Goal: Task Accomplishment & Management: Manage account settings

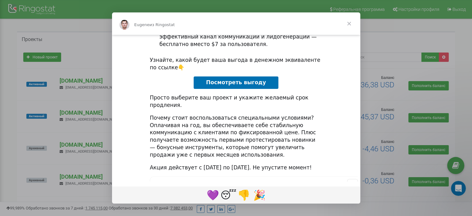
scroll to position [0, 208]
drag, startPoint x: 312, startPoint y: 161, endPoint x: 329, endPoint y: 161, distance: 17.1
click at [329, 180] on code "* Вы видите это сообщение на русском из-за настроек вашего браузера или личного…" at bounding box center [273, 184] width 241 height 9
click at [314, 180] on code "* Вы видите это сообщение на русском из-за настроек вашего браузера или личного…" at bounding box center [273, 184] width 241 height 9
click at [287, 128] on div "Почему стоит воспользоваться специальными условиями? Оплачивая на год, вы обесп…" at bounding box center [236, 136] width 173 height 44
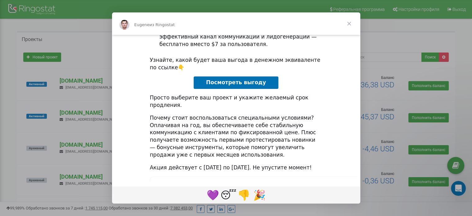
click at [349, 23] on span "Закрыть" at bounding box center [349, 23] width 22 height 22
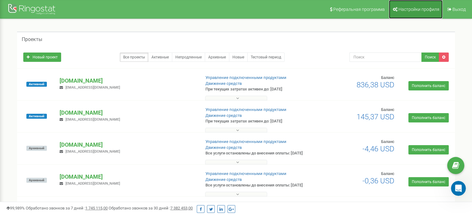
click at [410, 8] on span "Настройки профиля" at bounding box center [418, 9] width 41 height 5
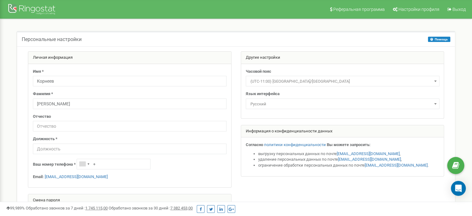
click at [282, 103] on span "Русский" at bounding box center [342, 104] width 189 height 9
click at [282, 104] on span "Русский" at bounding box center [342, 104] width 189 height 9
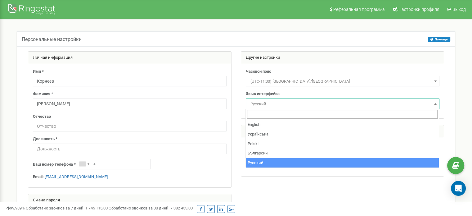
click at [271, 104] on span "Русский" at bounding box center [342, 104] width 189 height 9
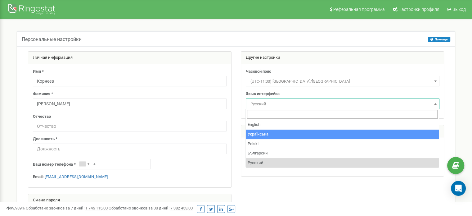
select select "ukr"
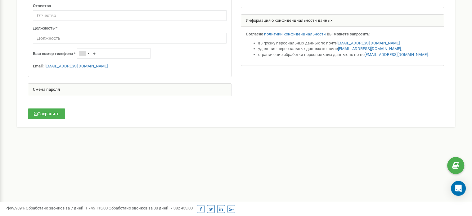
scroll to position [31, 0]
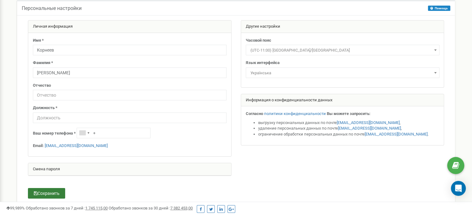
click at [58, 193] on button "Сохранить" at bounding box center [46, 193] width 37 height 11
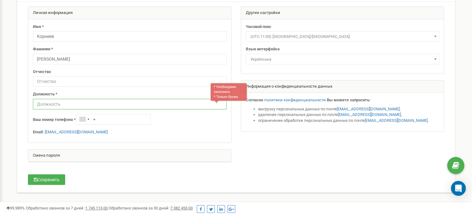
scroll to position [34, 0]
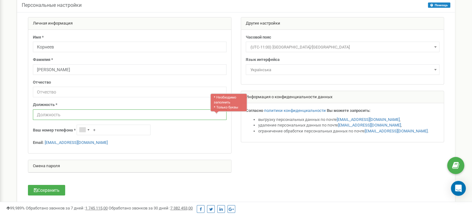
click at [59, 115] on input "text" at bounding box center [130, 114] width 194 height 11
type input "Адми"
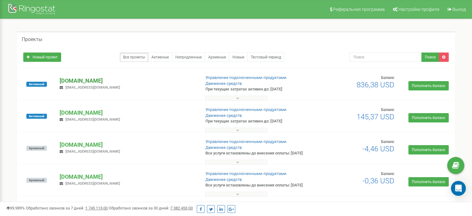
click at [79, 78] on p "[DOMAIN_NAME]" at bounding box center [128, 81] width 136 height 8
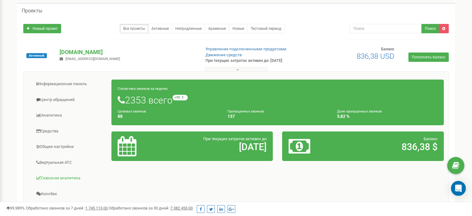
scroll to position [93, 0]
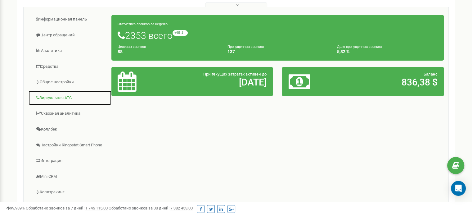
click at [65, 96] on link "Виртуальная АТС" at bounding box center [69, 97] width 83 height 15
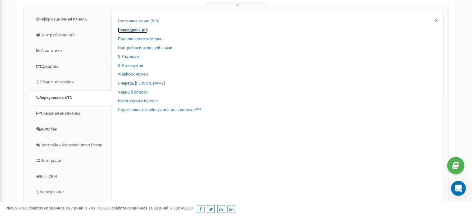
click at [137, 30] on link "Переадресация" at bounding box center [133, 30] width 30 height 6
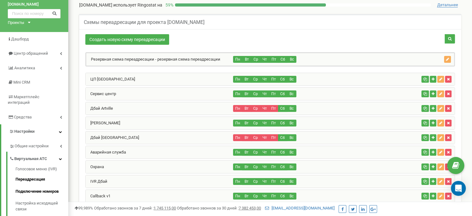
scroll to position [31, 0]
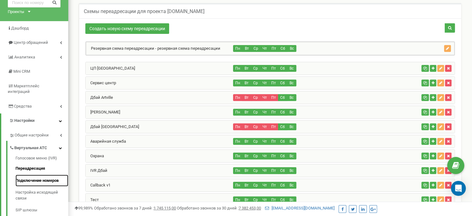
click at [44, 176] on link "Подключение номеров" at bounding box center [42, 180] width 53 height 12
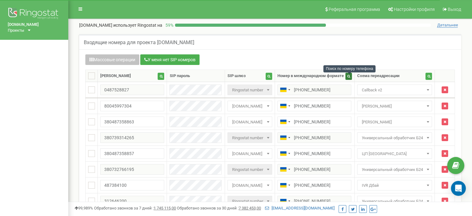
click at [350, 77] on icon "button" at bounding box center [348, 75] width 3 height 3
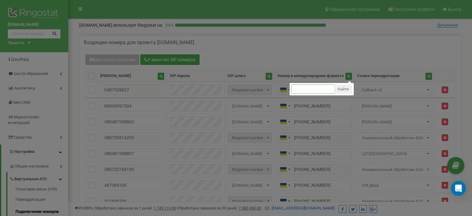
click at [308, 92] on input "text" at bounding box center [312, 88] width 43 height 9
type input "0686"
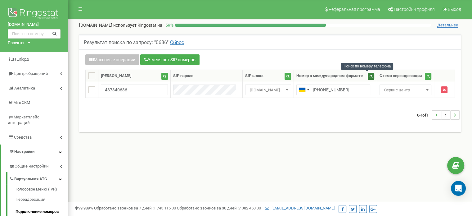
click at [368, 75] on button "button" at bounding box center [371, 76] width 7 height 7
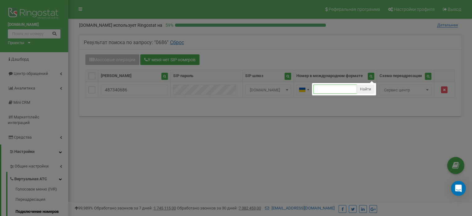
click at [324, 87] on input "text" at bounding box center [334, 88] width 43 height 9
type input "8849"
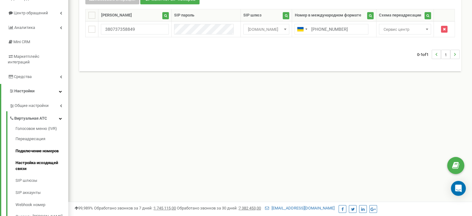
scroll to position [62, 0]
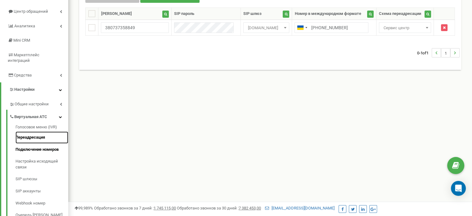
drag, startPoint x: 38, startPoint y: 132, endPoint x: 44, endPoint y: 132, distance: 6.5
click at [38, 132] on link "Переадресация" at bounding box center [42, 137] width 53 height 12
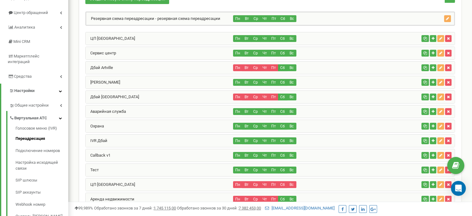
scroll to position [62, 0]
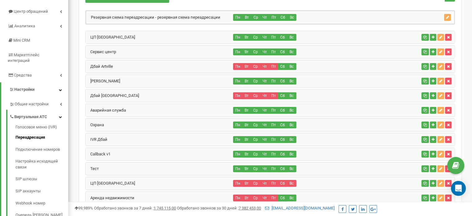
click at [159, 48] on div "Сервис центр" at bounding box center [160, 52] width 148 height 12
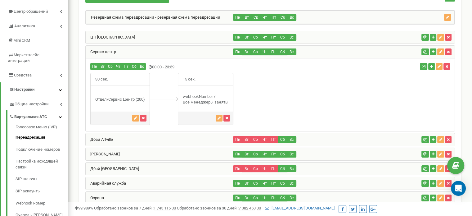
click at [193, 38] on div "ЦП [GEOGRAPHIC_DATA]" at bounding box center [160, 37] width 148 height 12
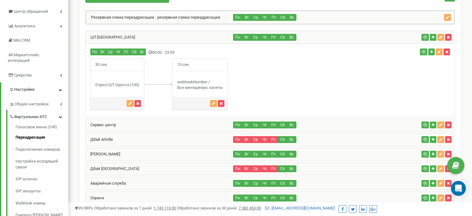
click at [194, 38] on div "ЦП [GEOGRAPHIC_DATA]" at bounding box center [160, 37] width 148 height 12
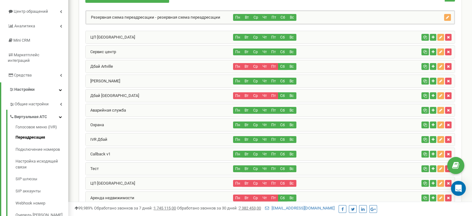
click at [142, 64] on div "Дбай Artville" at bounding box center [160, 66] width 148 height 12
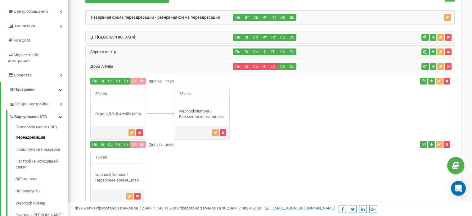
click at [142, 64] on div "Дбай Artville" at bounding box center [160, 66] width 148 height 12
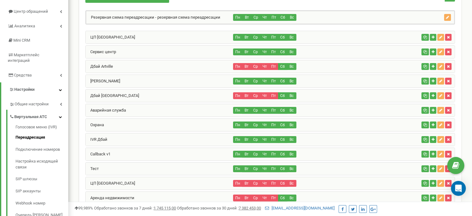
click at [142, 64] on div "Дбай Artville" at bounding box center [160, 66] width 148 height 12
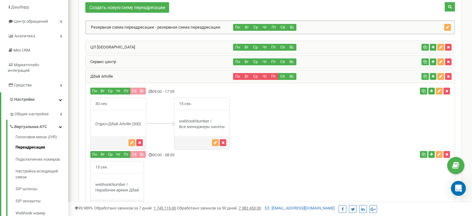
scroll to position [31, 0]
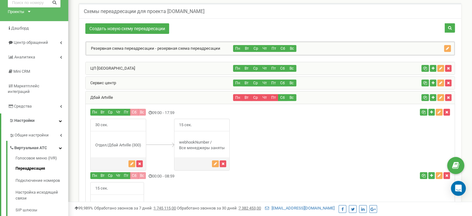
click at [151, 95] on div "Дбай Artville" at bounding box center [160, 97] width 148 height 12
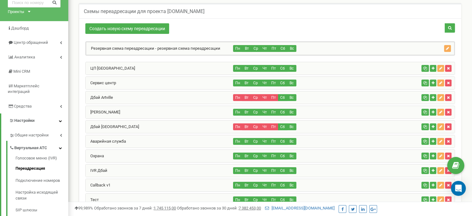
click at [155, 82] on div "Сервис центр" at bounding box center [160, 83] width 148 height 12
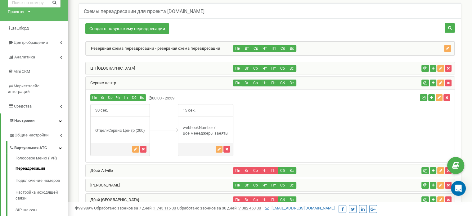
click at [190, 82] on div "Сервис центр" at bounding box center [160, 83] width 148 height 12
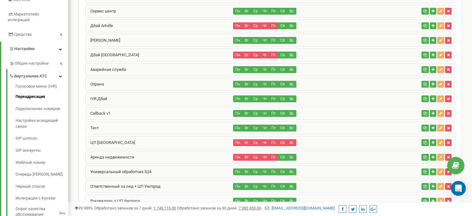
scroll to position [186, 0]
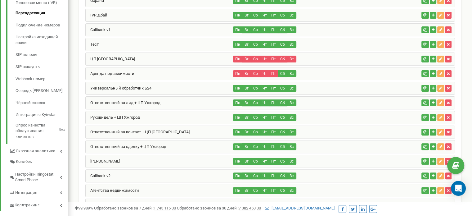
click at [176, 145] on div "Ответственный за сделку + ЦП Ужгород" at bounding box center [160, 146] width 148 height 12
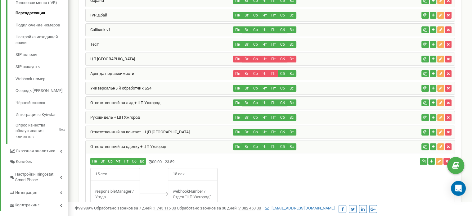
click at [176, 145] on div "Ответственный за сделку + ЦП Ужгород" at bounding box center [160, 146] width 148 height 12
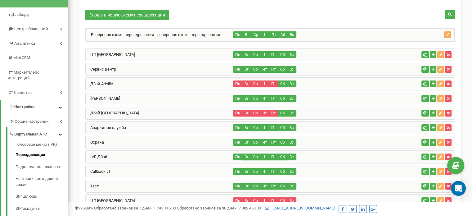
scroll to position [44, 0]
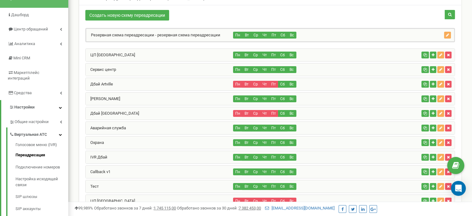
click at [137, 70] on div "Сервис центр" at bounding box center [160, 69] width 148 height 12
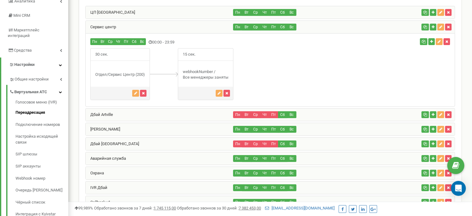
scroll to position [231, 0]
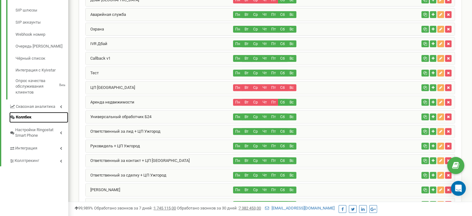
click at [26, 114] on span "Коллбек" at bounding box center [24, 117] width 16 height 6
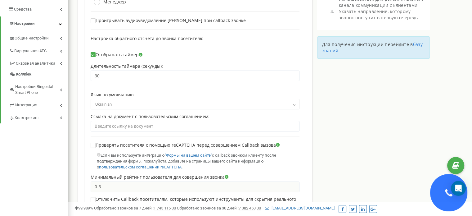
scroll to position [155, 0]
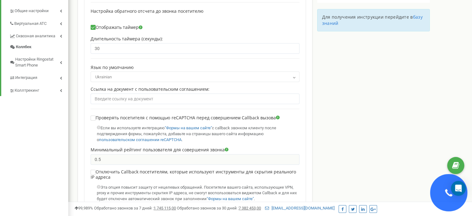
click at [445, 195] on div "Настройка Callback для проекта artville.ua Установки Активировать виджет callba…" at bounding box center [270, 120] width 404 height 483
drag, startPoint x: 441, startPoint y: 187, endPoint x: 427, endPoint y: 190, distance: 13.7
click at [427, 190] on div "Настройка Callback для проекта artville.ua Установки Активировать виджет callba…" at bounding box center [270, 120] width 404 height 483
click at [436, 193] on div "Настройка Callback для проекта artville.ua Установки Активировать виджет callba…" at bounding box center [270, 120] width 404 height 483
click at [443, 195] on div "Настройка Callback для проекта artville.ua Установки Активировать виджет callba…" at bounding box center [270, 120] width 404 height 483
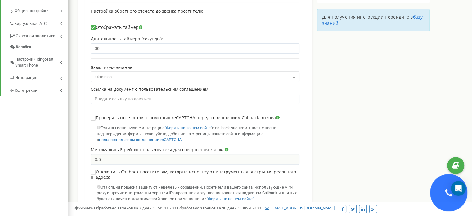
click at [443, 195] on div "Настройка Callback для проекта artville.ua Установки Активировать виджет callba…" at bounding box center [270, 120] width 404 height 483
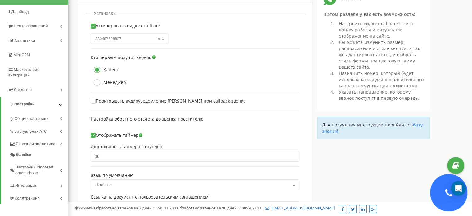
scroll to position [0, 0]
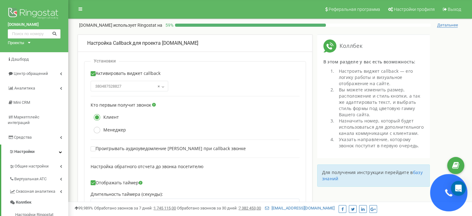
click at [185, 48] on div "Настройка Callback для проекта artville.ua" at bounding box center [195, 43] width 234 height 17
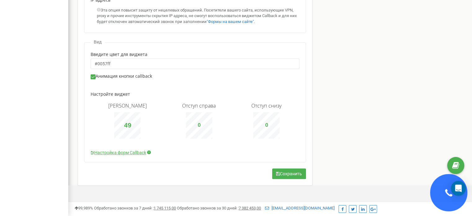
scroll to position [332, 0]
click at [137, 151] on link "Настройка форм Callback" at bounding box center [119, 152] width 56 height 6
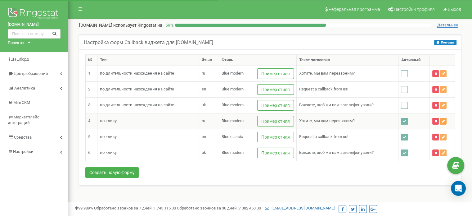
click at [444, 120] on icon at bounding box center [443, 121] width 3 height 4
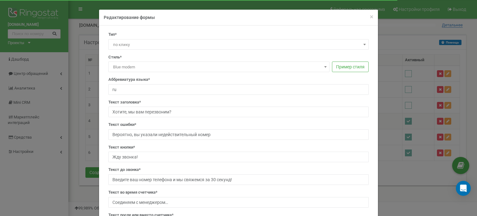
click at [445, 120] on div "× Close Редактирование формы Тип* по длительности нахождения на сайте по клику …" at bounding box center [238, 108] width 477 height 216
click at [352, 67] on button "Пример стиля" at bounding box center [350, 66] width 37 height 11
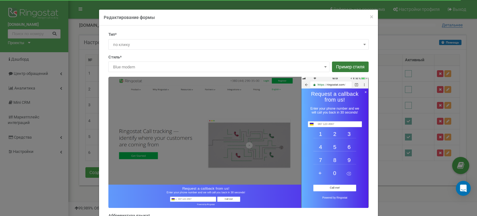
click at [356, 68] on button "Пример стиля" at bounding box center [350, 66] width 37 height 11
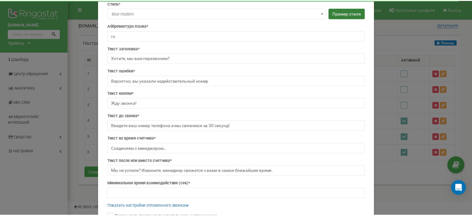
scroll to position [114, 0]
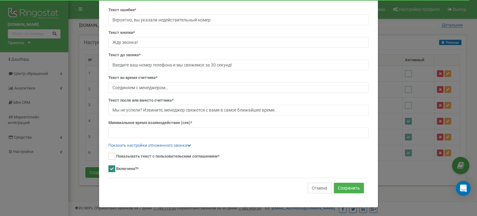
click at [321, 187] on button "Отмена" at bounding box center [319, 187] width 24 height 11
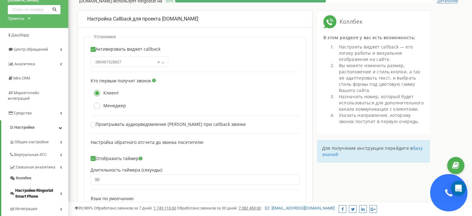
scroll to position [62, 0]
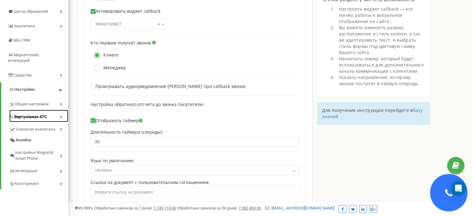
click at [61, 115] on icon at bounding box center [61, 116] width 2 height 3
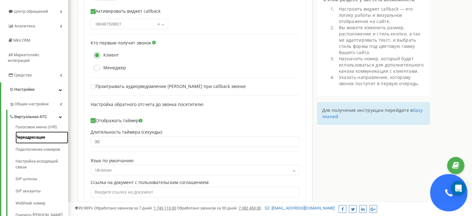
click at [32, 131] on link "Переадресация" at bounding box center [42, 137] width 53 height 12
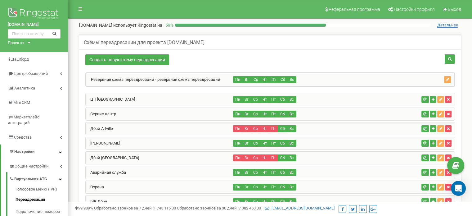
click at [159, 113] on div "Сервис центр" at bounding box center [160, 114] width 148 height 12
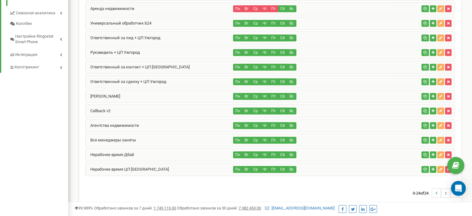
scroll to position [334, 0]
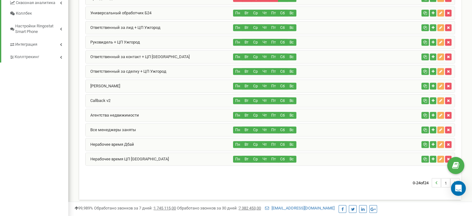
click at [146, 126] on div "Все менеджеры заняты" at bounding box center [160, 129] width 148 height 12
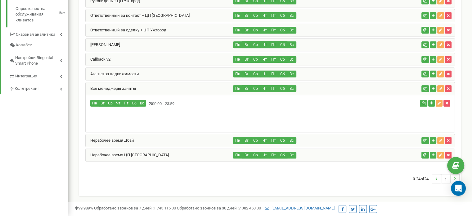
scroll to position [299, 0]
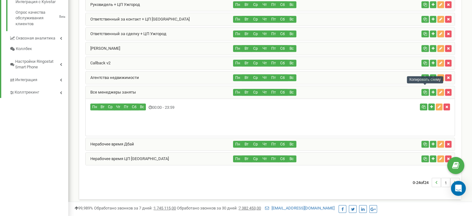
click at [424, 90] on icon "button" at bounding box center [425, 92] width 4 height 4
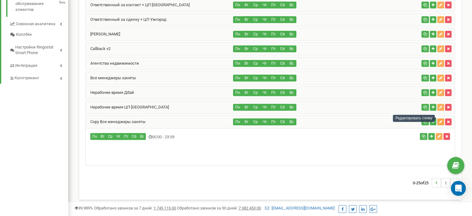
click at [441, 120] on icon "button" at bounding box center [440, 122] width 3 height 4
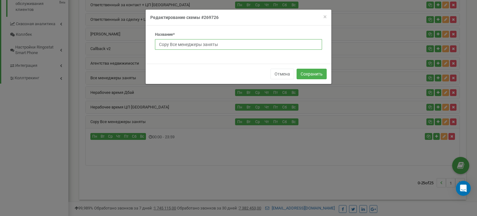
click at [227, 43] on input "Copy Все менеджеры заняты" at bounding box center [238, 44] width 167 height 11
drag, startPoint x: 227, startPoint y: 45, endPoint x: 189, endPoint y: 45, distance: 38.2
click at [189, 45] on input "СЦ не работает (тех. причины)" at bounding box center [238, 44] width 167 height 11
click at [167, 44] on input "СЦ не работает" at bounding box center [238, 44] width 167 height 11
type input "СЦ временно не работает"
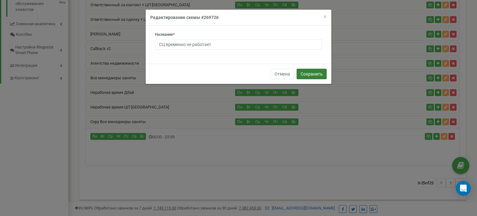
click at [307, 73] on button "Сохранить" at bounding box center [311, 74] width 30 height 11
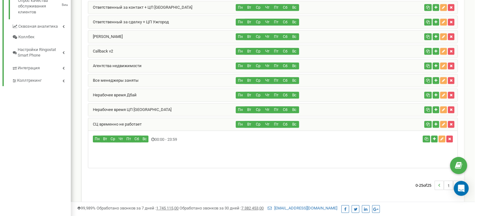
scroll to position [313, 0]
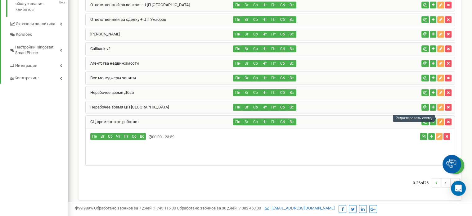
click at [441, 120] on icon "button" at bounding box center [440, 122] width 3 height 4
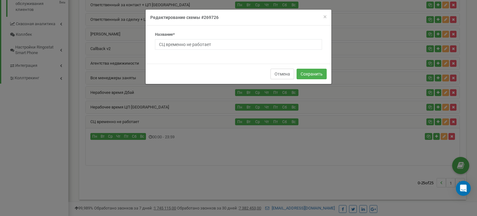
click at [281, 74] on button "Отмена" at bounding box center [282, 74] width 24 height 11
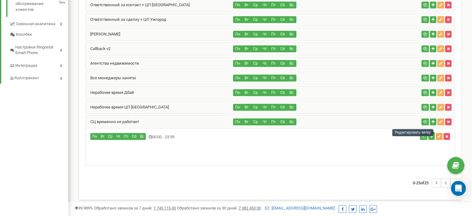
click at [439, 134] on icon "button" at bounding box center [439, 136] width 3 height 4
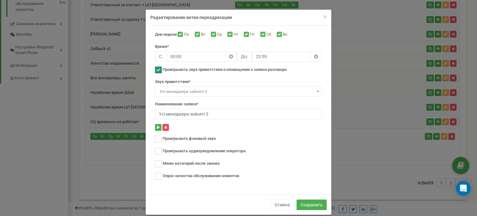
click at [164, 126] on icon at bounding box center [165, 127] width 3 height 4
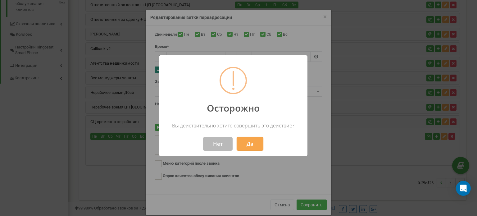
click at [218, 146] on button "Нет" at bounding box center [217, 144] width 29 height 14
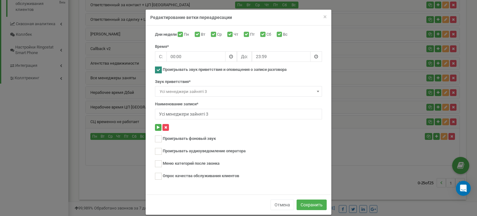
click at [164, 126] on icon at bounding box center [165, 127] width 3 height 4
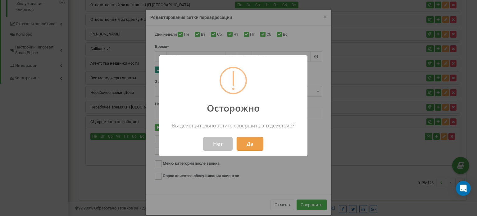
click at [254, 144] on button "Да" at bounding box center [249, 144] width 27 height 14
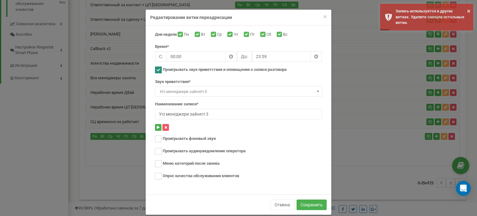
click at [187, 89] on span "Усі менеджери зайняті 3" at bounding box center [238, 91] width 163 height 9
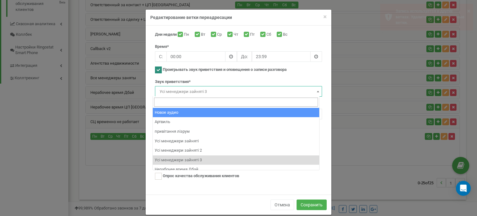
click at [199, 90] on span "Усі менеджери зайняті 3" at bounding box center [238, 91] width 163 height 9
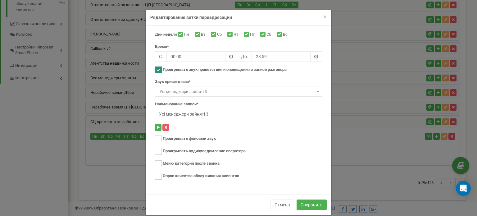
click at [210, 92] on span "Усі менеджери зайняті 3" at bounding box center [238, 91] width 163 height 9
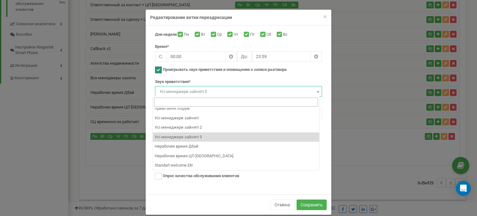
scroll to position [0, 0]
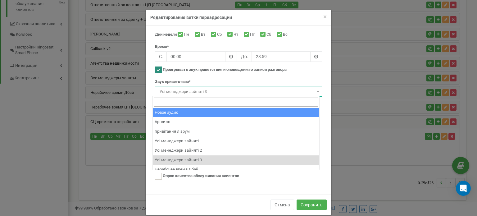
click at [212, 80] on div "Звук приветствия* Новое аудио Артвиль привітання лізрум Усі менеджери зайняті У…" at bounding box center [238, 88] width 167 height 18
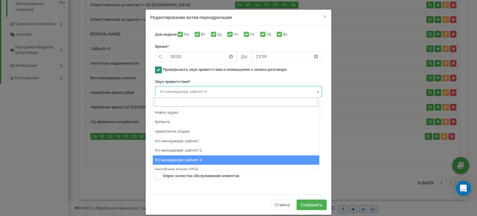
click at [199, 90] on span "Усі менеджери зайняті 3" at bounding box center [238, 91] width 163 height 9
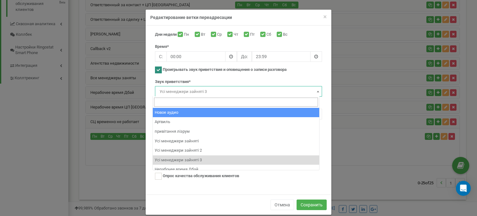
select select "nan"
type input "Звук приветствия"
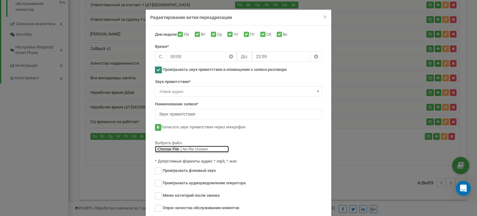
click at [178, 149] on input "file" at bounding box center [192, 149] width 74 height 7
type input "C:\fakepath\Шановний інвестор Сь.mp3"
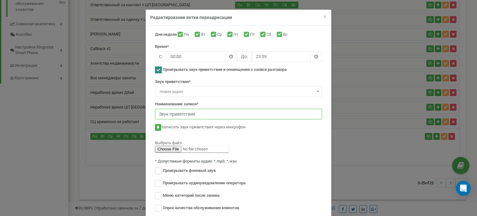
drag, startPoint x: 199, startPoint y: 113, endPoint x: 148, endPoint y: 110, distance: 50.3
click at [150, 110] on div "Дни недели Пн Вт Ср Чт Пт Сб Вс Время* С: 00:00 До: 23:59" at bounding box center [238, 124] width 176 height 185
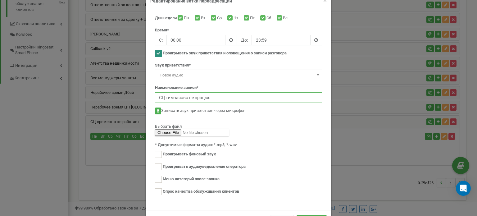
scroll to position [31, 0]
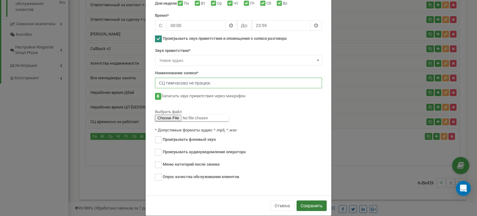
type input "СЦ тимчасово не працює"
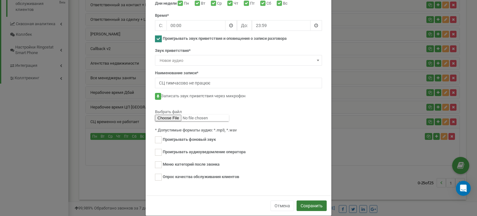
click at [308, 203] on button "Сохранить" at bounding box center [311, 205] width 30 height 11
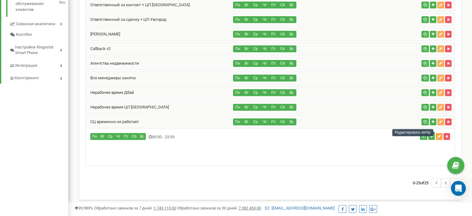
click at [439, 134] on icon "button" at bounding box center [439, 136] width 3 height 4
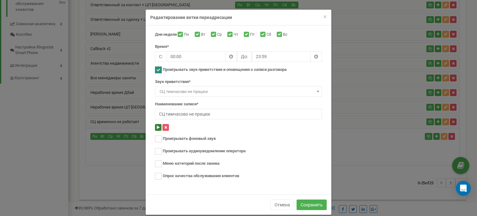
click at [157, 128] on icon at bounding box center [158, 127] width 3 height 4
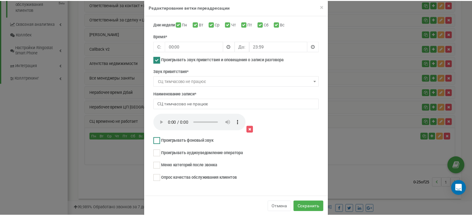
scroll to position [19, 0]
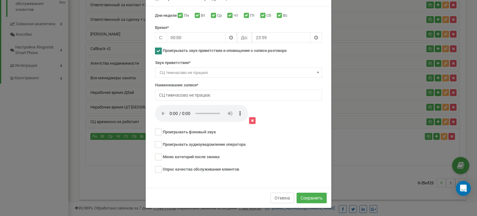
click at [277, 196] on button "Отмена" at bounding box center [282, 197] width 24 height 11
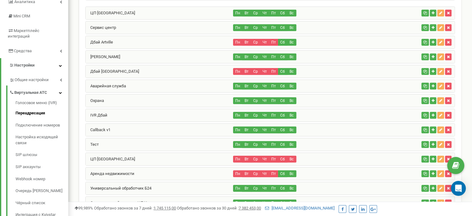
scroll to position [0, 0]
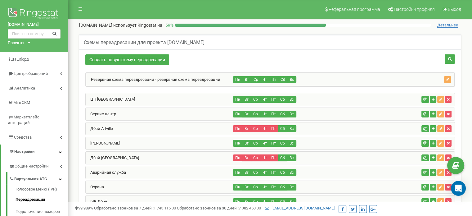
click at [132, 111] on div "Сервис центр" at bounding box center [160, 114] width 148 height 12
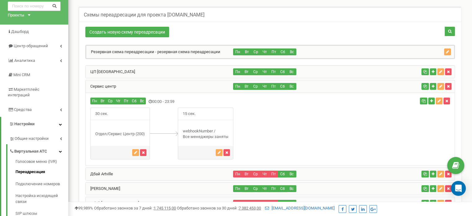
scroll to position [38, 0]
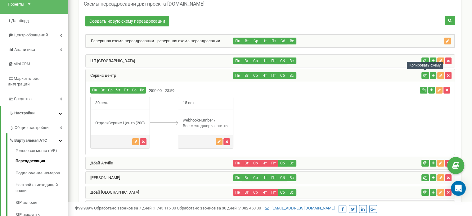
click at [425, 75] on icon "button" at bounding box center [425, 76] width 4 height 4
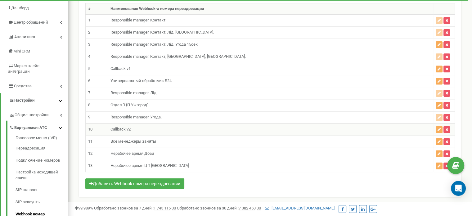
scroll to position [62, 0]
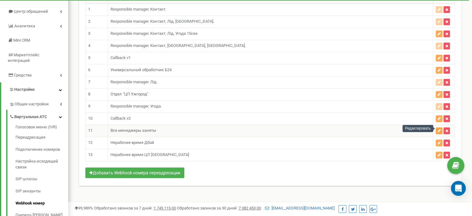
click at [439, 129] on icon "button" at bounding box center [439, 131] width 3 height 4
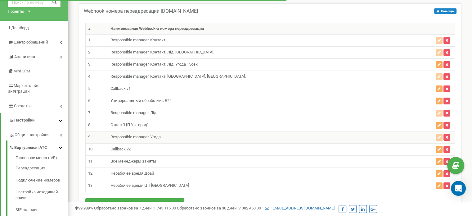
scroll to position [62, 0]
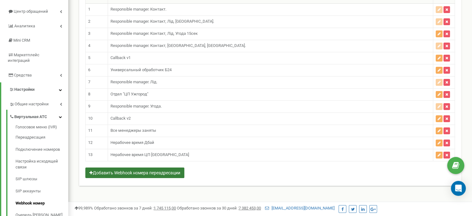
click at [164, 171] on button "Добавить Webhook номера переадресации" at bounding box center [134, 172] width 99 height 11
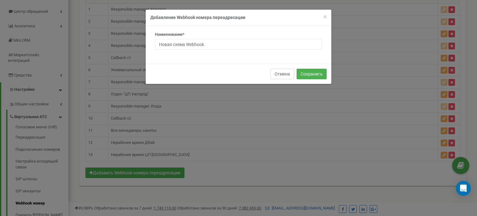
click at [285, 71] on button "Отмена" at bounding box center [282, 74] width 24 height 11
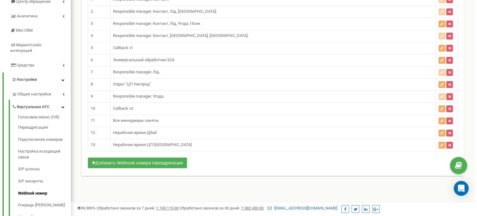
scroll to position [93, 0]
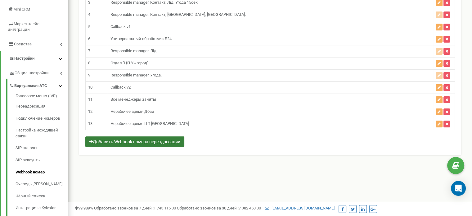
click at [173, 139] on button "Добавить Webhook номера переадресации" at bounding box center [134, 141] width 99 height 11
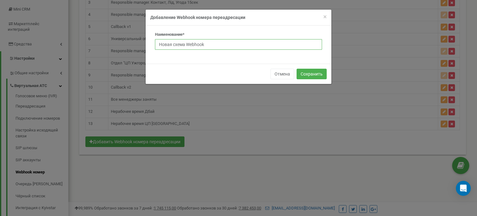
click at [213, 44] on input "Новая схема Webhook" at bounding box center [238, 44] width 167 height 11
type input "СЦ временно не работает"
click at [309, 74] on button "Сохранить" at bounding box center [311, 74] width 30 height 11
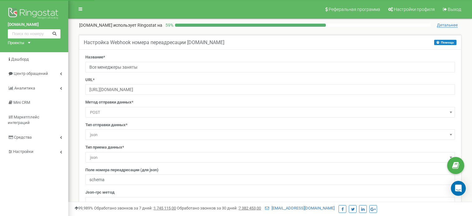
select select "constant"
select select "dst"
select select "project_id"
select select "cdr_id"
select select "constant"
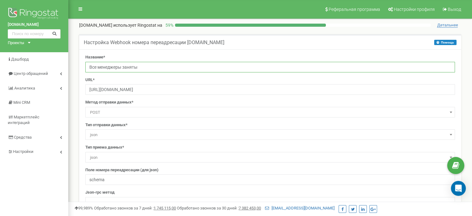
click at [138, 65] on input "Все менеджеры заняты" at bounding box center [270, 67] width 370 height 11
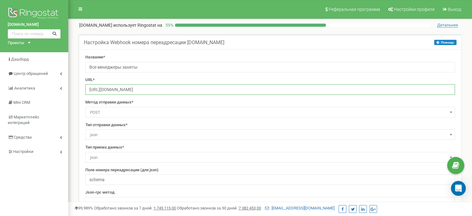
click at [174, 90] on input "https://b.zezman.com.ua/local/webhooks/ringo/bp.php" at bounding box center [270, 89] width 370 height 11
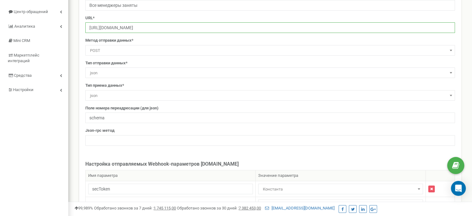
scroll to position [62, 0]
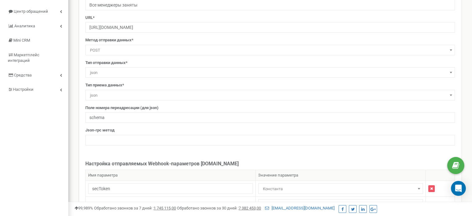
click at [133, 79] on div "Название* Все менеджеры заняты URL* https://b.zezman.com.ua/local/webhooks/ring…" at bounding box center [270, 71] width 379 height 158
drag, startPoint x: 86, startPoint y: 116, endPoint x: 71, endPoint y: 117, distance: 15.2
click at [70, 118] on div "Реферальная программа Настройки профиля Выход artville.ua использует Ringostat …" at bounding box center [270, 151] width 404 height 426
click at [144, 148] on div "Название* Все менеджеры заняты URL* https://b.zezman.com.ua/local/webhooks/ring…" at bounding box center [270, 71] width 379 height 158
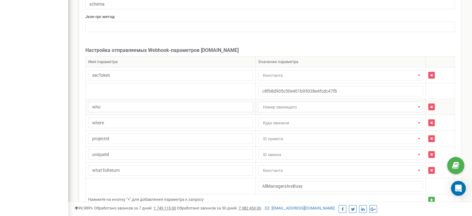
scroll to position [186, 0]
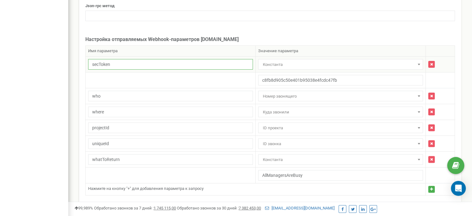
click at [145, 61] on input "secToken" at bounding box center [170, 64] width 165 height 11
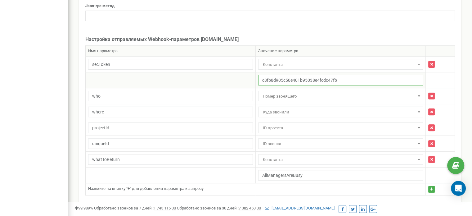
click at [300, 79] on input "c8fb8d905c50e401b95038e4fcdc47fb" at bounding box center [340, 80] width 165 height 11
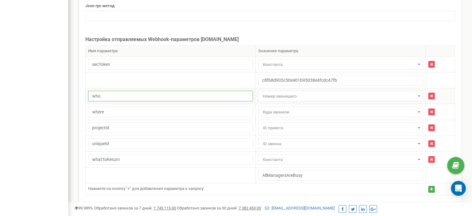
click at [159, 96] on input "who" at bounding box center [170, 96] width 165 height 11
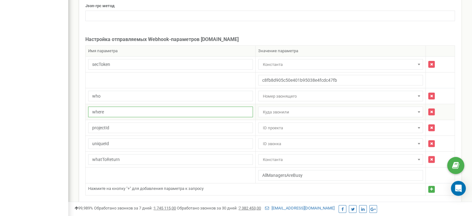
click at [195, 111] on input "where" at bounding box center [170, 111] width 165 height 11
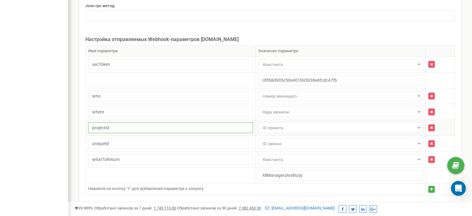
click at [132, 125] on input "projectId" at bounding box center [170, 127] width 165 height 11
click at [144, 144] on input "uniqueId" at bounding box center [170, 143] width 165 height 11
click at [255, 151] on td "Номер звонящего Куда звонили Статус Дата Ценность звонка Длительность Тип Ожида…" at bounding box center [340, 159] width 170 height 16
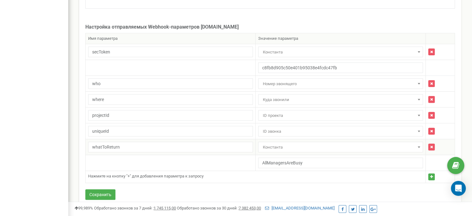
scroll to position [209, 0]
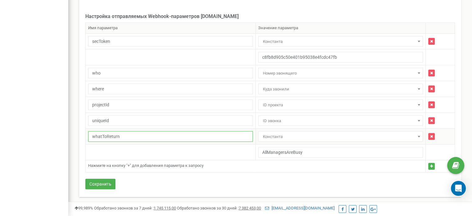
click at [163, 136] on input "whatToReturn" at bounding box center [170, 136] width 165 height 11
click at [275, 8] on div "Название* Все менеджеры заняты URL* https://b.zezman.com.ua/local/webhooks/ring…" at bounding box center [270, 18] width 382 height 357
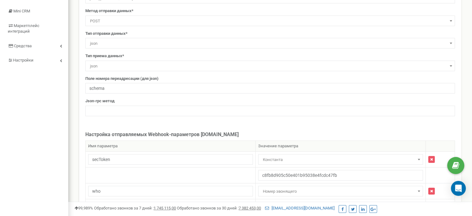
scroll to position [155, 0]
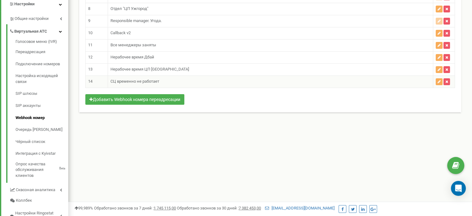
scroll to position [93, 0]
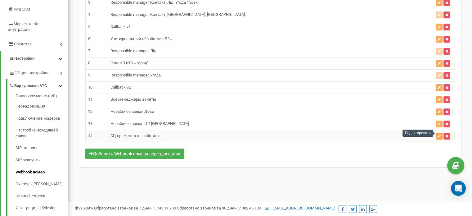
click at [439, 134] on icon "button" at bounding box center [439, 136] width 3 height 4
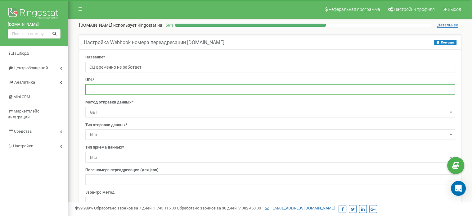
click at [112, 90] on input "text" at bounding box center [270, 89] width 370 height 11
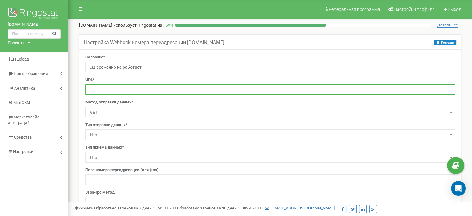
paste input "[URL][DOMAIN_NAME]"
type input "[URL][DOMAIN_NAME]"
click at [124, 113] on span "GET" at bounding box center [270, 112] width 365 height 9
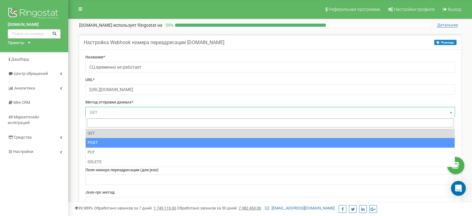
select select "POST"
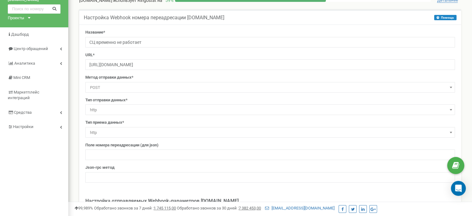
scroll to position [62, 0]
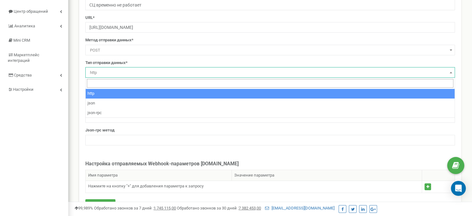
click at [112, 71] on span "http" at bounding box center [270, 72] width 365 height 9
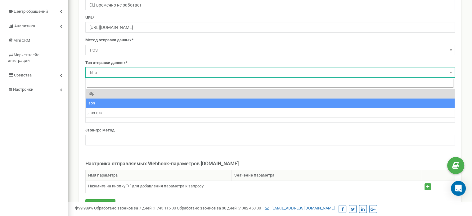
select select "json"
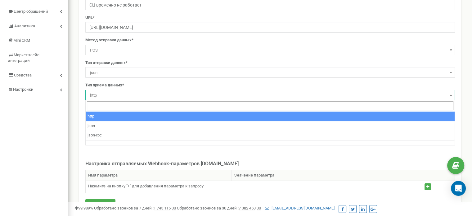
click at [108, 94] on span "http" at bounding box center [270, 95] width 365 height 9
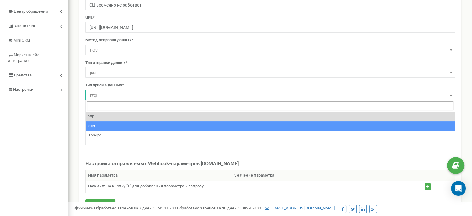
select select "json"
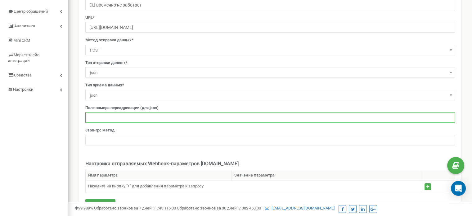
click at [135, 114] on input "text" at bounding box center [270, 117] width 370 height 11
paste input "schema"
type input "schema"
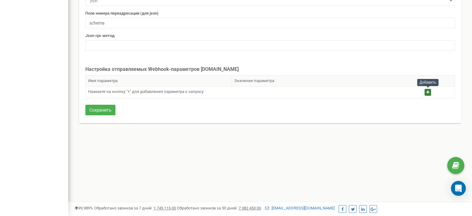
click at [427, 91] on icon "button" at bounding box center [427, 92] width 3 height 4
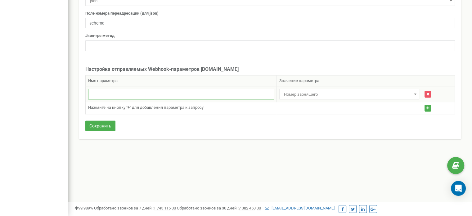
click at [150, 95] on input "text" at bounding box center [181, 94] width 186 height 11
paste input "secToken"
type input "secToken"
click at [307, 96] on span "Номер звонящего" at bounding box center [349, 94] width 136 height 9
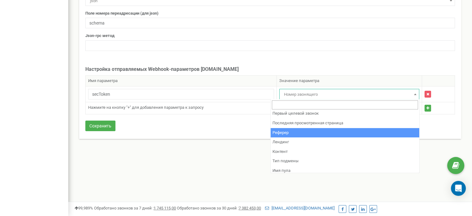
scroll to position [374, 0]
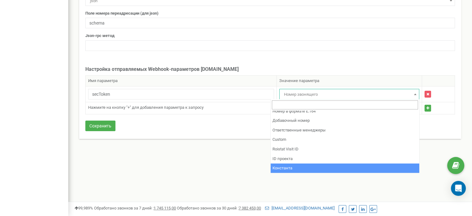
select select "constant"
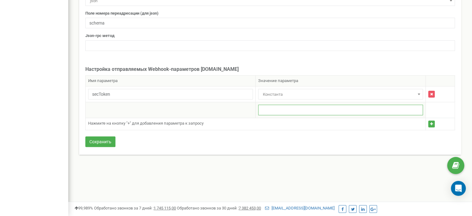
click at [289, 108] on input "text" at bounding box center [340, 110] width 165 height 11
paste input "c8fb8d905c50e401b95038e4fcdc47fb"
type input "c8fb8d905c50e401b95038e4fcdc47fb"
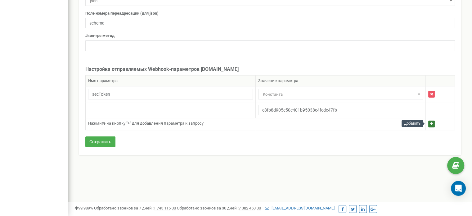
click at [431, 124] on button "button" at bounding box center [431, 123] width 7 height 7
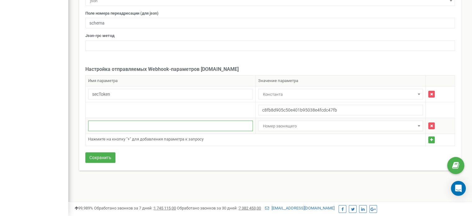
click at [133, 126] on input "text" at bounding box center [170, 125] width 165 height 11
paste input "who"
type input "who"
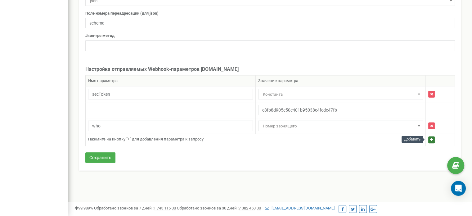
click at [428, 138] on button "button" at bounding box center [431, 139] width 7 height 7
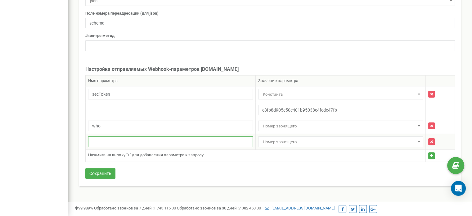
click at [137, 142] on input "text" at bounding box center [170, 141] width 165 height 11
paste input "where"
type input "where"
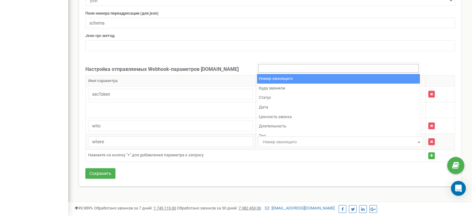
click at [290, 141] on span "Номер звонящего" at bounding box center [340, 141] width 160 height 9
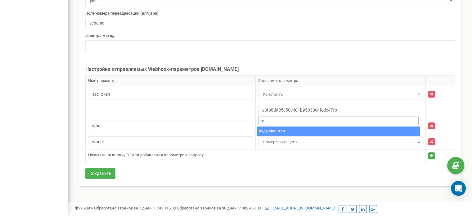
type input "ку"
select select "dst"
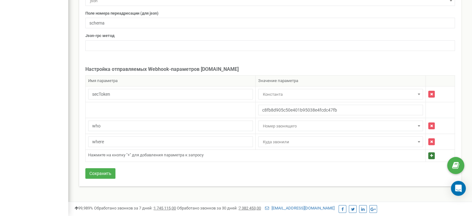
click at [430, 156] on button "button" at bounding box center [431, 155] width 7 height 7
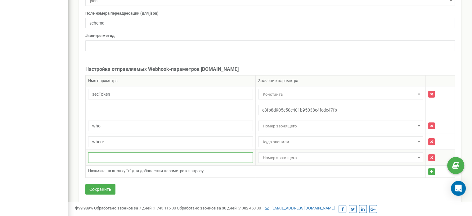
click at [125, 154] on input "text" at bounding box center [170, 157] width 165 height 11
paste input "projectId"
type input "projectId"
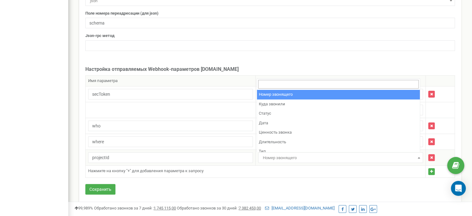
click at [302, 159] on span "Номер звонящего" at bounding box center [340, 157] width 160 height 9
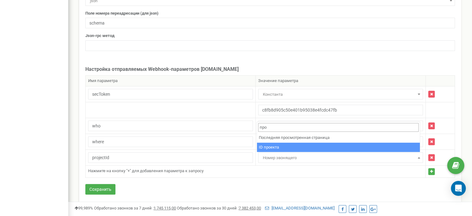
type input "про"
select select "project_id"
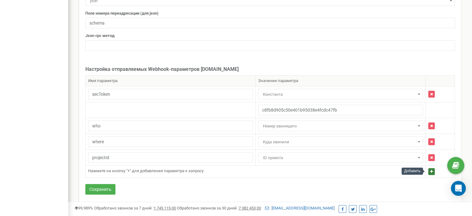
click at [430, 170] on icon "button" at bounding box center [431, 171] width 3 height 4
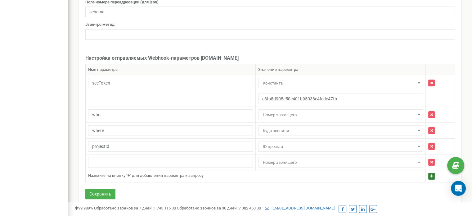
scroll to position [177, 0]
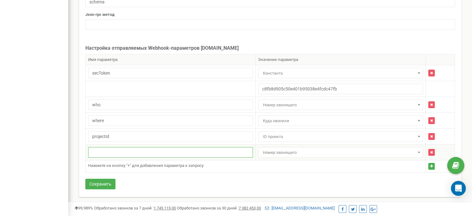
click at [159, 153] on input "text" at bounding box center [170, 152] width 165 height 11
paste input "uniqueId"
type input "uniqueId"
click at [295, 151] on span "Номер звонящего" at bounding box center [340, 152] width 160 height 9
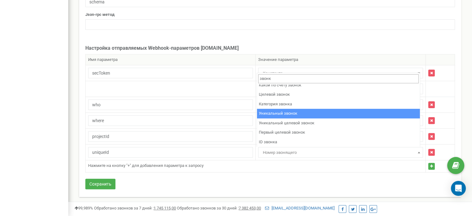
scroll to position [0, 0]
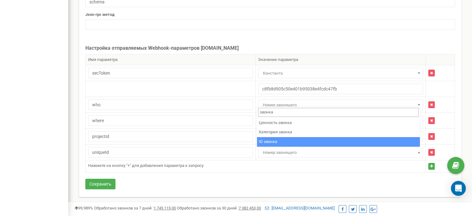
type input "звонка"
select select "cdr_id"
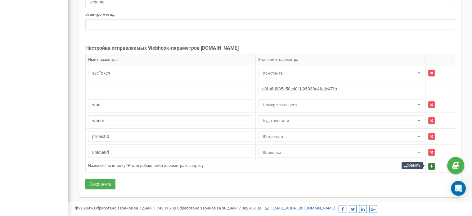
click at [428, 167] on button "button" at bounding box center [431, 166] width 7 height 7
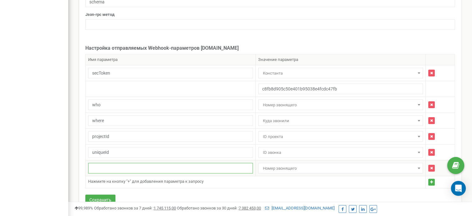
click at [187, 167] on input "text" at bounding box center [170, 168] width 165 height 11
paste input "whatToReturn"
type input "whatToReturn"
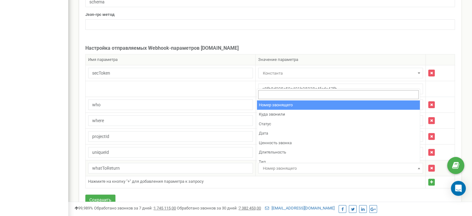
click at [315, 166] on span "Номер звонящего" at bounding box center [340, 168] width 160 height 9
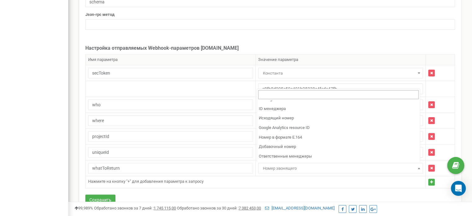
scroll to position [374, 0]
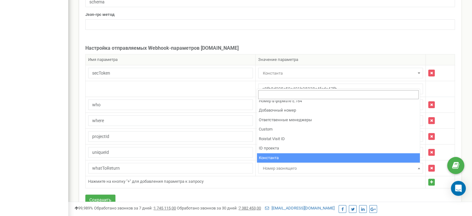
select select "constant"
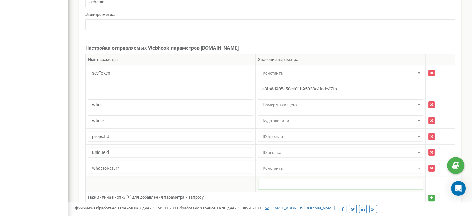
click at [267, 182] on input "text" at bounding box center [340, 183] width 165 height 11
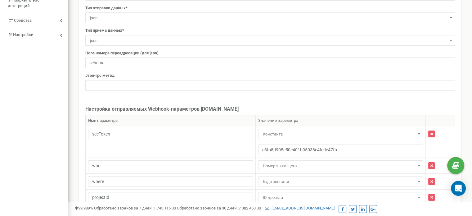
scroll to position [0, 0]
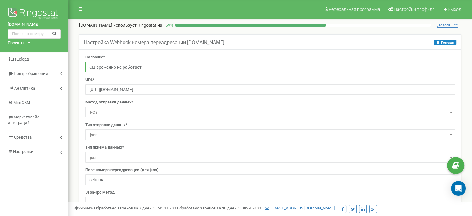
click at [144, 65] on input "СЦ временно не работает" at bounding box center [270, 67] width 370 height 11
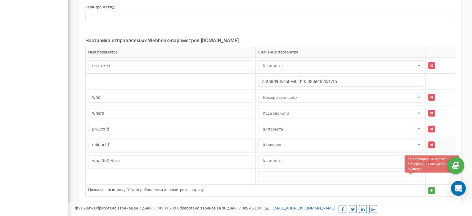
scroll to position [209, 0]
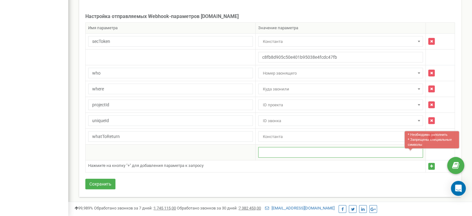
click at [276, 151] on input "text" at bounding box center [340, 152] width 165 height 11
paste input "The service center is temporarily closed."
drag, startPoint x: 271, startPoint y: 152, endPoint x: 240, endPoint y: 150, distance: 30.5
click at [240, 150] on tr "* Необходимо заполнить * Запрещены специальные символы The service center is te…" at bounding box center [270, 152] width 369 height 16
drag, startPoint x: 278, startPoint y: 151, endPoint x: 275, endPoint y: 152, distance: 3.1
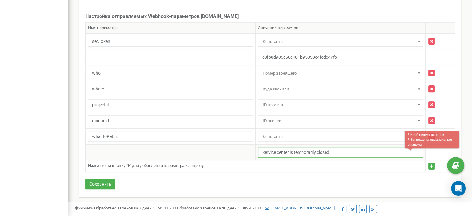
click at [275, 152] on input "Service center is temporarily closed." at bounding box center [340, 152] width 165 height 11
click at [290, 152] on input "ServiceCenter is temporarily closed." at bounding box center [340, 152] width 165 height 11
type input "ServiceCenterIsTemporarilyClosed"
click at [306, 168] on td "Нажмите на кнопку "+" для добавления параметра к запросу" at bounding box center [256, 166] width 340 height 12
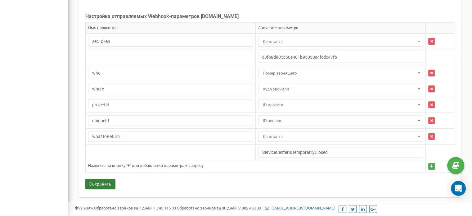
click at [110, 181] on button "Сохранить" at bounding box center [100, 183] width 30 height 11
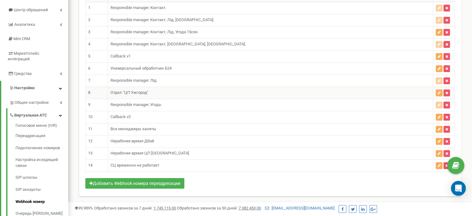
scroll to position [63, 0]
click at [439, 164] on icon "button" at bounding box center [439, 166] width 3 height 4
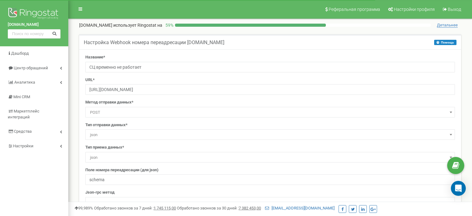
select select "constant"
select select "dst"
select select "project_id"
select select "cdr_id"
select select "constant"
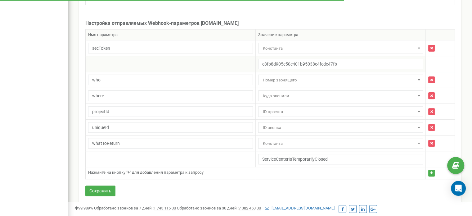
scroll to position [209, 0]
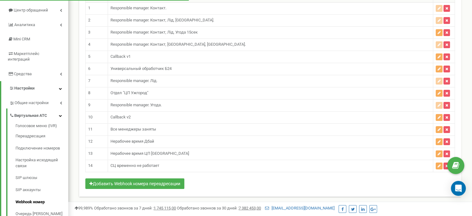
scroll to position [63, 0]
click at [437, 164] on button "button" at bounding box center [439, 165] width 7 height 7
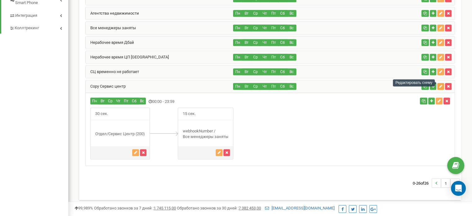
click at [440, 84] on icon "button" at bounding box center [440, 86] width 3 height 4
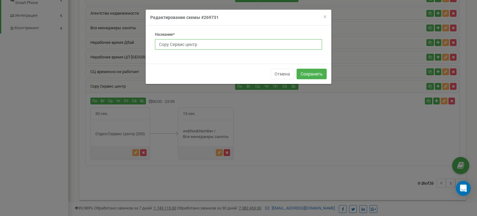
drag, startPoint x: 201, startPoint y: 47, endPoint x: 135, endPoint y: 46, distance: 66.4
click at [135, 46] on div "× Close Редактирование схемы #269731 Название* Copy Сервис центр Отмена Сохрани…" at bounding box center [238, 108] width 477 height 216
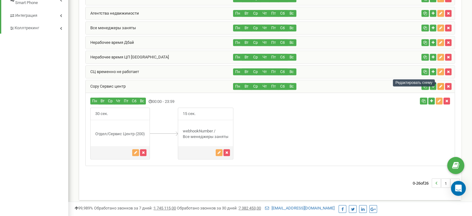
click at [441, 84] on icon "button" at bounding box center [440, 86] width 3 height 4
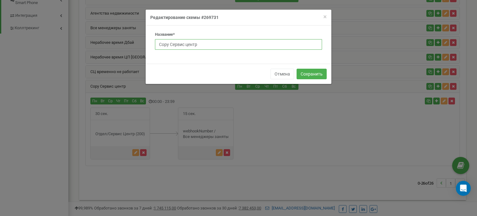
drag, startPoint x: 170, startPoint y: 44, endPoint x: 159, endPoint y: 44, distance: 11.2
click at [159, 44] on input "Copy Сервис центр" at bounding box center [238, 44] width 167 height 11
click at [207, 42] on input "Сервис центр" at bounding box center [238, 44] width 167 height 11
drag, startPoint x: 204, startPoint y: 43, endPoint x: 188, endPoint y: 43, distance: 15.8
click at [188, 43] on input "Сервис центр (заглушка)" at bounding box center [238, 44] width 167 height 11
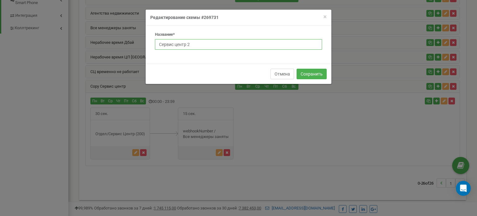
type input "Сервис центр 2"
click at [289, 76] on button "Отмена" at bounding box center [282, 74] width 24 height 11
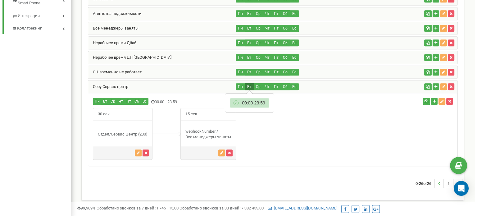
scroll to position [363, 0]
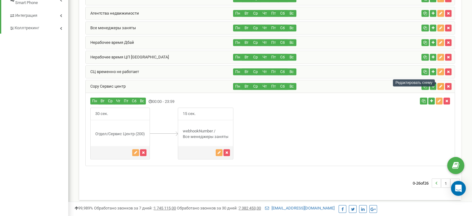
click at [440, 84] on icon "button" at bounding box center [440, 86] width 3 height 4
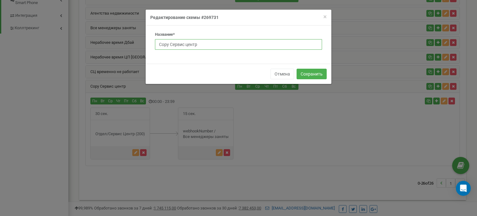
click at [170, 44] on input "Copy Сервис центр" at bounding box center [238, 44] width 167 height 11
click at [207, 44] on input "Сервис центр" at bounding box center [238, 44] width 167 height 11
click at [190, 44] on input "Сервис центр (не работает)" at bounding box center [238, 44] width 167 height 11
type input "Сервис центр (исключение)"
click at [305, 74] on button "Сохранить" at bounding box center [311, 74] width 30 height 11
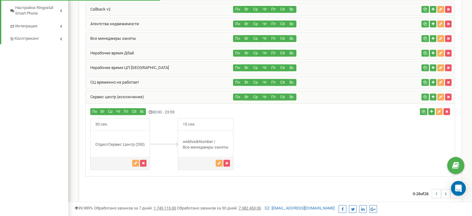
scroll to position [363, 0]
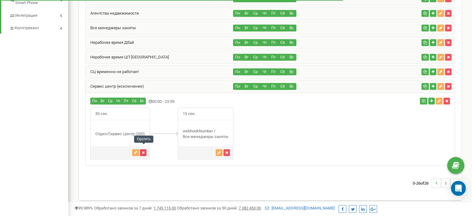
click at [143, 150] on icon "button" at bounding box center [143, 152] width 3 height 4
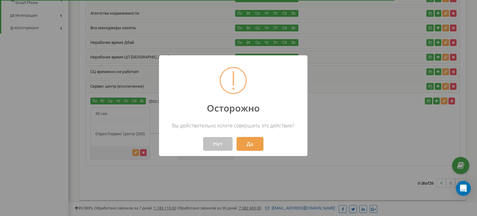
click at [254, 143] on button "Да" at bounding box center [249, 144] width 27 height 14
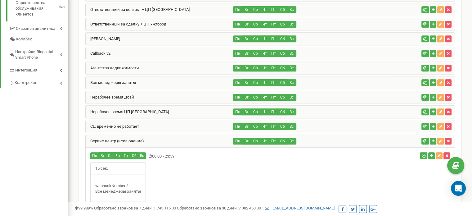
scroll to position [363, 0]
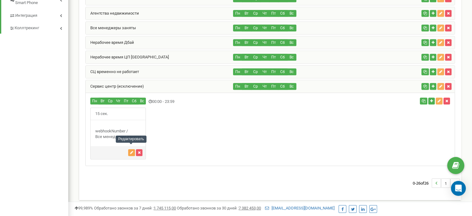
click at [131, 150] on icon "button" at bounding box center [131, 152] width 3 height 4
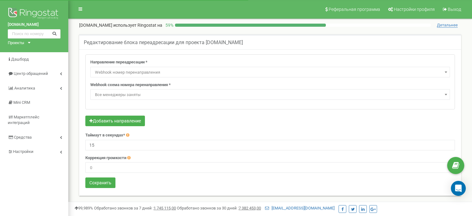
select select "webhookNumber"
click at [148, 94] on span "Все менеджеры заняты" at bounding box center [269, 94] width 355 height 9
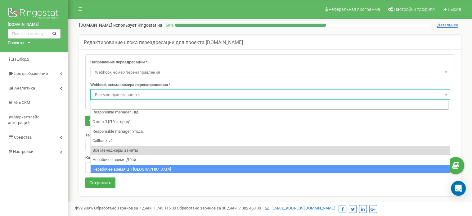
scroll to position [80, 0]
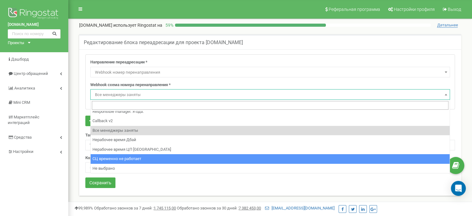
select select "13111"
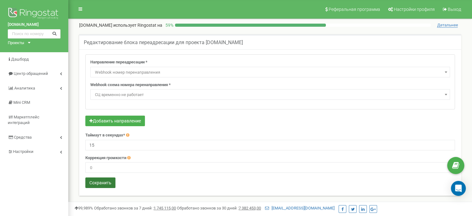
click at [102, 182] on button "Сохранить" at bounding box center [100, 182] width 30 height 11
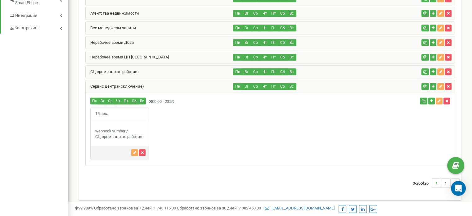
scroll to position [332, 0]
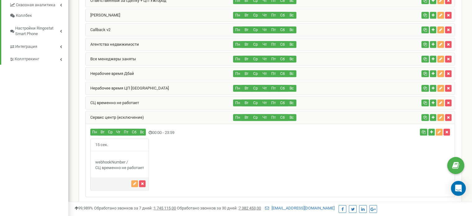
click at [157, 115] on div "Сервис центр (исключение)" at bounding box center [160, 117] width 148 height 12
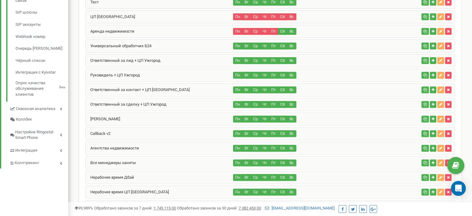
scroll to position [290, 0]
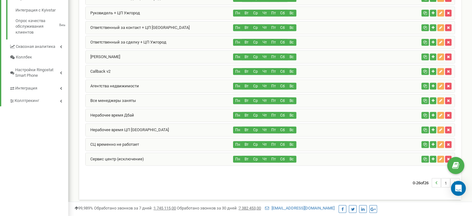
click at [146, 141] on div "СЦ временно не работает" at bounding box center [160, 144] width 148 height 12
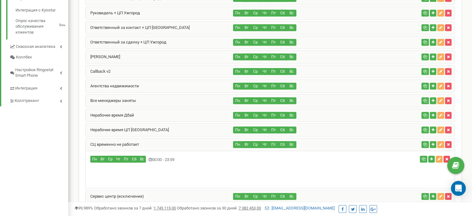
click at [149, 140] on div "СЦ временно не работает" at bounding box center [160, 144] width 148 height 12
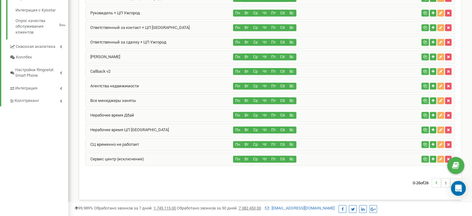
click at [149, 157] on div "Сервис центр (исключение)" at bounding box center [160, 159] width 148 height 12
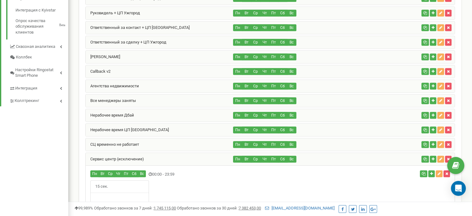
click at [146, 155] on div "Сервис центр (исключение)" at bounding box center [160, 159] width 148 height 12
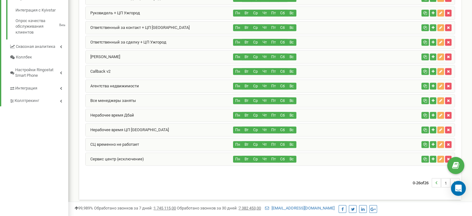
click at [153, 155] on div "Сервис центр (исключение)" at bounding box center [160, 159] width 148 height 12
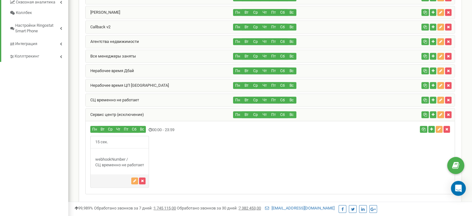
scroll to position [321, 0]
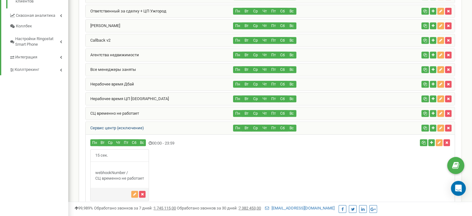
click at [143, 125] on link "Сервис центр (исключение)" at bounding box center [115, 127] width 58 height 5
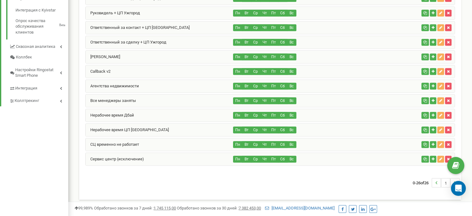
scroll to position [290, 0]
click at [145, 128] on div "Нерабочее время ЦП [GEOGRAPHIC_DATA]" at bounding box center [160, 129] width 148 height 12
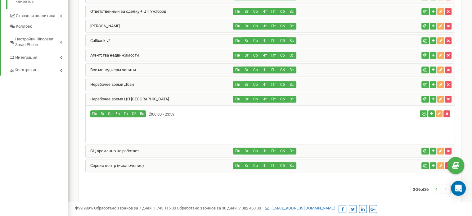
scroll to position [321, 0]
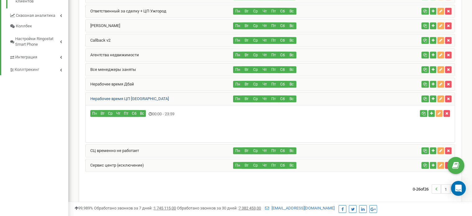
click at [143, 96] on link "Нерабочее время ЦП [GEOGRAPHIC_DATA]" at bounding box center [127, 98] width 83 height 5
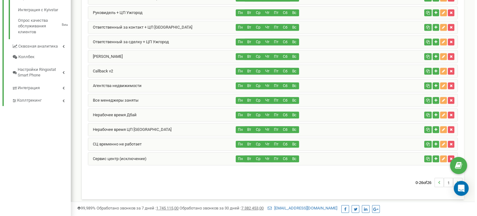
scroll to position [290, 0]
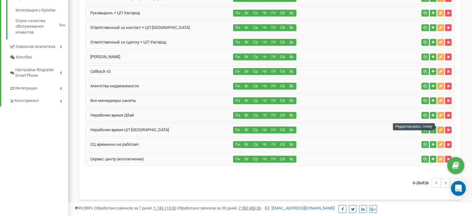
click at [439, 128] on icon "button" at bounding box center [440, 130] width 3 height 4
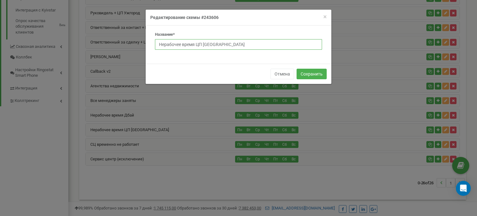
click at [159, 44] on input "Нерабочее время ЦП [GEOGRAPHIC_DATA]" at bounding box center [238, 44] width 167 height 11
type input "Аудио. Нерабочее время ЦП Ужгород"
click at [309, 72] on button "Сохранить" at bounding box center [311, 74] width 30 height 11
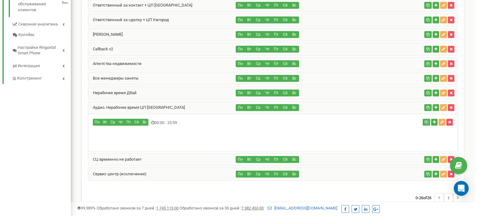
scroll to position [328, 0]
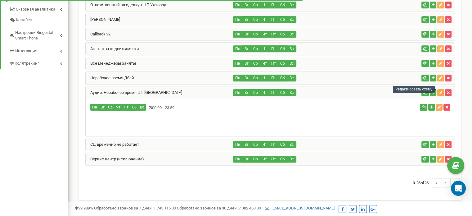
click at [440, 91] on icon "button" at bounding box center [440, 93] width 3 height 4
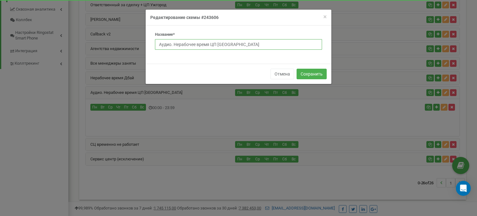
drag, startPoint x: 173, startPoint y: 44, endPoint x: 130, endPoint y: 47, distance: 43.5
click at [121, 45] on div "× Close Редактирование схемы #243606 Название* Аудио. Нерабочее время ЦП Ужгоро…" at bounding box center [238, 108] width 477 height 216
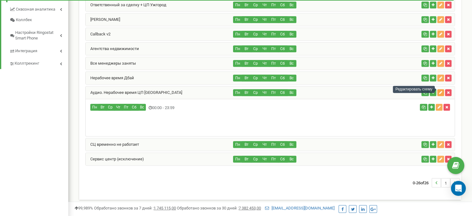
click at [439, 91] on icon "button" at bounding box center [440, 93] width 3 height 4
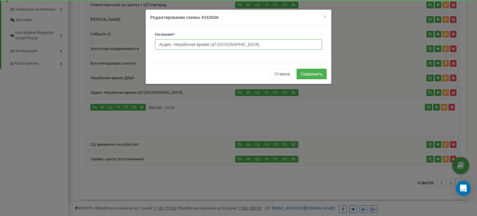
click at [174, 45] on input "Аудио. Нерабочее время ЦП Ужгород" at bounding box center [238, 44] width 167 height 11
click at [242, 45] on input "Нерабочее время ЦП [GEOGRAPHIC_DATA]" at bounding box center [238, 44] width 167 height 11
type input "Нерабочее время ЦП Ужгород (аудио)"
click at [311, 73] on button "Сохранить" at bounding box center [311, 74] width 30 height 11
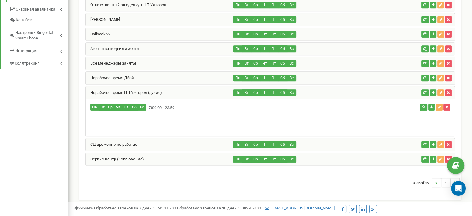
click at [169, 142] on div "СЦ временно не работает" at bounding box center [160, 144] width 148 height 12
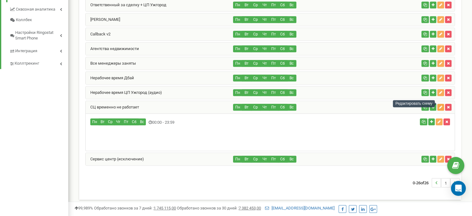
click at [440, 105] on icon "button" at bounding box center [440, 107] width 3 height 4
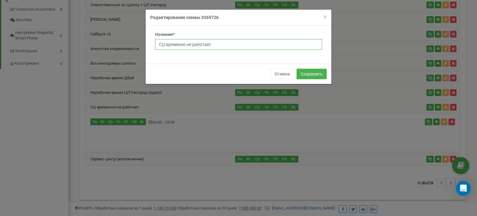
click at [221, 44] on input "СЦ временно не работает" at bounding box center [238, 44] width 167 height 11
type input "СЦ временно не работает (аудио)"
click at [303, 73] on button "Сохранить" at bounding box center [311, 74] width 30 height 11
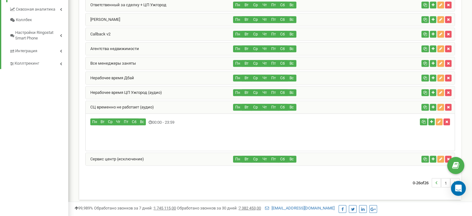
click at [188, 106] on div "СЦ временно не работает (аудио)" at bounding box center [160, 107] width 148 height 12
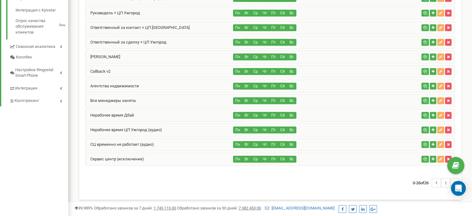
click at [145, 113] on div "Нерабочее время Дбай" at bounding box center [160, 115] width 148 height 12
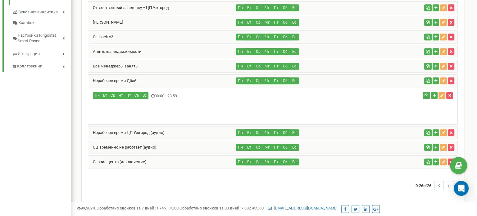
scroll to position [328, 0]
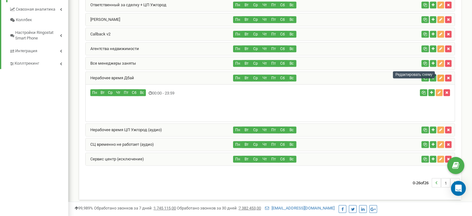
click at [440, 76] on icon "button" at bounding box center [440, 78] width 3 height 4
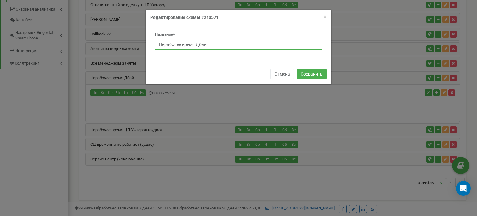
click at [216, 44] on input "Нерабочее время Дбай" at bounding box center [238, 44] width 167 height 11
type input "Нерабочее время Дбай (аудио)"
click at [312, 74] on button "Сохранить" at bounding box center [311, 74] width 30 height 11
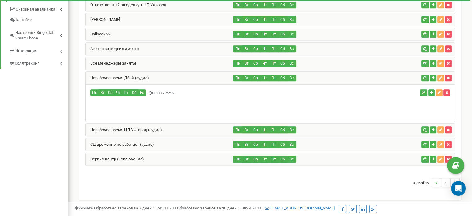
click at [189, 76] on div "Нерабочее время Дбай (аудио)" at bounding box center [160, 78] width 148 height 12
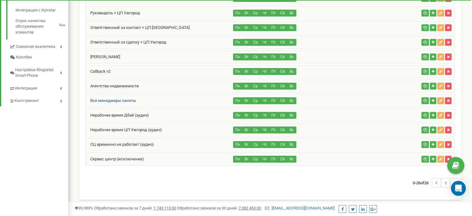
click at [133, 98] on link "Все менеджеры заняты" at bounding box center [111, 100] width 50 height 5
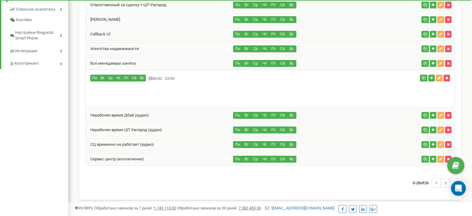
click at [154, 63] on div "Все менеджеры заняты" at bounding box center [160, 63] width 148 height 12
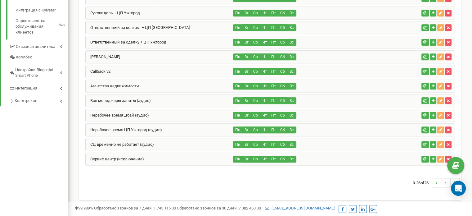
click at [141, 82] on div "Агентства недвижимости" at bounding box center [160, 86] width 148 height 12
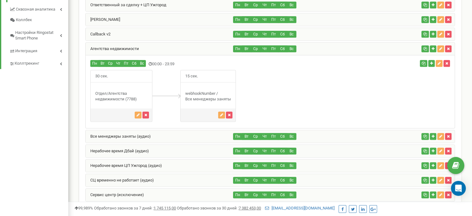
click at [150, 47] on div "Агентства недвижимости" at bounding box center [160, 49] width 148 height 12
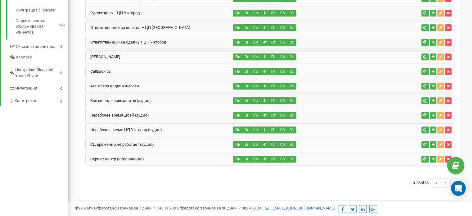
click at [128, 66] on div "Callback v2" at bounding box center [160, 71] width 148 height 12
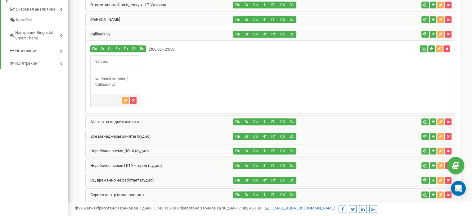
click at [130, 29] on div "Callback v2" at bounding box center [160, 34] width 148 height 12
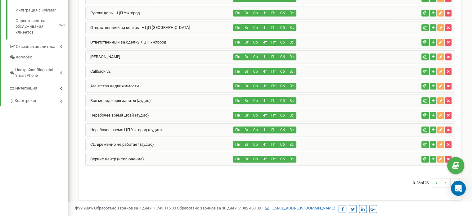
click at [132, 52] on div "[PERSON_NAME]" at bounding box center [160, 57] width 148 height 12
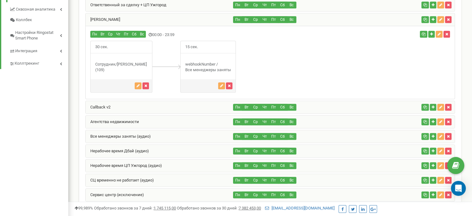
click at [142, 16] on div "[PERSON_NAME]" at bounding box center [160, 19] width 148 height 12
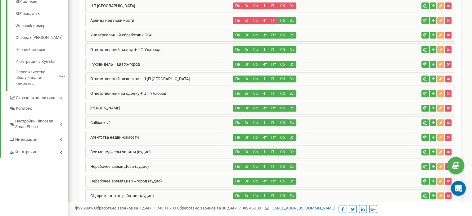
scroll to position [228, 0]
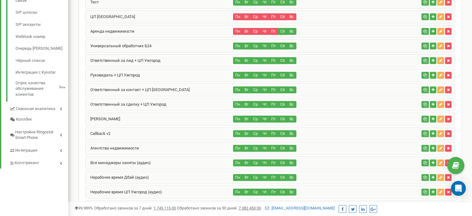
click at [173, 103] on div "Ответственный за сделку + ЦП Ужгород" at bounding box center [160, 104] width 148 height 12
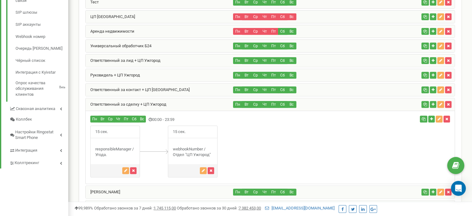
click at [169, 87] on div "Ответственный за контакт + ЦП [GEOGRAPHIC_DATA]" at bounding box center [160, 89] width 148 height 12
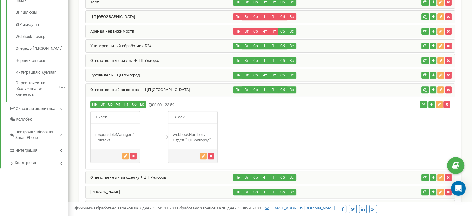
click at [160, 72] on div "Руковидель + ЦП Ужгород" at bounding box center [160, 75] width 148 height 12
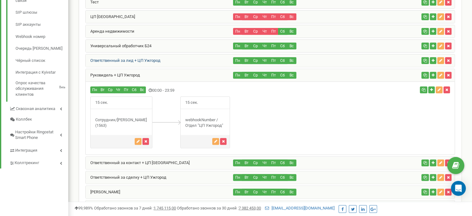
click at [154, 60] on link "Ответственный за лид + ЦП Ужгород" at bounding box center [123, 60] width 75 height 5
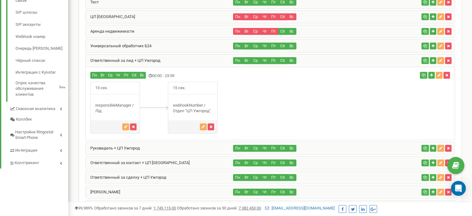
click at [154, 46] on div "Универсальный обработчик Б24" at bounding box center [160, 46] width 148 height 12
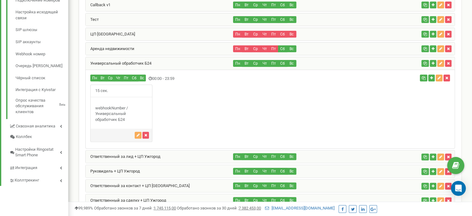
scroll to position [197, 0]
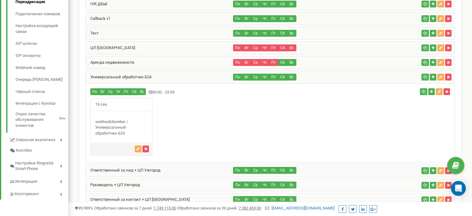
click at [136, 58] on div "Аренда недвижимости" at bounding box center [160, 62] width 148 height 12
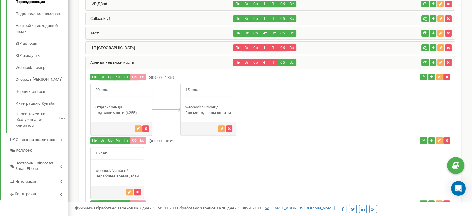
click at [126, 44] on div "ЦП [GEOGRAPHIC_DATA]" at bounding box center [160, 48] width 148 height 12
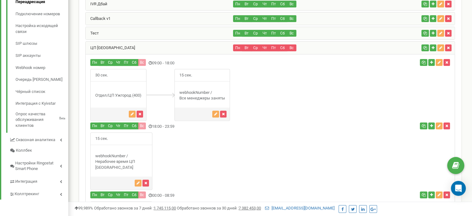
scroll to position [166, 0]
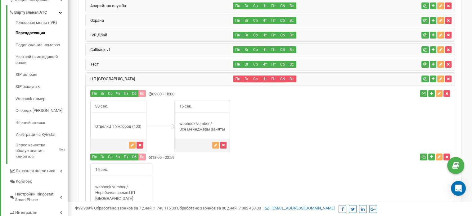
click at [123, 62] on div "Тест" at bounding box center [160, 64] width 148 height 12
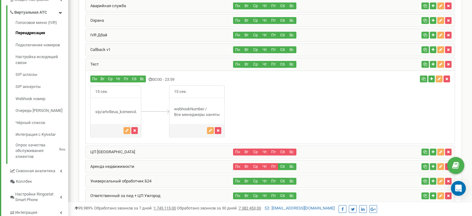
click at [124, 46] on div "Callback v1" at bounding box center [160, 49] width 148 height 12
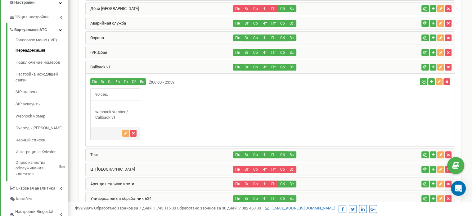
scroll to position [135, 0]
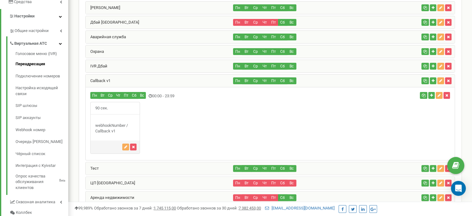
click at [118, 61] on div "IVR Дбай" at bounding box center [160, 66] width 148 height 12
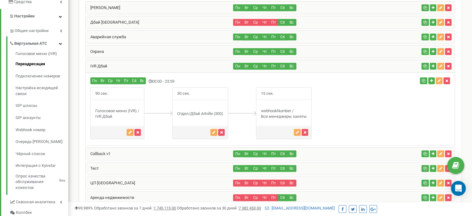
click at [122, 48] on div "Охрана" at bounding box center [160, 51] width 148 height 12
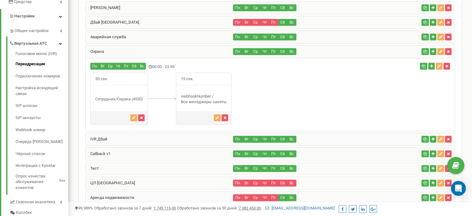
click at [121, 51] on div "Охрана" at bounding box center [160, 51] width 148 height 12
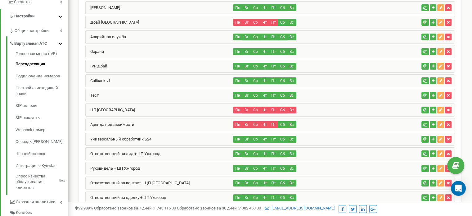
click at [119, 61] on div "IVR Дбай" at bounding box center [160, 66] width 148 height 12
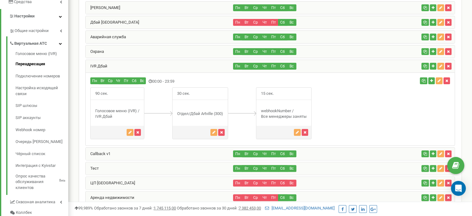
click at [119, 63] on div "IVR Дбай" at bounding box center [160, 66] width 148 height 12
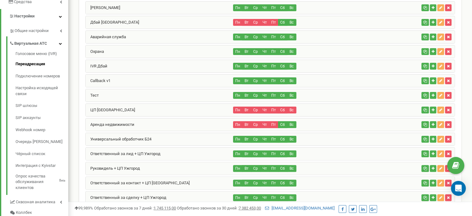
click at [120, 48] on div "Охрана" at bounding box center [160, 51] width 148 height 12
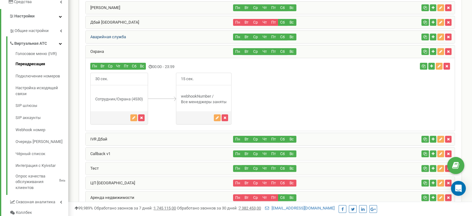
click at [120, 35] on link "Аварийная служба" at bounding box center [106, 36] width 40 height 5
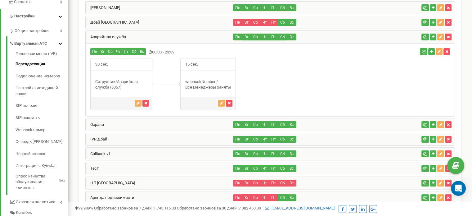
click at [121, 22] on div "Дбай Париж" at bounding box center [160, 22] width 148 height 12
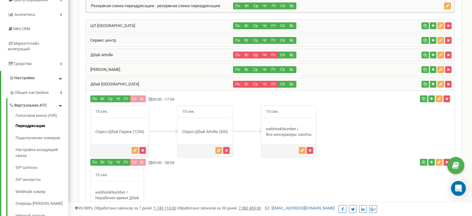
scroll to position [73, 0]
click at [114, 64] on div "[PERSON_NAME]" at bounding box center [160, 70] width 148 height 12
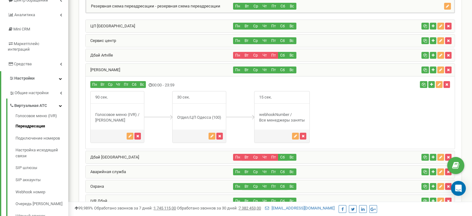
click at [115, 53] on div "Дбай Artville" at bounding box center [160, 55] width 148 height 12
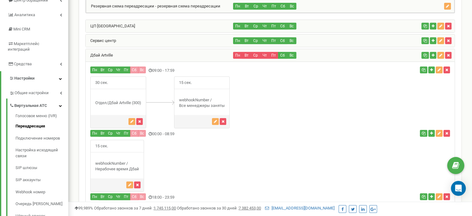
click at [119, 40] on div "Сервис центр" at bounding box center [160, 40] width 148 height 12
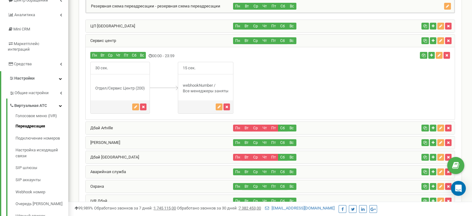
click at [119, 27] on div "ЦП Одесса" at bounding box center [160, 26] width 148 height 12
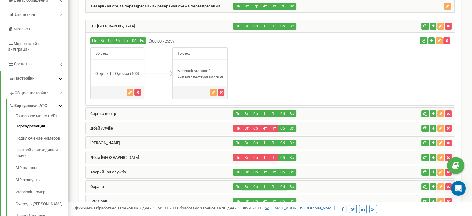
click at [119, 27] on div "ЦП Одесса" at bounding box center [160, 26] width 148 height 12
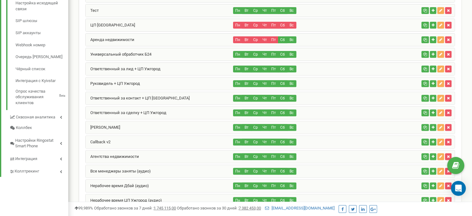
scroll to position [290, 0]
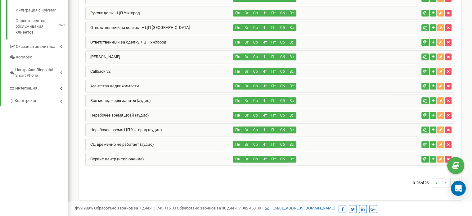
click at [150, 155] on div "Сервис центр (исключение)" at bounding box center [160, 159] width 148 height 12
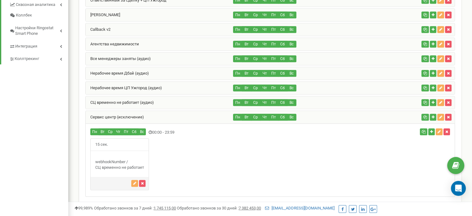
scroll to position [332, 0]
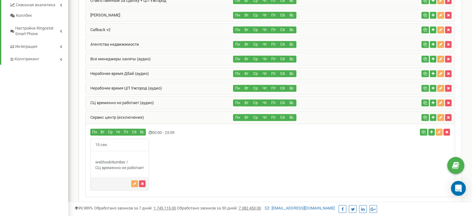
click at [129, 117] on div "Сервис центр (исключение)" at bounding box center [160, 117] width 148 height 12
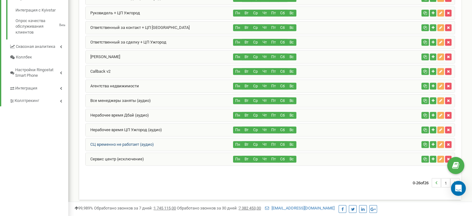
click at [143, 142] on link "СЦ временно не работает (аудио)" at bounding box center [120, 144] width 68 height 5
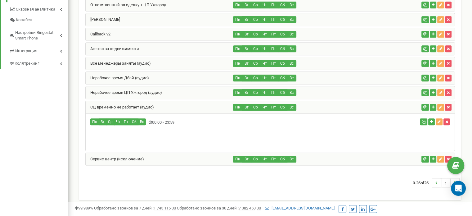
click at [149, 106] on div "СЦ временно не работает (аудио)" at bounding box center [160, 107] width 148 height 12
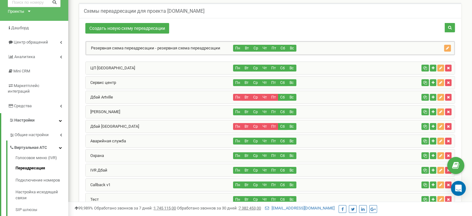
scroll to position [42, 0]
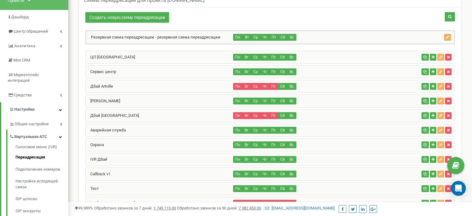
click at [134, 70] on div "Сервис центр" at bounding box center [160, 71] width 148 height 12
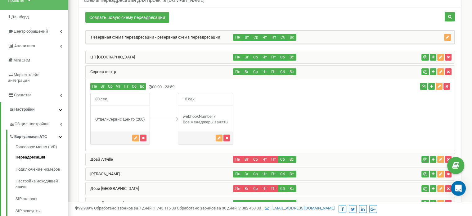
click at [139, 70] on div "Сервис центр" at bounding box center [160, 71] width 148 height 12
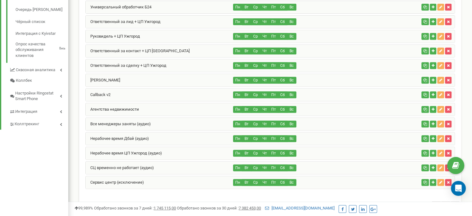
scroll to position [290, 0]
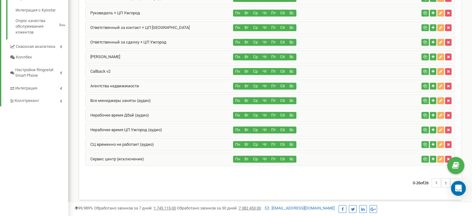
click at [150, 156] on div "Сервис центр (исключение)" at bounding box center [160, 159] width 148 height 12
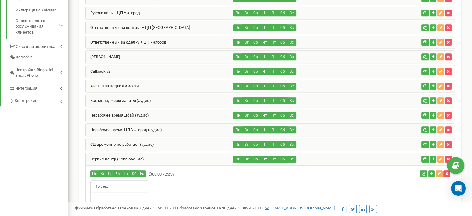
click at [150, 153] on div "Сервис центр (исключение)" at bounding box center [160, 159] width 148 height 12
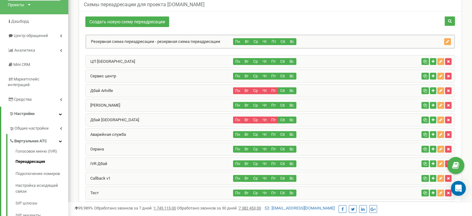
scroll to position [11, 0]
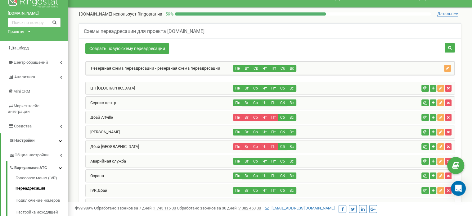
click at [158, 100] on div "Сервис центр" at bounding box center [160, 102] width 148 height 12
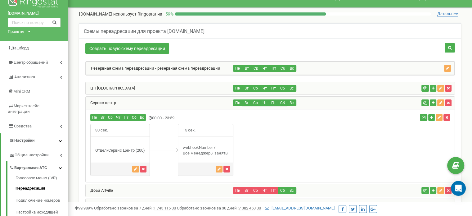
click at [158, 100] on div "Сервис центр" at bounding box center [160, 102] width 148 height 12
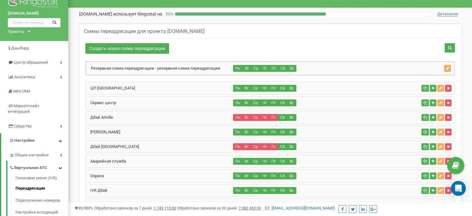
click at [164, 100] on div "Сервис центр" at bounding box center [160, 102] width 148 height 12
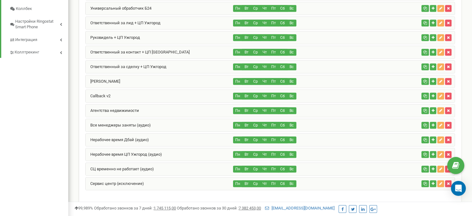
scroll to position [363, 0]
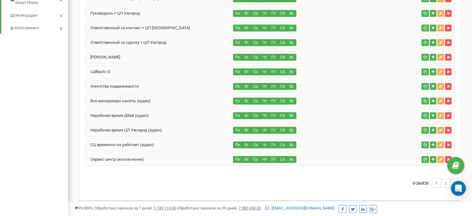
click at [175, 156] on div "Сервис центр (исключение)" at bounding box center [160, 159] width 148 height 12
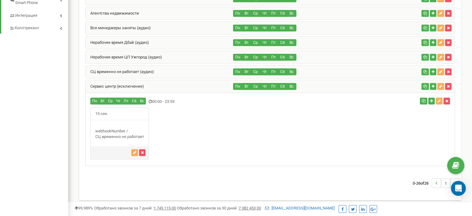
click at [170, 84] on div "Сервис центр (исключение)" at bounding box center [160, 86] width 148 height 12
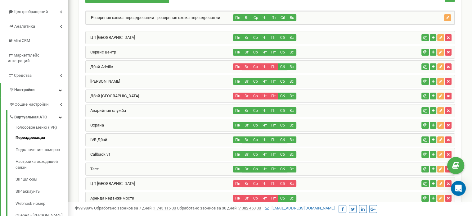
scroll to position [0, 0]
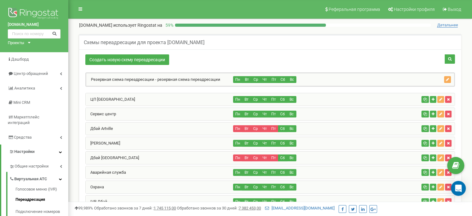
click at [157, 110] on div "Сервис центр" at bounding box center [160, 114] width 148 height 12
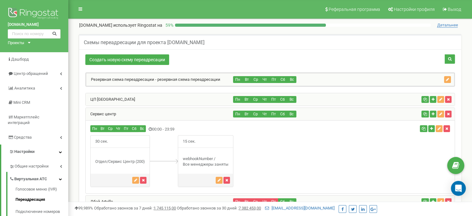
click at [161, 110] on div "Сервис центр" at bounding box center [160, 114] width 148 height 12
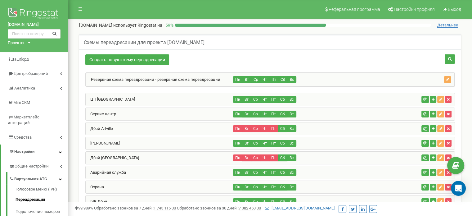
click at [139, 111] on div "Сервис центр" at bounding box center [160, 114] width 148 height 12
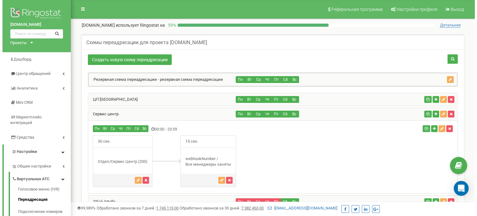
scroll to position [31, 0]
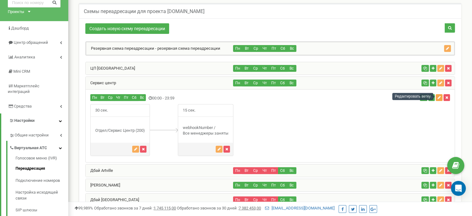
click at [439, 97] on icon "button" at bounding box center [439, 98] width 3 height 4
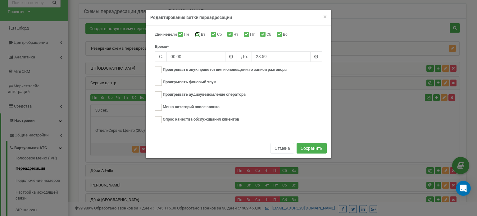
click at [198, 35] on input "Вт" at bounding box center [197, 35] width 4 height 4
checkbox input "false"
click at [312, 147] on button "Сохранить" at bounding box center [311, 148] width 30 height 11
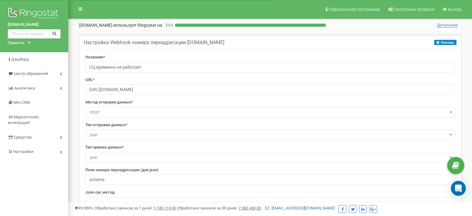
select select "constant"
select select "dst"
select select "project_id"
select select "cdr_id"
select select "constant"
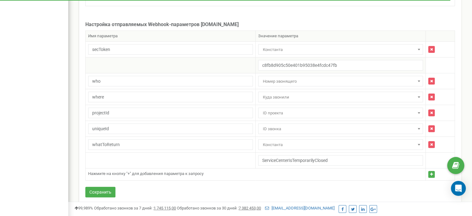
scroll to position [209, 0]
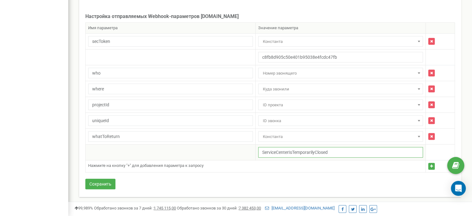
click at [272, 150] on input "ServiceCenterIsTemporarilyClosed" at bounding box center [340, 152] width 165 height 11
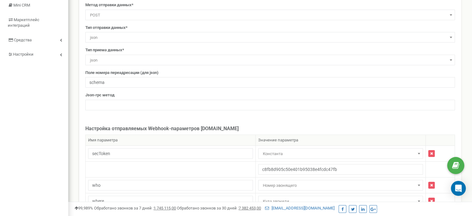
scroll to position [23, 0]
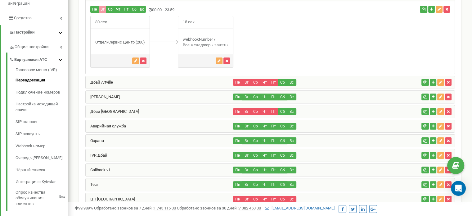
scroll to position [57, 0]
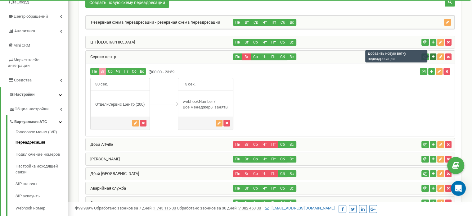
click at [432, 57] on icon "button" at bounding box center [433, 57] width 3 height 4
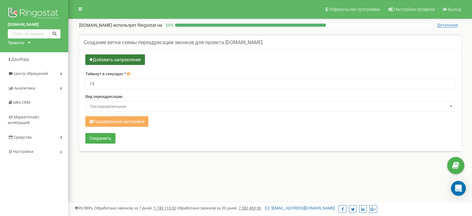
click at [131, 60] on button "Добавить направление" at bounding box center [115, 59] width 60 height 11
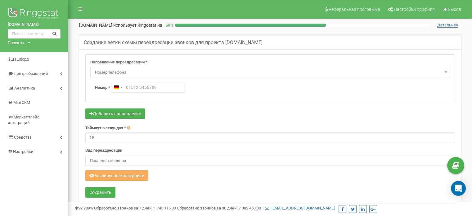
click at [137, 71] on span "Номер телефона" at bounding box center [269, 72] width 355 height 9
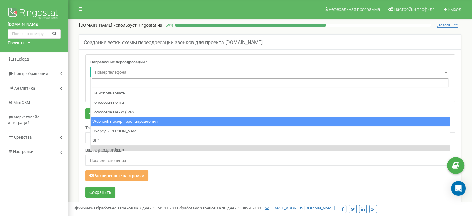
select select "webhookNumber"
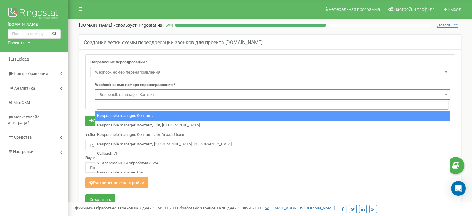
click at [147, 96] on span "Responsible manager. Контакт." at bounding box center [272, 94] width 351 height 9
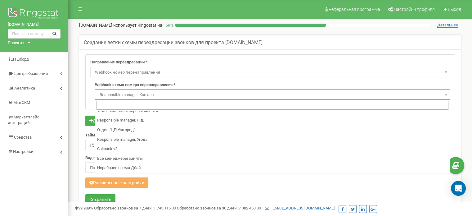
scroll to position [71, 0]
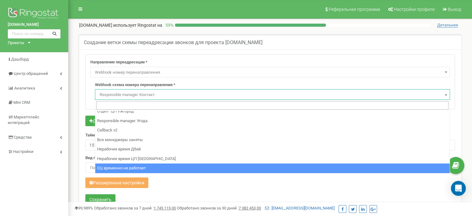
select select "13111"
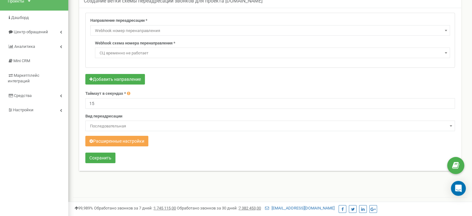
scroll to position [31, 0]
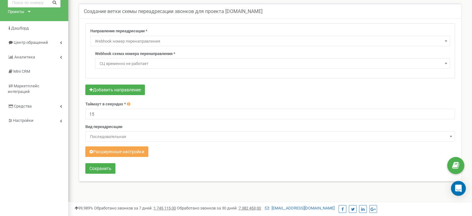
click at [135, 150] on button "Расширенные настройки" at bounding box center [116, 151] width 63 height 11
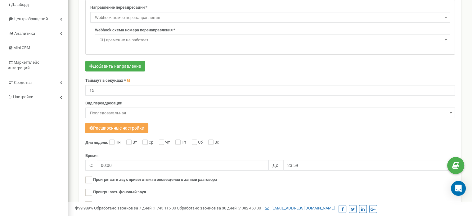
scroll to position [93, 0]
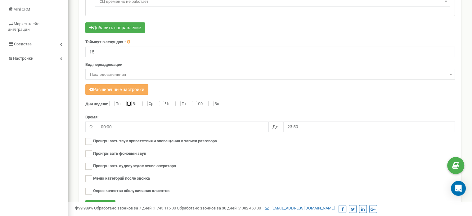
click at [130, 104] on input "Вт" at bounding box center [128, 104] width 4 height 4
checkbox input "true"
click at [119, 126] on input "00:00" at bounding box center [183, 126] width 172 height 11
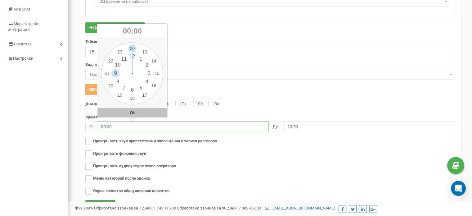
click at [114, 72] on div "00 1 2 3 4 5 6 7 8 9 10 11 12 13 14 15 16 17 18 19 20 21 22 23 00 05 10 15 20 2…" at bounding box center [132, 73] width 62 height 62
click at [134, 111] on button "Ok" at bounding box center [132, 112] width 70 height 9
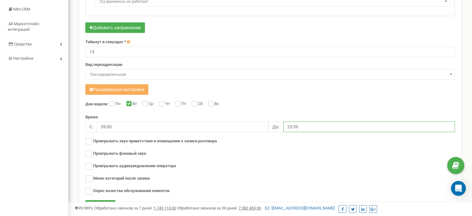
click at [306, 129] on input "23:59" at bounding box center [369, 126] width 172 height 11
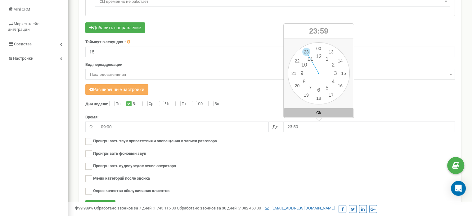
click at [150, 116] on div "Дни недели: Пн Вт Ср Чт Пт Сб Вс Время: C: 09:00 До: 23:59 Проигрывать звук при…" at bounding box center [270, 150] width 370 height 99
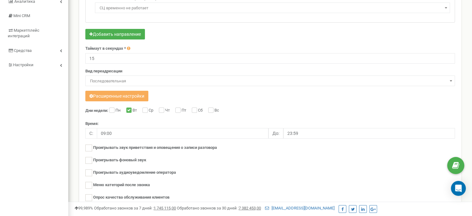
scroll to position [124, 0]
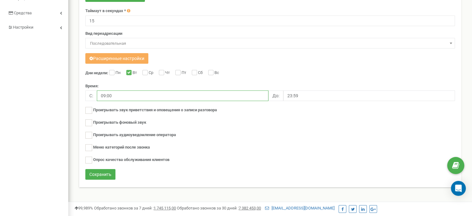
click at [114, 94] on input "09:00" at bounding box center [183, 95] width 172 height 11
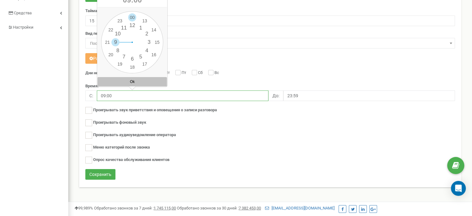
click at [132, 17] on div "00 1 2 3 4 5 6 7 8 9 10 11 12 13 14 15 16 17 18 19 20 21 22 23 00 05 10 15 20 2…" at bounding box center [132, 42] width 62 height 62
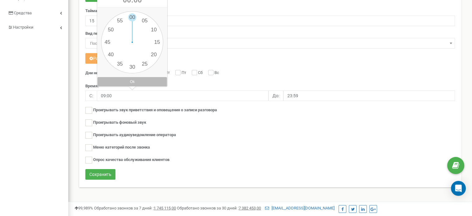
click at [133, 82] on button "Ok" at bounding box center [132, 81] width 70 height 9
type input "00:00"
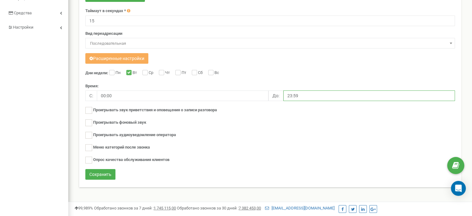
click at [302, 93] on input "23:59" at bounding box center [369, 95] width 172 height 11
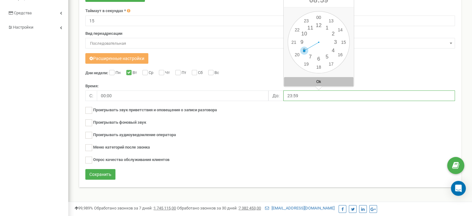
drag, startPoint x: 303, startPoint y: 48, endPoint x: 303, endPoint y: 55, distance: 6.5
click at [303, 48] on div "00 1 2 3 4 5 6 7 8 9 10 11 12 13 14 15 16 17 18 19 20 21 22 23 00 05 10 15 20 2…" at bounding box center [319, 42] width 62 height 62
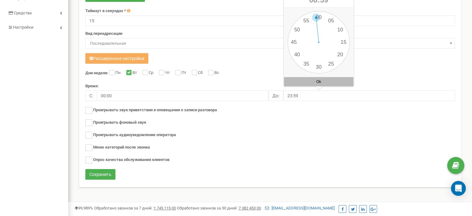
click at [321, 79] on button "Ok" at bounding box center [319, 81] width 70 height 9
type input "08:59"
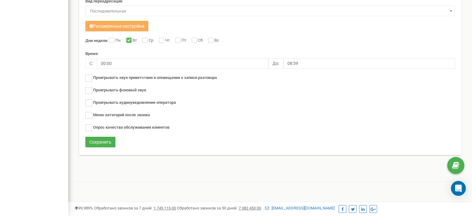
scroll to position [1, 0]
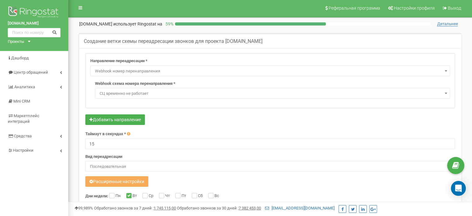
click at [151, 69] on span "Webhook номер перенаправления" at bounding box center [269, 71] width 355 height 9
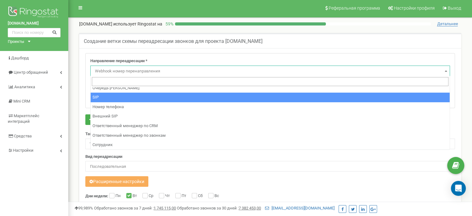
scroll to position [52, 0]
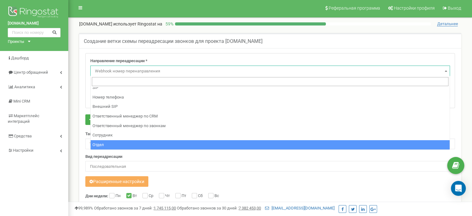
select select "Department"
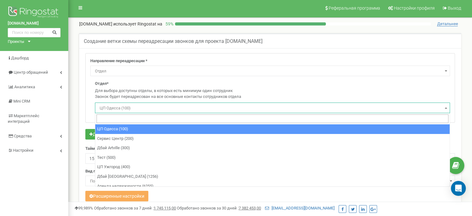
click at [142, 105] on span "ЦП Одесса (100)" at bounding box center [272, 108] width 351 height 9
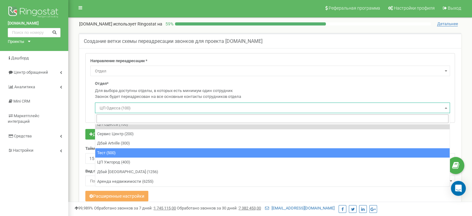
scroll to position [0, 0]
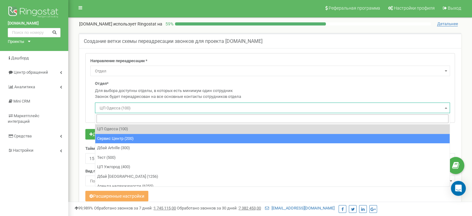
select select "9049"
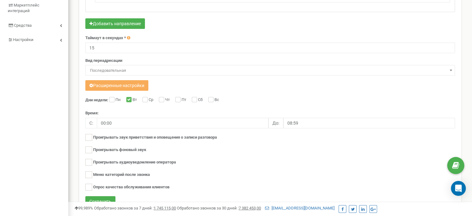
scroll to position [156, 0]
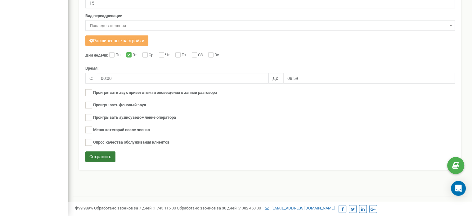
click at [101, 154] on button "Сохранить" at bounding box center [100, 156] width 30 height 11
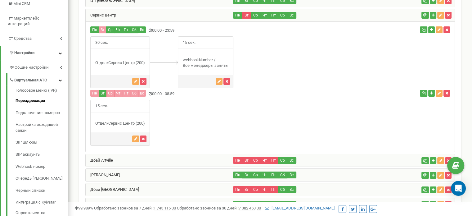
scroll to position [88, 0]
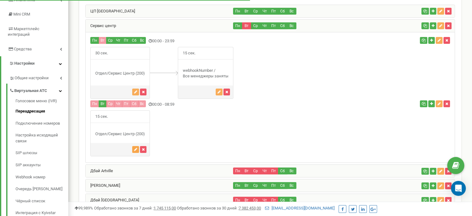
click at [137, 147] on icon "button" at bounding box center [135, 149] width 3 height 4
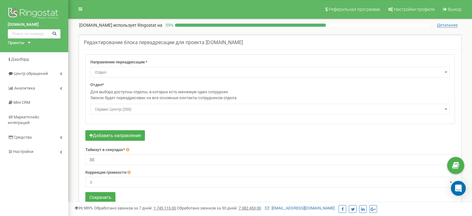
select select "Department"
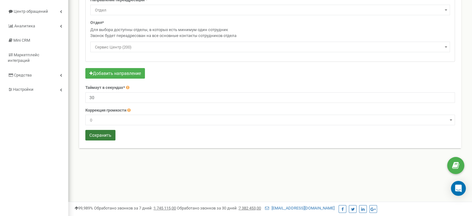
type input "30"
click at [103, 134] on button "Сохранить" at bounding box center [100, 135] width 30 height 11
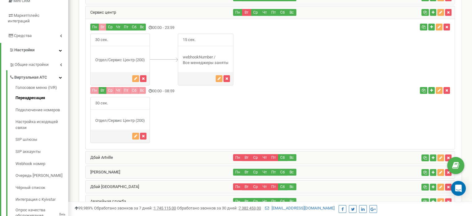
scroll to position [88, 0]
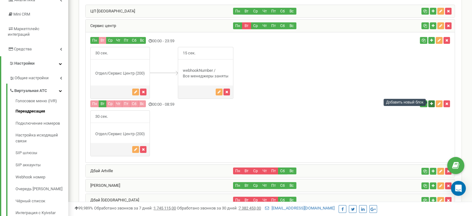
click at [431, 104] on icon "button" at bounding box center [431, 104] width 3 height 4
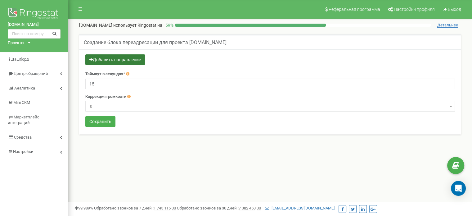
click at [123, 58] on button "Добавить направление" at bounding box center [115, 59] width 60 height 11
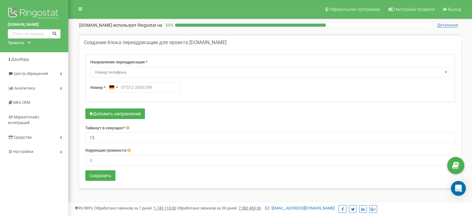
click at [134, 72] on span "Номер телефона" at bounding box center [269, 72] width 355 height 9
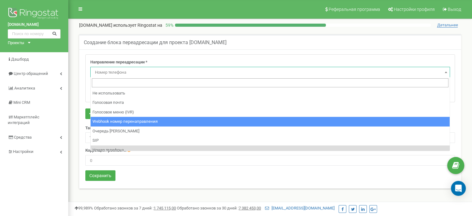
select select "webhookNumber"
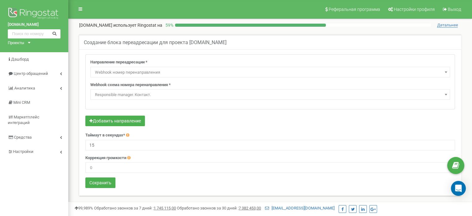
click at [138, 94] on span "Responsible manager. Контакт." at bounding box center [269, 94] width 355 height 9
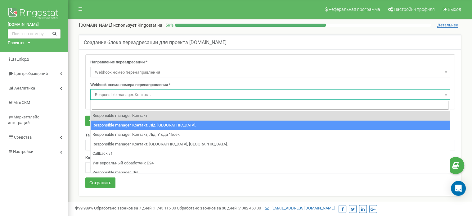
scroll to position [71, 0]
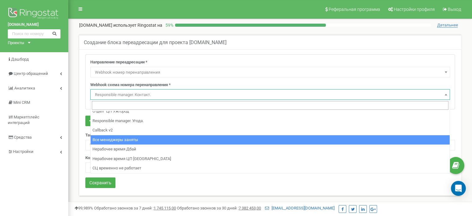
select select "11696"
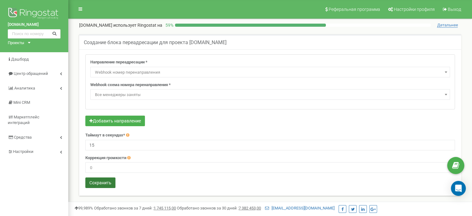
click at [104, 183] on button "Сохранить" at bounding box center [100, 182] width 30 height 11
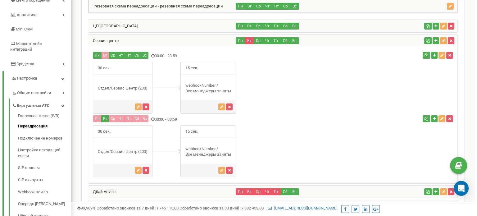
scroll to position [88, 0]
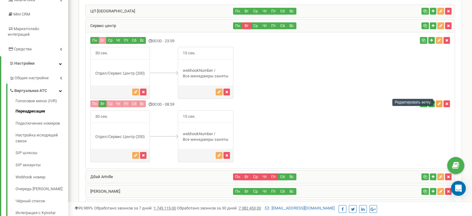
click at [439, 103] on icon "button" at bounding box center [439, 104] width 3 height 4
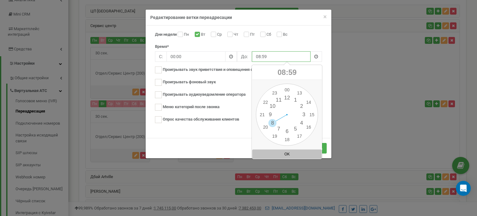
click at [303, 56] on input "08:59" at bounding box center [281, 56] width 59 height 11
click at [310, 102] on div "00 1 2 3 4 5 6 7 8 9 10 11 12 13 14 15 16 17 18 19 20 21 22 23 00 05 10 15 20 2…" at bounding box center [287, 114] width 62 height 62
click at [287, 89] on div "00 1 2 3 4 5 6 7 8 9 10 11 12 13 14 15 16 17 18 19 20 21 22 23 00 05 10 15 20 2…" at bounding box center [287, 114] width 62 height 62
drag, startPoint x: 286, startPoint y: 153, endPoint x: 286, endPoint y: 141, distance: 11.5
click at [286, 153] on button "OK" at bounding box center [287, 153] width 70 height 9
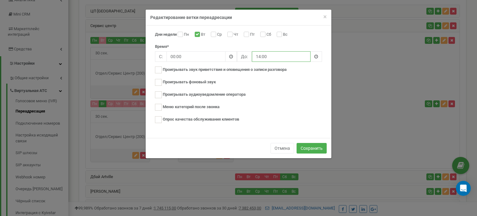
click at [274, 57] on input "14:00" at bounding box center [281, 56] width 59 height 11
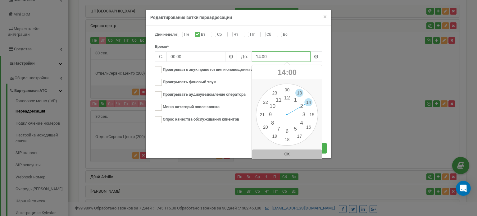
click at [300, 93] on div "00 1 2 3 4 5 6 7 8 9 10 11 12 13 14 15 16 17 18 19 20 21 22 23 00 05 10 15 20 2…" at bounding box center [287, 114] width 62 height 62
click at [284, 90] on div "00 1 2 3 4 5 6 7 8 9 10 11 12 13 14 15 16 17 18 19 20 21 22 23 00 05 10 15 20 2…" at bounding box center [287, 114] width 62 height 62
click at [286, 151] on button "OK" at bounding box center [287, 153] width 70 height 9
type input "13:59"
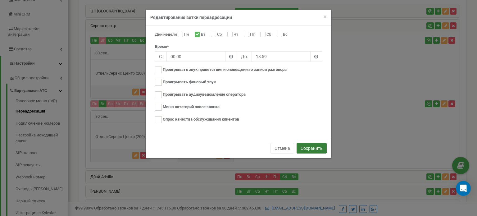
click at [311, 145] on button "Сохранить" at bounding box center [311, 148] width 30 height 11
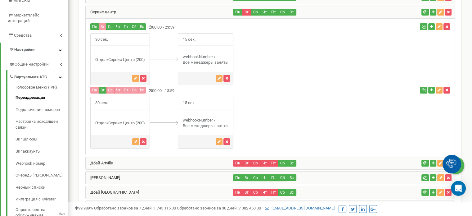
scroll to position [88, 0]
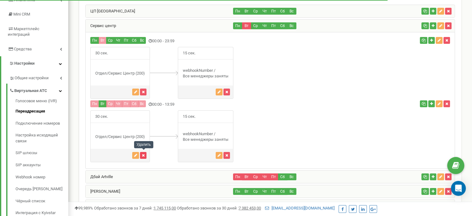
click at [143, 153] on icon "button" at bounding box center [143, 155] width 3 height 4
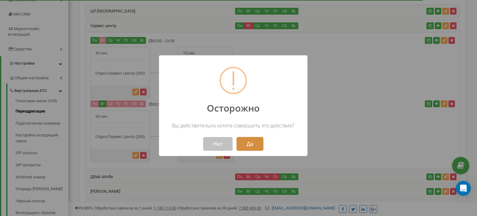
click at [254, 141] on button "Да" at bounding box center [249, 144] width 27 height 14
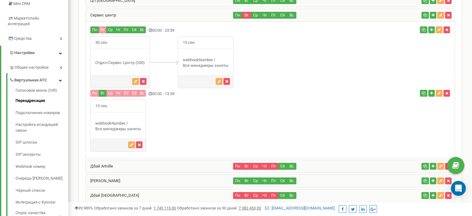
scroll to position [88, 0]
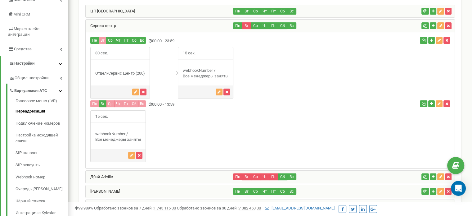
click at [164, 134] on div "15 сек." at bounding box center [270, 136] width 369 height 52
click at [422, 40] on icon "button" at bounding box center [424, 40] width 4 height 4
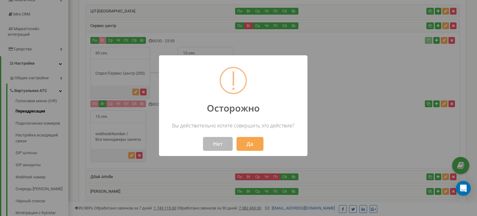
click at [220, 142] on button "Нет" at bounding box center [217, 144] width 29 height 14
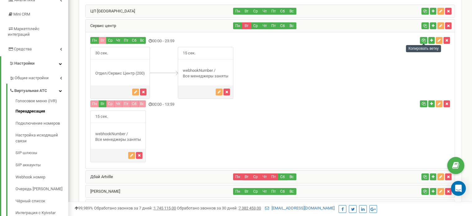
click at [422, 40] on icon "button" at bounding box center [424, 40] width 4 height 4
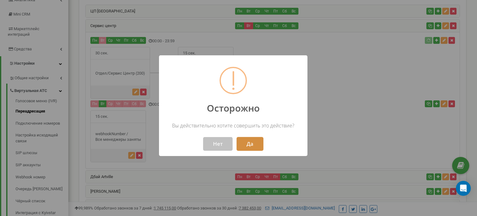
click at [252, 142] on button "Да" at bounding box center [249, 144] width 27 height 14
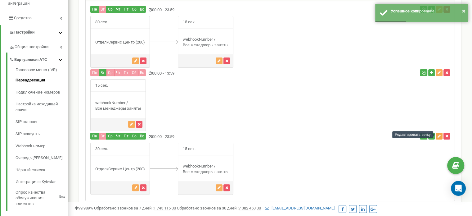
click at [439, 134] on icon "button" at bounding box center [439, 136] width 3 height 4
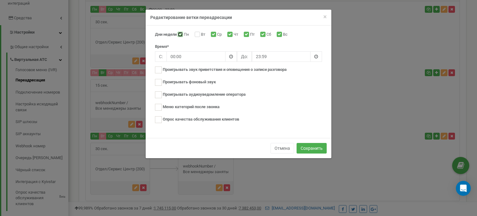
click at [181, 34] on input "Пн" at bounding box center [179, 35] width 4 height 4
checkbox input "false"
click at [197, 34] on input "Вт" at bounding box center [197, 35] width 4 height 4
checkbox input "true"
click at [215, 34] on input "Ср" at bounding box center [213, 35] width 4 height 4
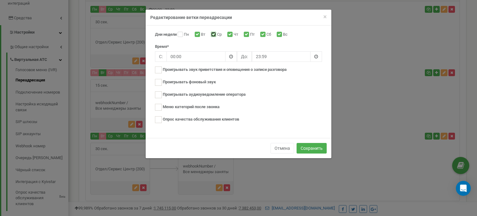
checkbox input "false"
click at [230, 34] on input "Чт" at bounding box center [229, 35] width 4 height 4
checkbox input "false"
click at [248, 34] on input "Пт" at bounding box center [246, 35] width 4 height 4
checkbox input "false"
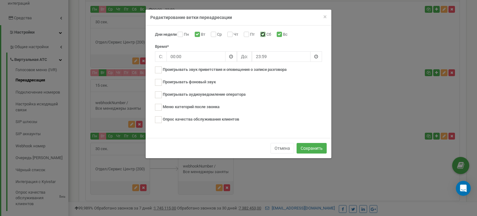
click at [264, 35] on input "Сб" at bounding box center [262, 35] width 4 height 4
checkbox input "false"
click at [280, 34] on input "Вс" at bounding box center [278, 35] width 4 height 4
checkbox input "false"
click at [196, 56] on input "00:00" at bounding box center [195, 56] width 59 height 11
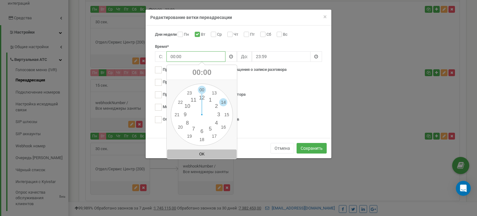
click at [224, 101] on div "00 1 2 3 4 5 6 7 8 9 10 11 12 13 14 15 16 17 18 19 20 21 22 23 00 05 10 15 20 2…" at bounding box center [202, 114] width 62 height 62
click at [215, 155] on button "OK" at bounding box center [202, 153] width 70 height 9
type input "14:00"
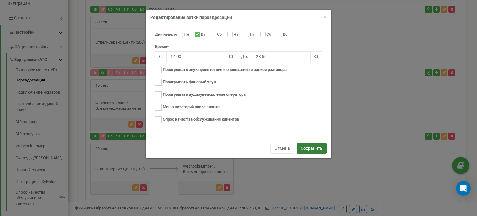
click at [313, 146] on button "Сохранить" at bounding box center [311, 148] width 30 height 11
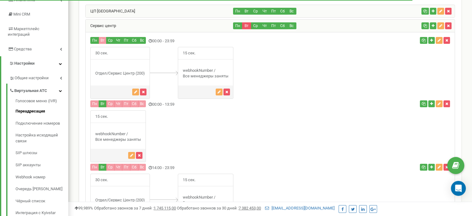
scroll to position [119, 0]
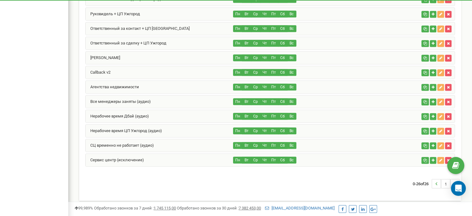
click at [170, 156] on div "Сервис центр (исключение)" at bounding box center [160, 160] width 148 height 12
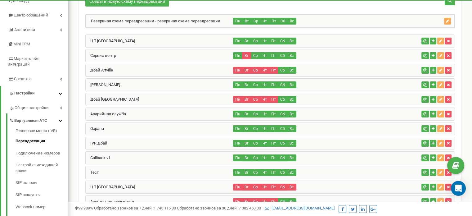
scroll to position [62, 0]
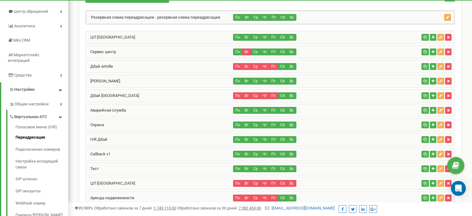
click at [160, 50] on div "Сервис центр" at bounding box center [160, 52] width 148 height 12
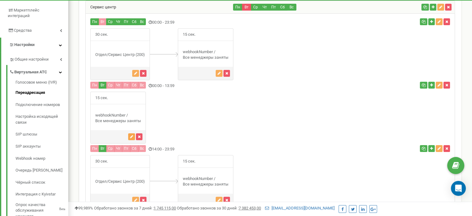
scroll to position [124, 0]
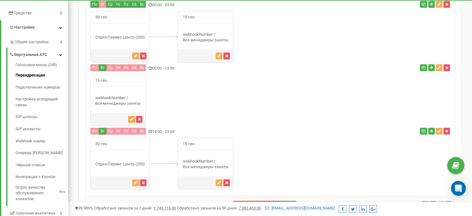
click at [131, 118] on icon "button" at bounding box center [131, 119] width 3 height 4
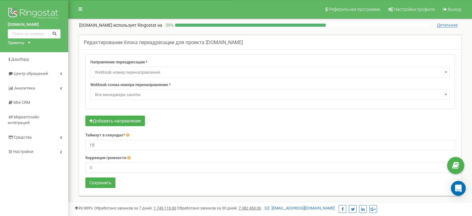
select select "webhookNumber"
click at [146, 93] on span "Все менеджеры заняты" at bounding box center [269, 94] width 355 height 9
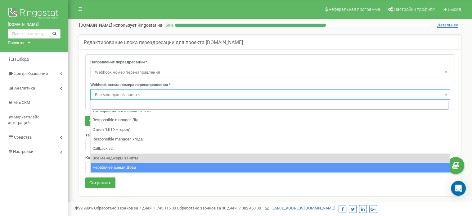
scroll to position [80, 0]
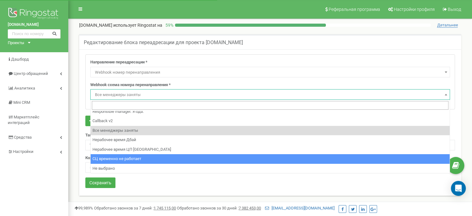
select select "13111"
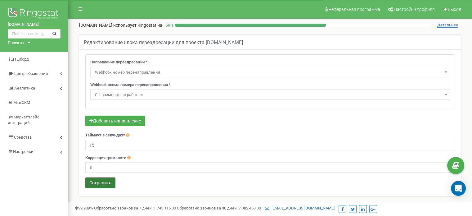
click at [99, 182] on button "Сохранить" at bounding box center [100, 182] width 30 height 11
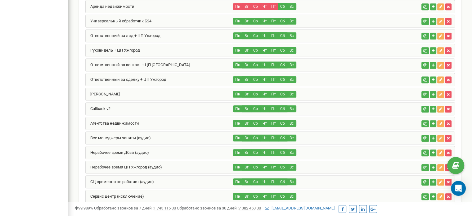
scroll to position [489, 0]
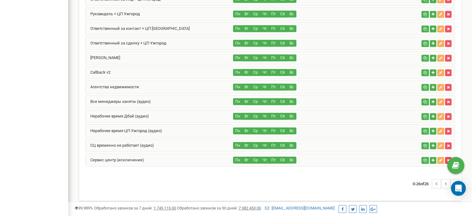
click at [448, 158] on icon "button" at bounding box center [448, 160] width 3 height 4
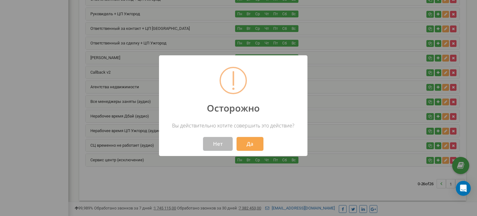
click at [223, 143] on button "Нет" at bounding box center [217, 144] width 29 height 14
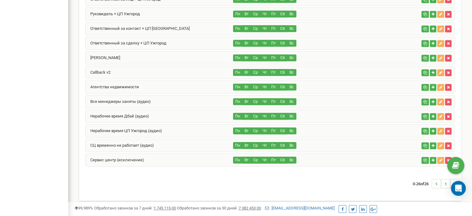
click at [190, 154] on div "Сервис центр (исключение)" at bounding box center [160, 160] width 148 height 12
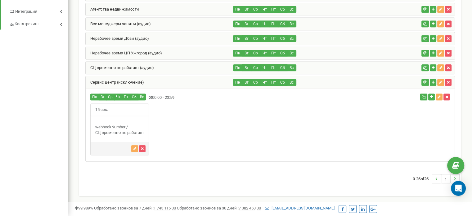
scroll to position [363, 0]
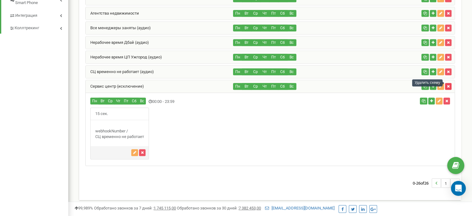
click at [448, 84] on icon "button" at bounding box center [448, 86] width 3 height 4
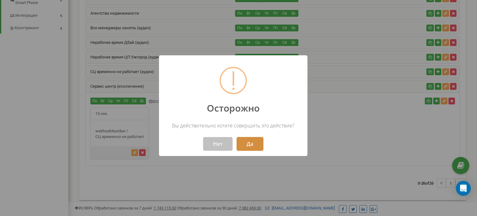
click at [247, 141] on button "Да" at bounding box center [249, 144] width 27 height 14
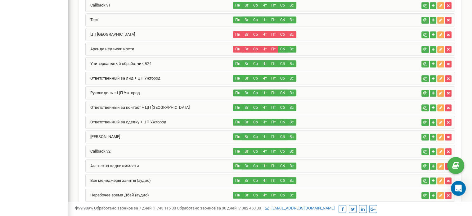
scroll to position [475, 0]
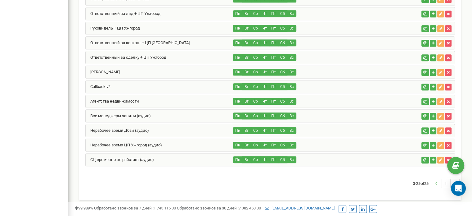
click at [181, 156] on div "СЦ временно не работает (аудио)" at bounding box center [160, 159] width 148 height 12
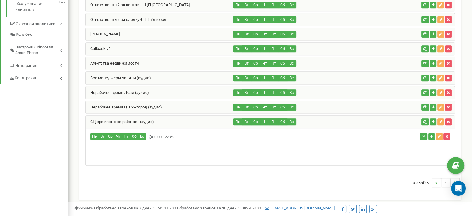
click at [168, 118] on div "СЦ временно не работает (аудио)" at bounding box center [160, 121] width 148 height 12
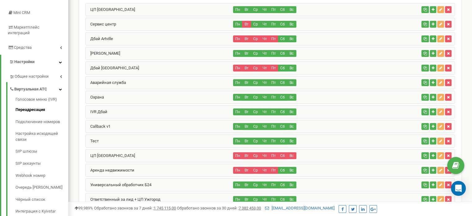
scroll to position [0, 0]
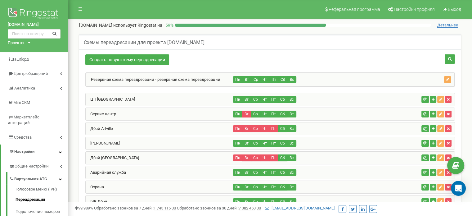
click at [178, 114] on div "Сервис центр" at bounding box center [160, 114] width 148 height 12
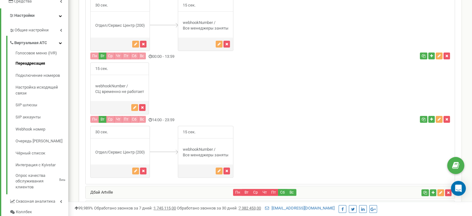
scroll to position [71, 0]
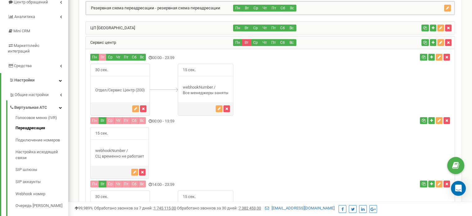
click at [215, 39] on div "Сервис центр" at bounding box center [160, 42] width 148 height 12
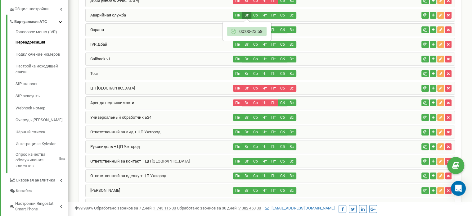
scroll to position [276, 0]
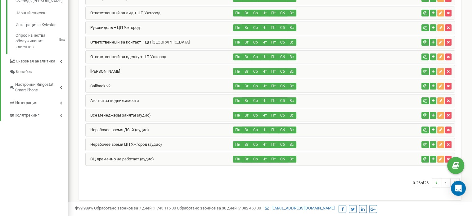
click at [186, 155] on div "СЦ временно не работает (аудио)" at bounding box center [160, 159] width 148 height 12
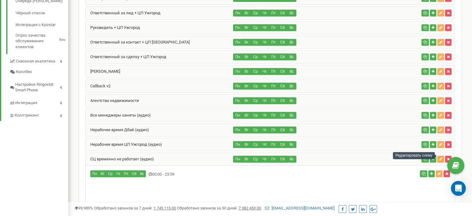
click at [441, 157] on icon "button" at bounding box center [440, 159] width 3 height 4
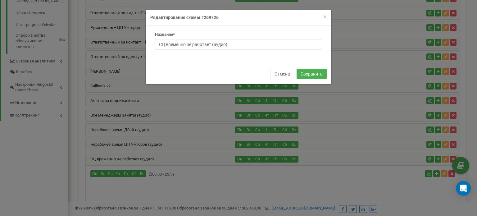
click at [209, 17] on h4 "Редактирование схемы #269726" at bounding box center [238, 17] width 176 height 6
copy h4 "269726"
click at [281, 72] on button "Отмена" at bounding box center [282, 74] width 24 height 11
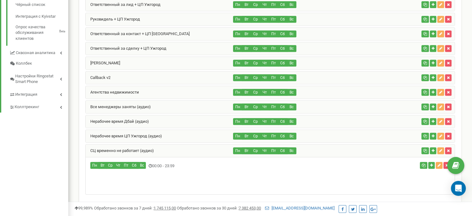
scroll to position [313, 0]
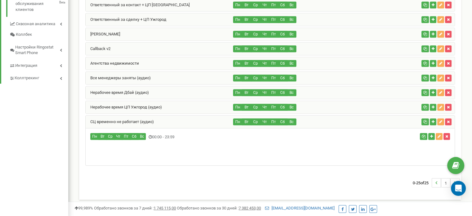
click at [175, 119] on div "СЦ временно не работает (аудио)" at bounding box center [160, 121] width 148 height 12
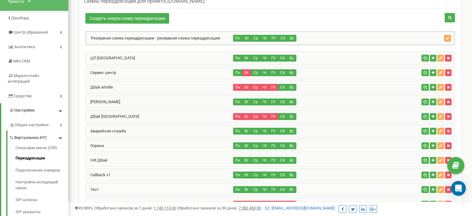
scroll to position [28, 0]
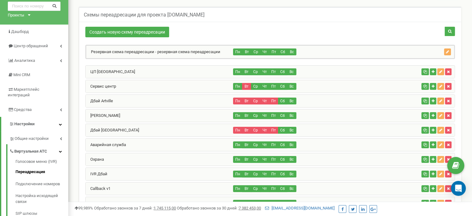
click at [146, 84] on div "Сервис центр" at bounding box center [160, 86] width 148 height 12
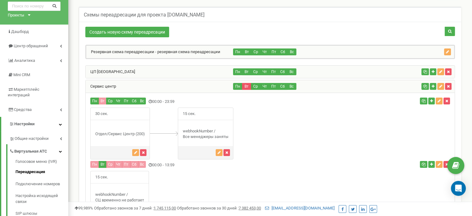
click at [144, 87] on div "Сервис центр" at bounding box center [160, 86] width 148 height 12
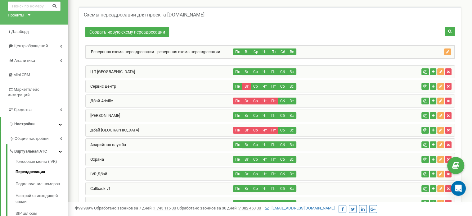
click at [136, 82] on div "Сервис центр" at bounding box center [160, 86] width 148 height 12
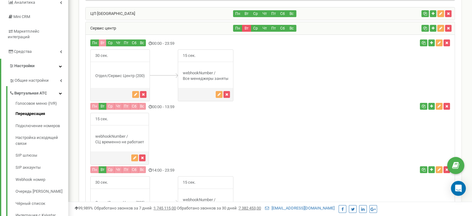
scroll to position [90, 0]
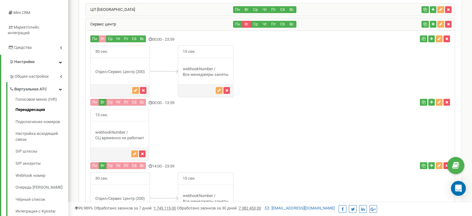
click at [122, 26] on div "Сервис центр" at bounding box center [160, 24] width 148 height 12
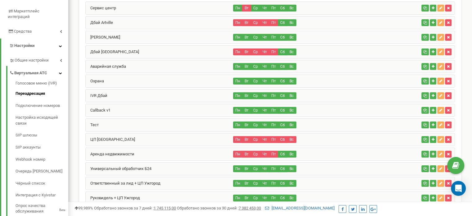
scroll to position [121, 0]
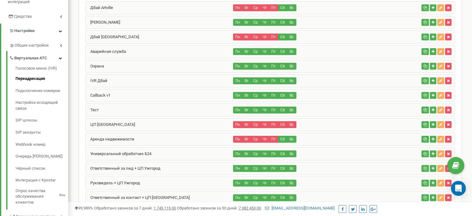
click at [122, 105] on div "Тест" at bounding box center [160, 110] width 148 height 12
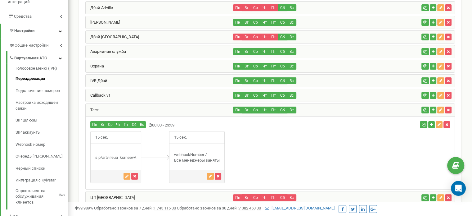
scroll to position [152, 0]
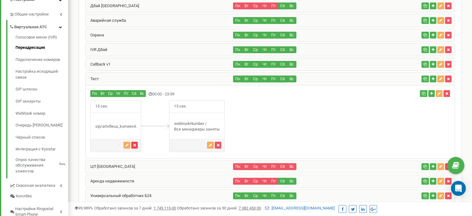
click at [137, 142] on button "button" at bounding box center [134, 144] width 7 height 7
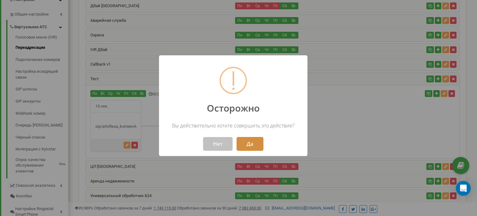
click at [246, 139] on button "Да" at bounding box center [249, 144] width 27 height 14
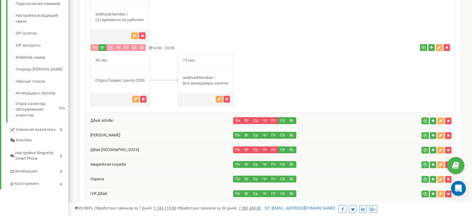
scroll to position [336, 0]
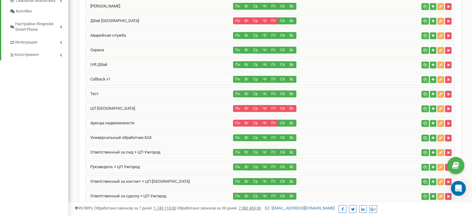
click at [116, 90] on div "Тест" at bounding box center [160, 94] width 148 height 12
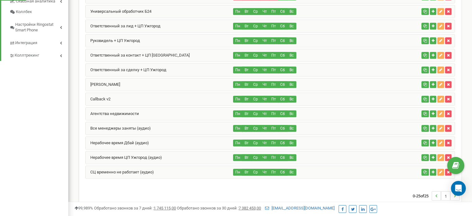
scroll to position [181, 0]
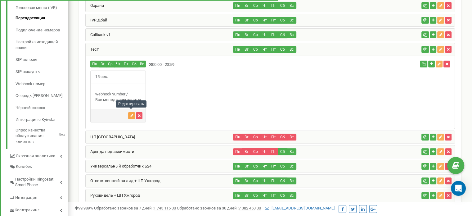
click at [131, 114] on icon "button" at bounding box center [131, 116] width 3 height 4
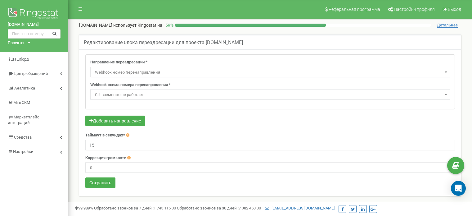
select select "webhookNumber"
select select "13111"
click at [105, 182] on button "Сохранить" at bounding box center [100, 182] width 30 height 11
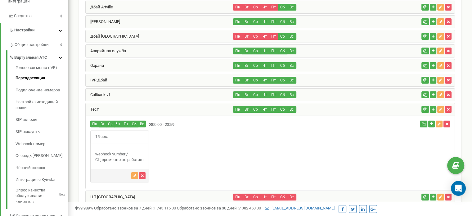
scroll to position [110, 0]
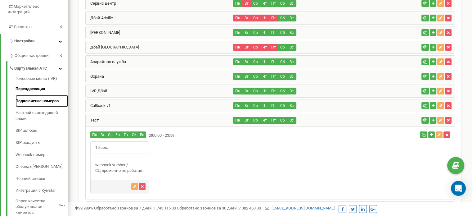
click at [45, 95] on link "Подключение номеров" at bounding box center [42, 101] width 53 height 12
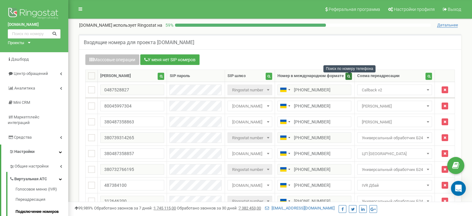
click at [347, 79] on button "button" at bounding box center [348, 76] width 7 height 7
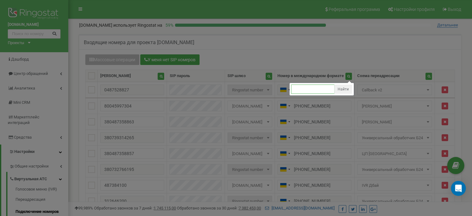
click at [298, 90] on input "text" at bounding box center [312, 88] width 43 height 9
type input "0686"
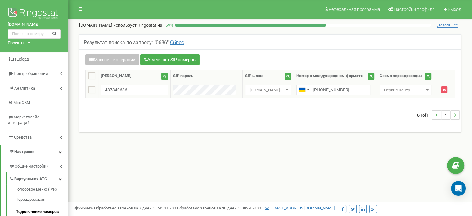
click at [393, 91] on span "Сервис центр" at bounding box center [405, 90] width 47 height 9
type input "тест"
select select "158604"
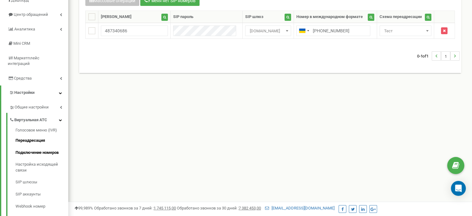
scroll to position [62, 0]
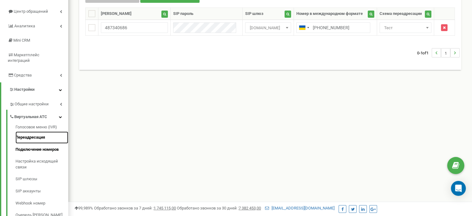
click at [40, 131] on link "Переадресация" at bounding box center [42, 137] width 53 height 12
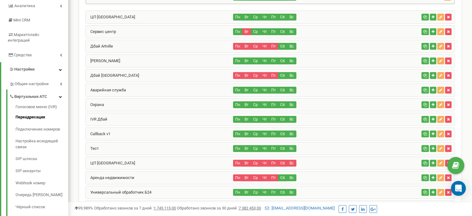
scroll to position [93, 0]
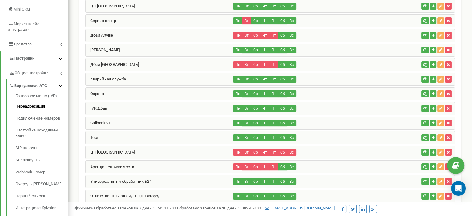
click at [120, 136] on div "Тест" at bounding box center [160, 137] width 148 height 12
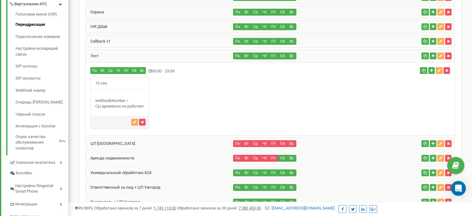
scroll to position [155, 0]
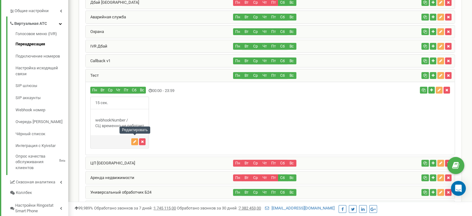
click at [134, 140] on icon "button" at bounding box center [134, 142] width 3 height 4
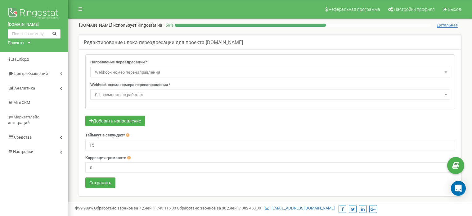
select select "webhookNumber"
click at [60, 150] on icon at bounding box center [61, 151] width 2 height 3
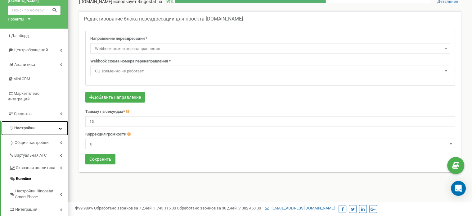
scroll to position [62, 0]
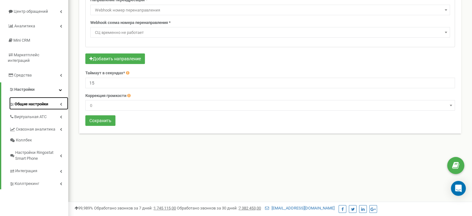
click at [62, 97] on link "Общие настройки" at bounding box center [38, 103] width 59 height 13
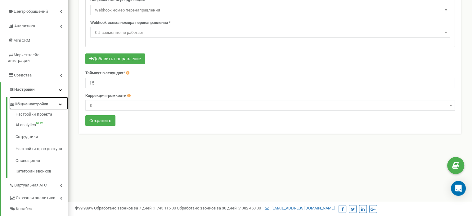
click at [61, 102] on icon at bounding box center [60, 103] width 3 height 3
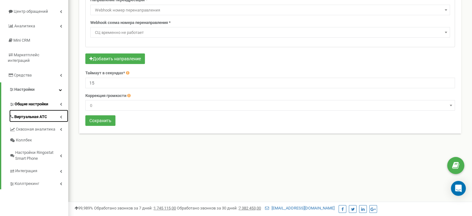
click at [61, 115] on icon at bounding box center [61, 116] width 2 height 3
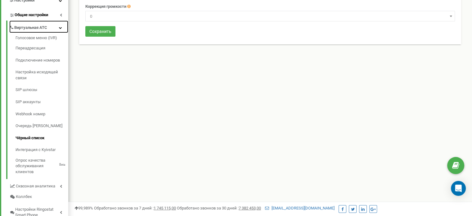
scroll to position [155, 0]
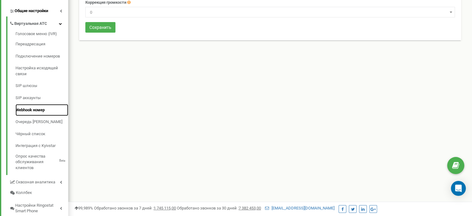
click at [34, 105] on link "Webhook номер" at bounding box center [42, 110] width 53 height 12
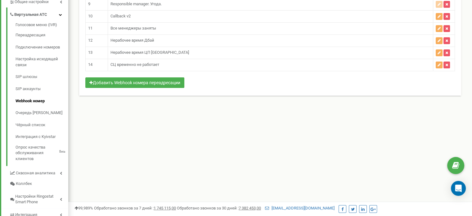
scroll to position [124, 0]
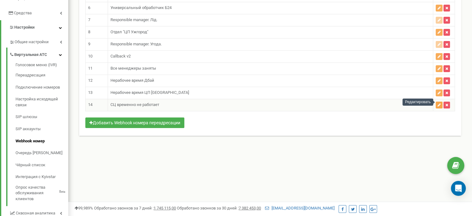
click at [438, 103] on icon "button" at bounding box center [439, 105] width 3 height 4
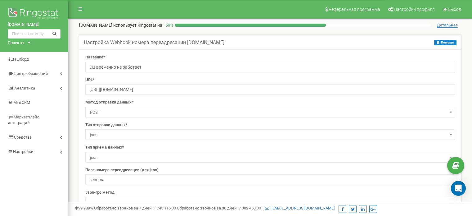
select select "constant"
select select "dst"
select select "project_id"
select select "cdr_id"
select select "constant"
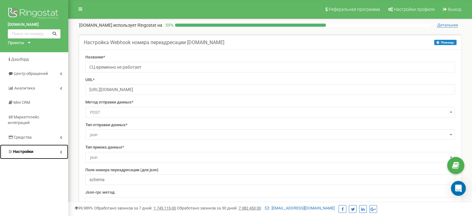
click at [61, 150] on icon at bounding box center [61, 151] width 2 height 3
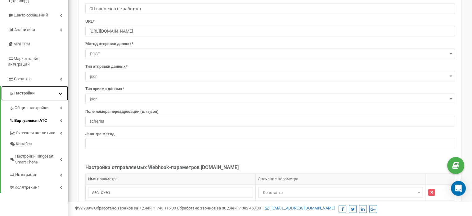
scroll to position [62, 0]
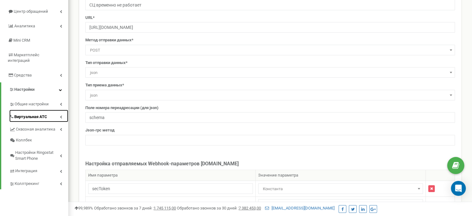
click at [62, 110] on link "Виртуальная АТС" at bounding box center [38, 116] width 59 height 13
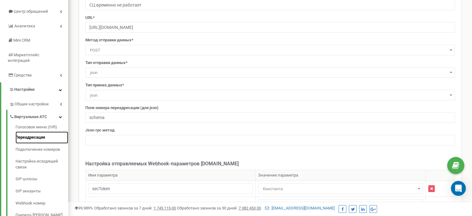
click at [34, 132] on link "Переадресация" at bounding box center [42, 137] width 53 height 12
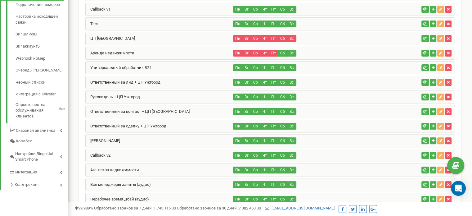
scroll to position [155, 0]
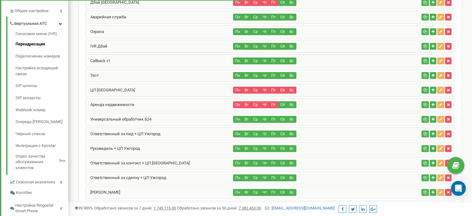
click at [117, 72] on div "Тест" at bounding box center [160, 75] width 148 height 12
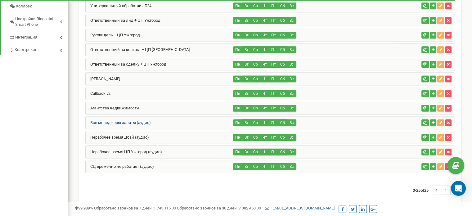
scroll to position [186, 0]
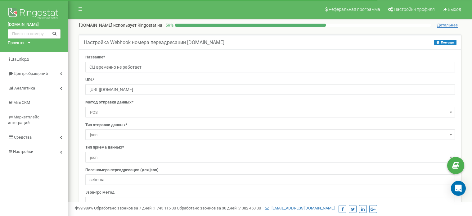
select select "constant"
select select "dst"
select select "project_id"
select select "cdr_id"
select select "constant"
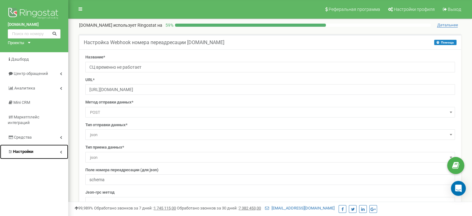
click at [61, 150] on icon at bounding box center [61, 151] width 2 height 3
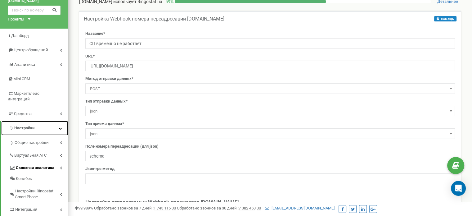
scroll to position [62, 0]
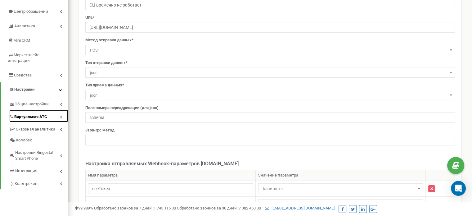
click at [61, 115] on icon at bounding box center [61, 116] width 2 height 3
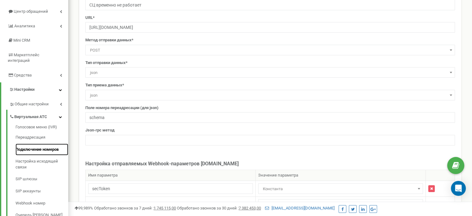
click at [39, 145] on link "Подключение номеров" at bounding box center [42, 149] width 53 height 12
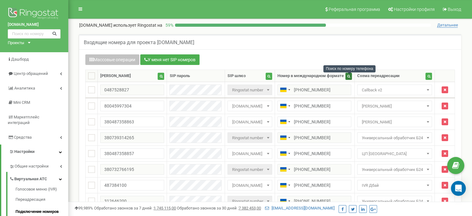
click at [350, 78] on icon "button" at bounding box center [348, 75] width 3 height 3
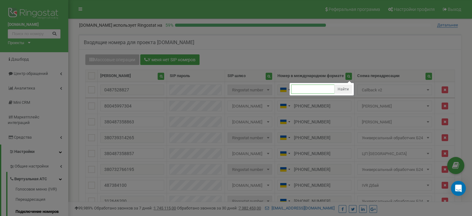
click at [312, 94] on input "text" at bounding box center [312, 88] width 43 height 9
type input "0686"
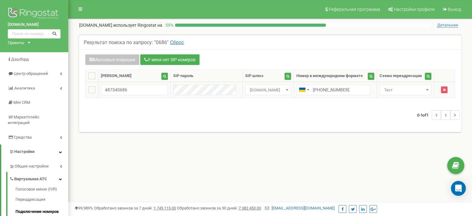
drag, startPoint x: 0, startPoint y: 0, endPoint x: 398, endPoint y: 88, distance: 407.5
click at [398, 88] on span "Тест" at bounding box center [405, 90] width 47 height 9
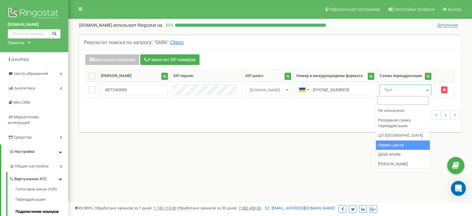
select select "150664"
click at [406, 91] on span "Сервис центр" at bounding box center [405, 90] width 47 height 9
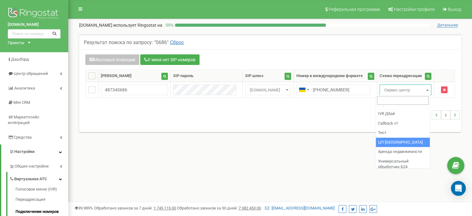
scroll to position [93, 0]
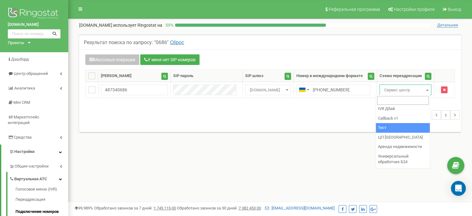
select select "158604"
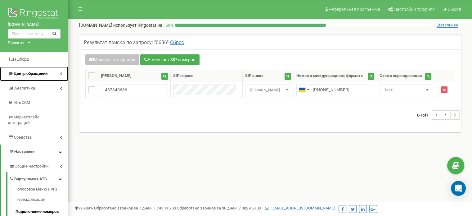
click at [61, 73] on icon at bounding box center [61, 73] width 2 height 3
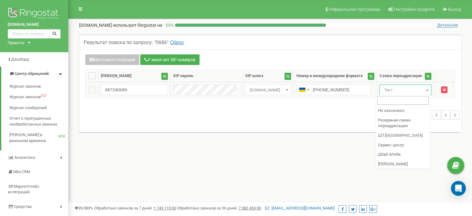
click at [405, 89] on span "Тест" at bounding box center [405, 90] width 47 height 9
select select "150664"
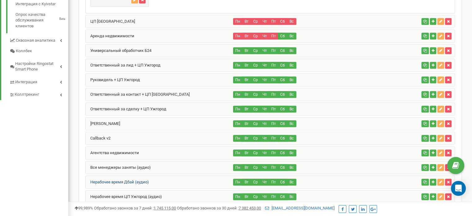
scroll to position [349, 0]
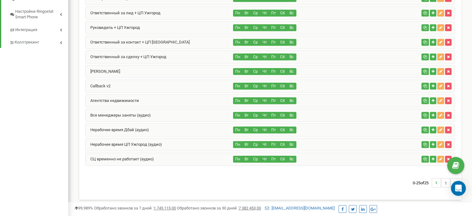
click at [158, 155] on div "СЦ временно не работает (аудио)" at bounding box center [160, 159] width 148 height 12
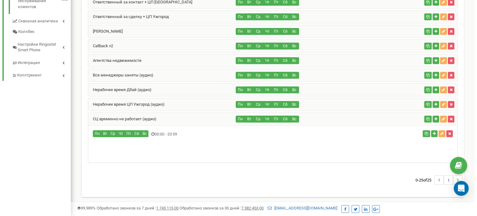
scroll to position [313, 0]
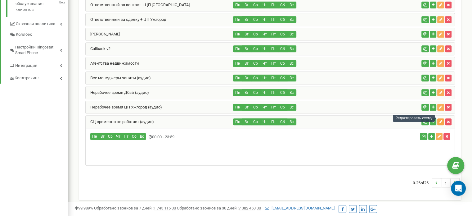
click at [440, 120] on icon "button" at bounding box center [440, 122] width 3 height 4
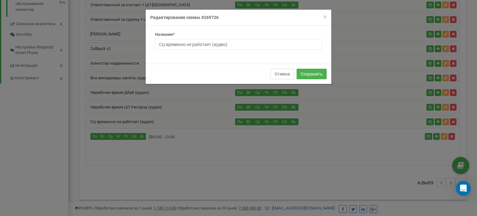
click at [276, 74] on button "Отмена" at bounding box center [282, 74] width 24 height 11
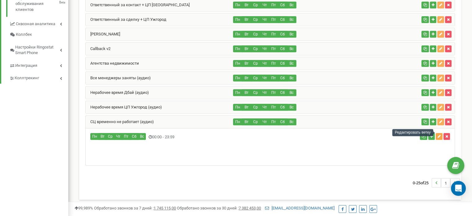
click at [439, 134] on icon "button" at bounding box center [439, 136] width 3 height 4
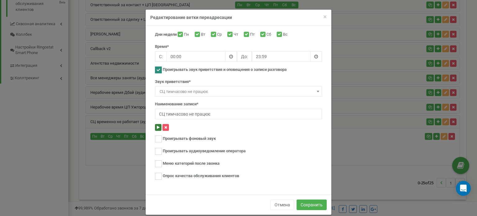
click at [157, 127] on icon at bounding box center [158, 127] width 3 height 4
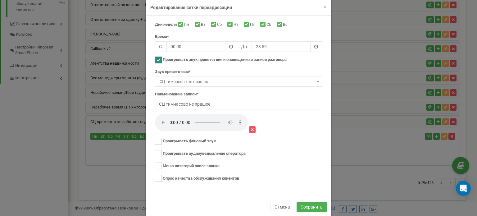
scroll to position [19, 0]
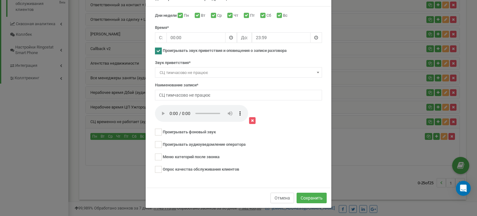
click at [279, 196] on button "Отмена" at bounding box center [282, 197] width 24 height 11
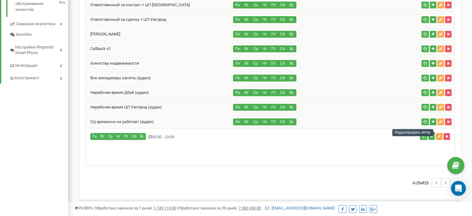
click at [439, 134] on icon "button" at bounding box center [439, 136] width 3 height 4
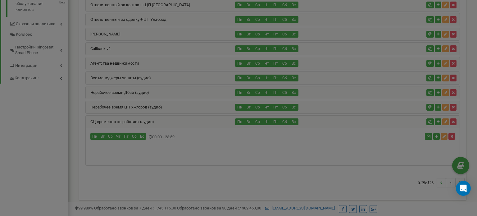
scroll to position [0, 0]
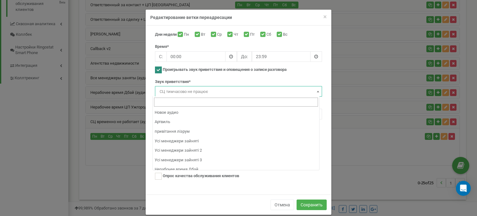
click at [193, 91] on span "СЦ тимчасово не працює" at bounding box center [238, 91] width 163 height 9
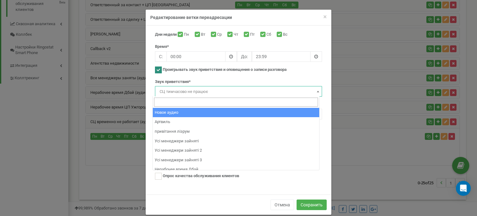
click at [218, 79] on div "Звук приветствия* Новое аудио Артвиль привітання лізрум Усі менеджери зайняті У…" at bounding box center [238, 88] width 167 height 18
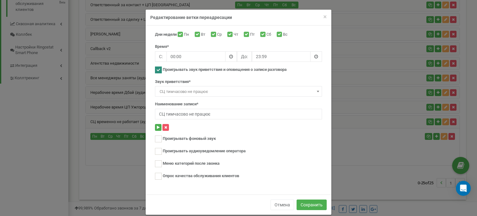
click at [158, 70] on ins at bounding box center [158, 69] width 7 height 7
checkbox input "false"
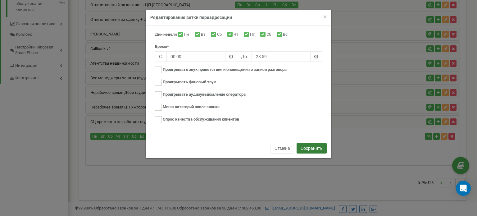
click at [307, 149] on button "Сохранить" at bounding box center [311, 148] width 30 height 11
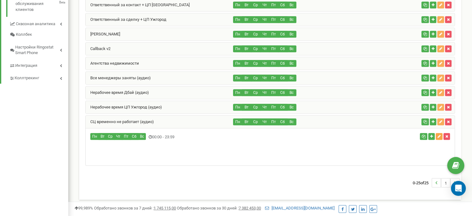
click at [438, 134] on icon "button" at bounding box center [439, 136] width 3 height 4
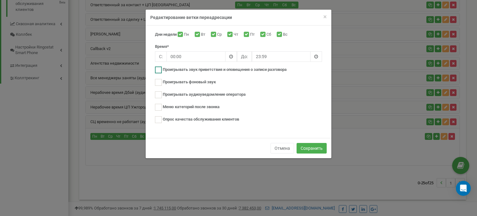
click at [159, 68] on ins at bounding box center [158, 69] width 7 height 7
checkbox input "true"
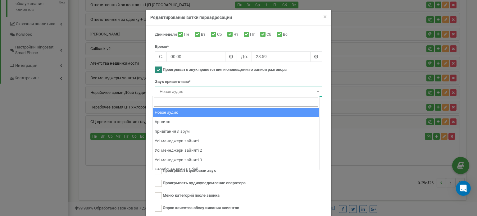
click at [184, 92] on span "Новое аудио" at bounding box center [238, 91] width 163 height 9
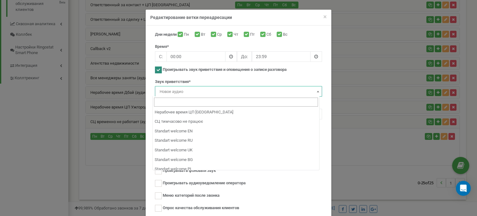
scroll to position [71, 0]
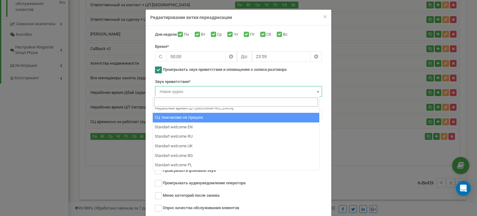
select select "21661"
type input "СЦ тимчасово не працює"
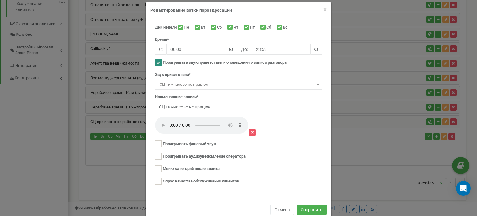
scroll to position [19, 0]
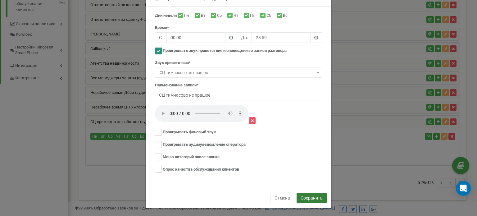
click at [305, 195] on button "Сохранить" at bounding box center [311, 197] width 30 height 11
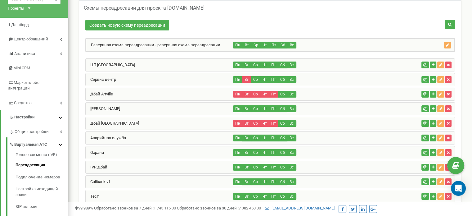
scroll to position [34, 0]
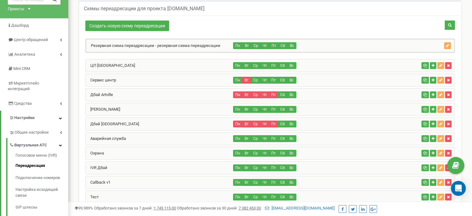
click at [140, 78] on div "Сервис центр" at bounding box center [160, 80] width 148 height 12
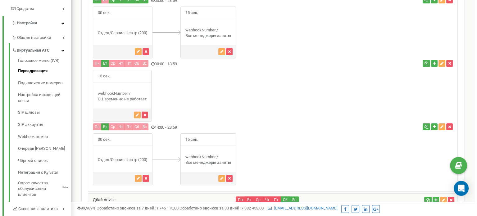
scroll to position [127, 0]
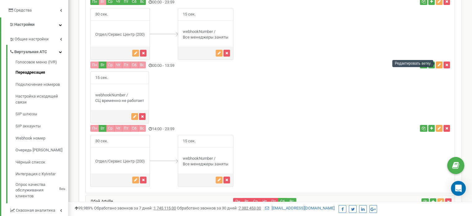
click at [438, 64] on icon "button" at bounding box center [439, 65] width 3 height 4
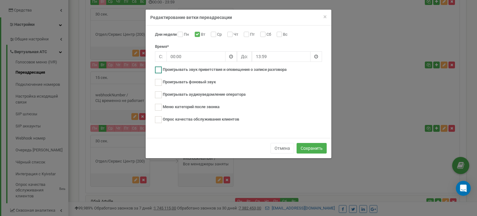
click at [159, 68] on ins at bounding box center [158, 69] width 7 height 7
checkbox input "true"
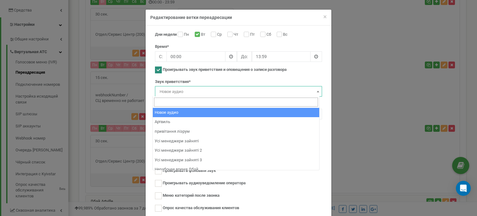
click at [186, 90] on span "Новое аудио" at bounding box center [238, 91] width 163 height 9
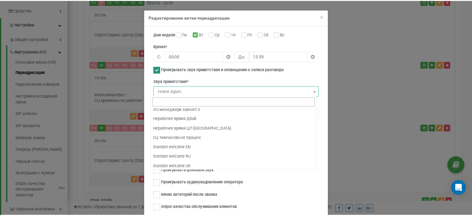
scroll to position [71, 0]
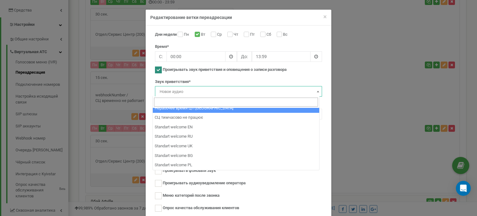
click at [193, 88] on span "Новое аудио" at bounding box center [238, 91] width 163 height 9
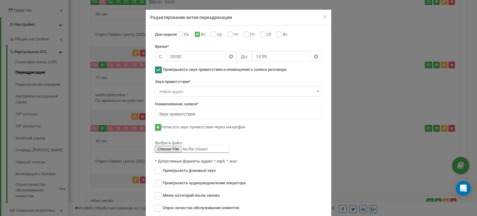
click at [320, 17] on h4 "Редактирование ветки переадресации" at bounding box center [238, 17] width 176 height 6
click at [324, 17] on span "×" at bounding box center [324, 16] width 3 height 7
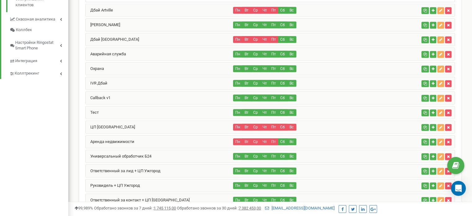
scroll to position [344, 0]
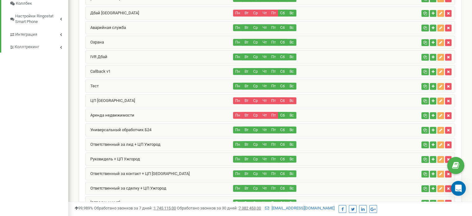
click at [120, 84] on div "Тест" at bounding box center [160, 86] width 148 height 12
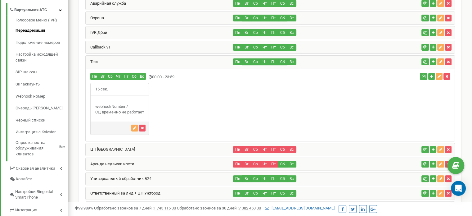
scroll to position [158, 0]
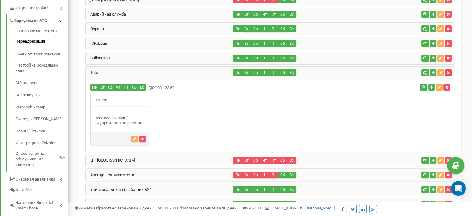
click at [448, 71] on icon "button" at bounding box center [448, 73] width 3 height 4
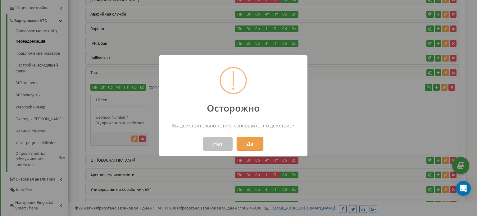
click at [248, 145] on button "Да" at bounding box center [249, 144] width 27 height 14
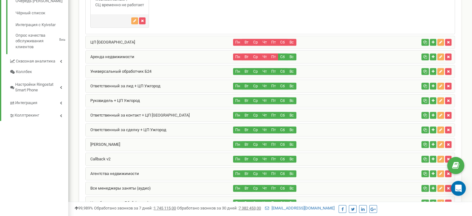
scroll to position [256, 0]
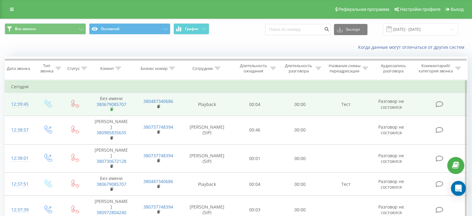
click at [112, 110] on rect at bounding box center [111, 109] width 2 height 3
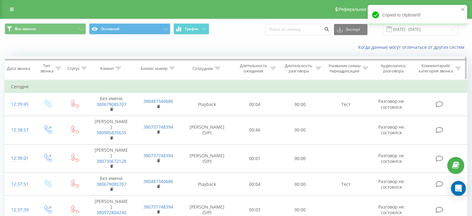
drag, startPoint x: 118, startPoint y: 68, endPoint x: 118, endPoint y: 73, distance: 5.3
click at [118, 67] on icon at bounding box center [118, 68] width 6 height 3
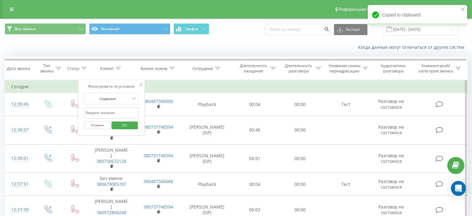
click at [108, 114] on input "text" at bounding box center [111, 112] width 55 height 11
paste input "380679085707"
type input "380679085707"
click at [122, 124] on span "OK" at bounding box center [124, 125] width 17 height 10
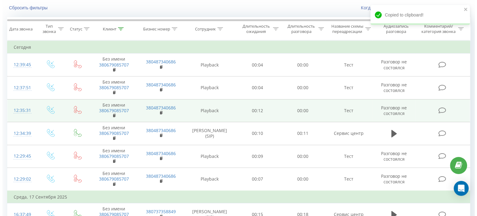
scroll to position [31, 0]
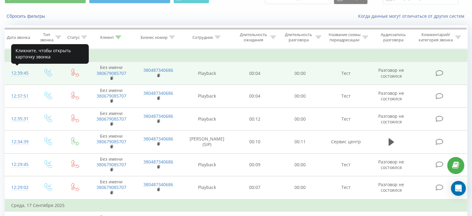
click at [21, 74] on div "12:39:45" at bounding box center [19, 73] width 16 height 12
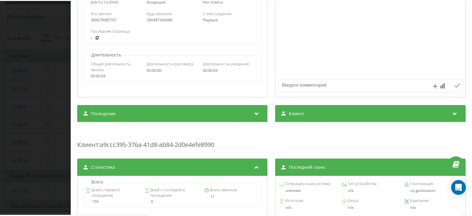
scroll to position [124, 0]
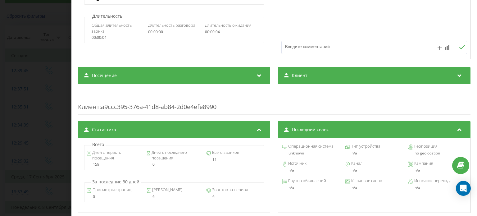
click at [35, 108] on div "Звонок : ua14_-1758533985.3593601 Транскрипция Для анализа AI будущих звонков н…" at bounding box center [238, 108] width 477 height 216
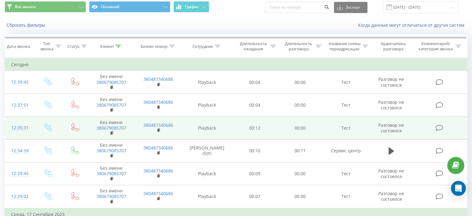
scroll to position [31, 0]
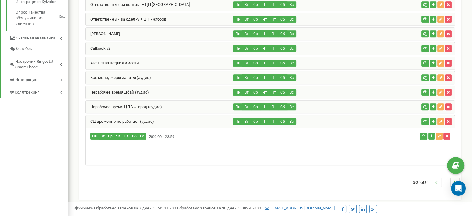
click at [204, 115] on div "СЦ временно не работает (аудио)" at bounding box center [160, 121] width 148 height 12
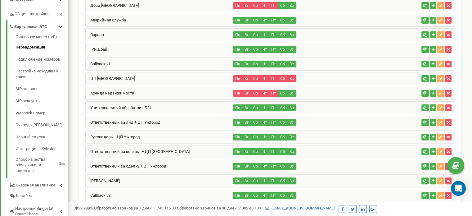
scroll to position [137, 0]
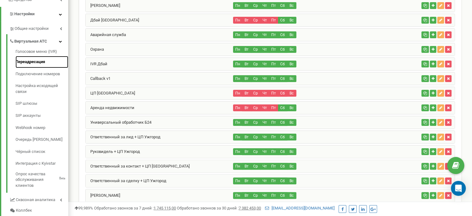
click at [47, 56] on link "Переадресация" at bounding box center [42, 62] width 53 height 12
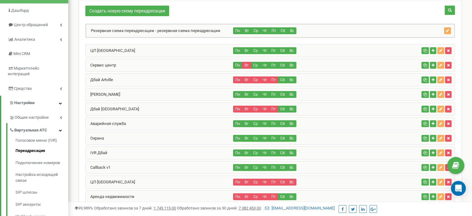
scroll to position [62, 0]
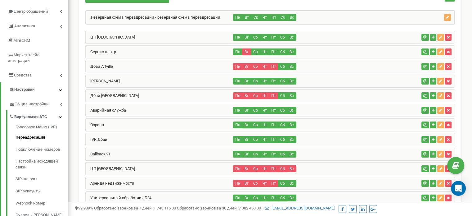
click at [133, 50] on div "Сервис центр" at bounding box center [160, 52] width 148 height 12
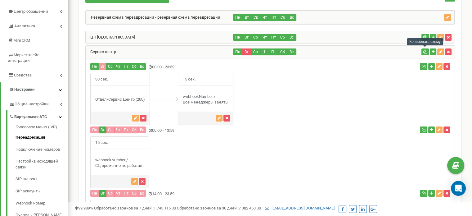
click at [424, 51] on icon "button" at bounding box center [425, 52] width 4 height 4
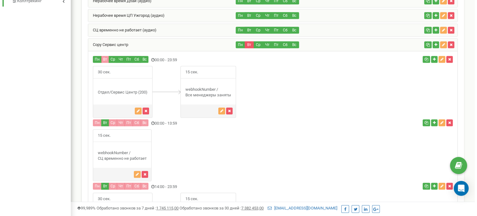
scroll to position [375, 0]
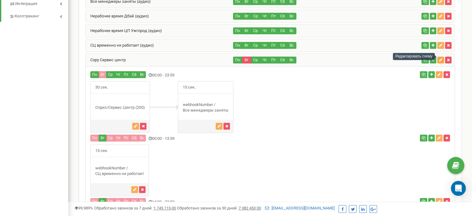
click at [440, 58] on icon "button" at bounding box center [440, 60] width 3 height 4
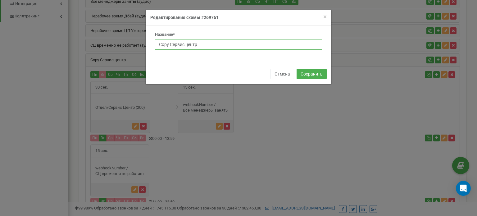
click at [206, 49] on div "Название* Copy Сервис центр" at bounding box center [238, 41] width 167 height 18
type input "Тест"
click at [308, 74] on button "Сохранить" at bounding box center [311, 74] width 30 height 11
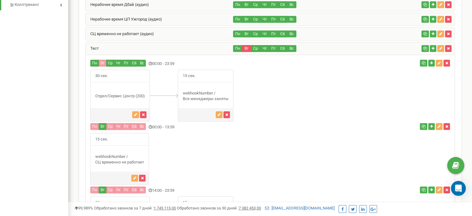
scroll to position [406, 0]
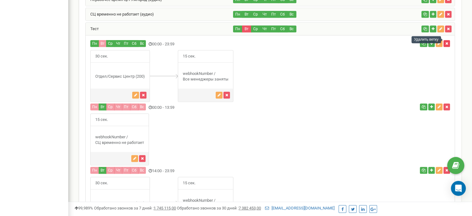
click at [447, 42] on icon "button" at bounding box center [446, 44] width 3 height 4
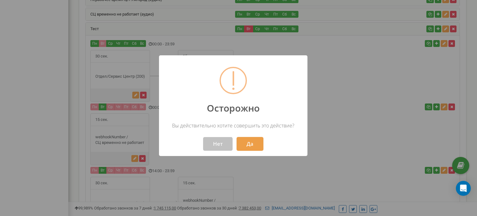
click at [249, 145] on button "Да" at bounding box center [249, 144] width 27 height 14
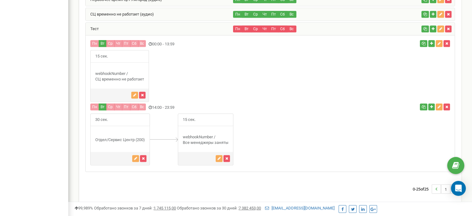
click at [447, 98] on div "Пн Вт" at bounding box center [270, 103] width 369 height 136
click at [447, 105] on icon "button" at bounding box center [446, 107] width 3 height 4
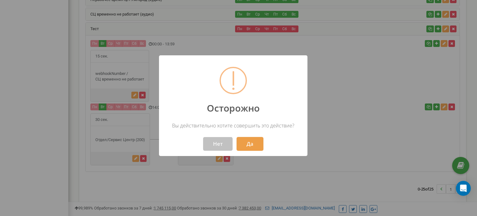
click at [248, 143] on button "Да" at bounding box center [249, 144] width 27 height 14
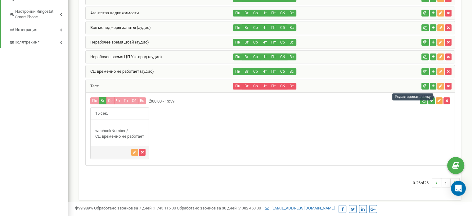
click at [440, 99] on icon "button" at bounding box center [439, 101] width 3 height 4
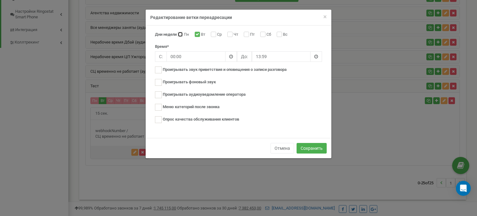
click at [181, 34] on input "Пн" at bounding box center [179, 35] width 4 height 4
checkbox input "true"
click at [214, 34] on input "Ср" at bounding box center [213, 35] width 4 height 4
checkbox input "true"
click at [233, 35] on label "Чт" at bounding box center [236, 35] width 6 height 6
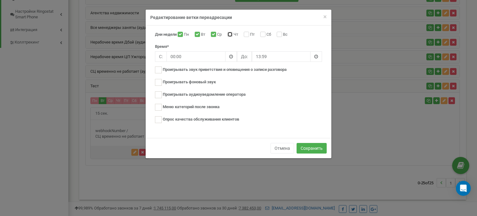
click at [231, 35] on input "Чт" at bounding box center [229, 35] width 4 height 4
checkbox input "true"
click at [250, 36] on label "Пт" at bounding box center [253, 35] width 6 height 6
click at [248, 36] on input "Пт" at bounding box center [246, 35] width 4 height 4
checkbox input "true"
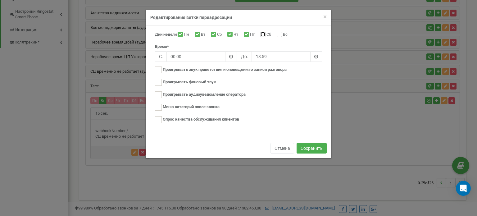
click at [263, 34] on input "Сб" at bounding box center [262, 35] width 4 height 4
checkbox input "true"
click at [280, 34] on input "Вс" at bounding box center [278, 35] width 4 height 4
checkbox input "true"
click at [271, 56] on input "13:59" at bounding box center [281, 56] width 59 height 11
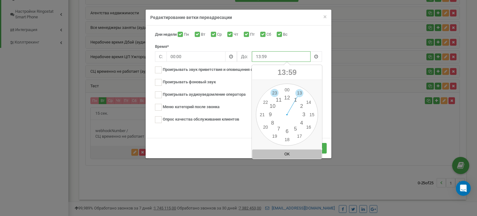
click at [272, 93] on div "00 1 2 3 4 5 6 7 8 9 10 11 12 13 14 15 16 17 18 19 20 21 22 23 00 05 10 15 20 2…" at bounding box center [287, 114] width 62 height 62
click at [286, 153] on button "OK" at bounding box center [287, 153] width 70 height 9
type input "23:59"
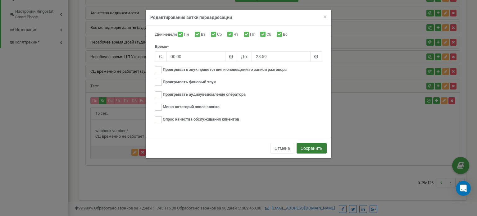
click at [312, 147] on button "Сохранить" at bounding box center [311, 148] width 30 height 11
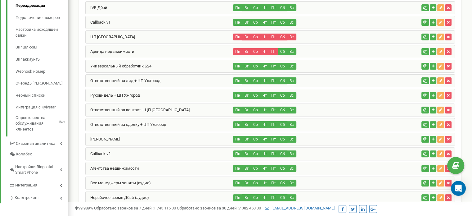
scroll to position [70, 0]
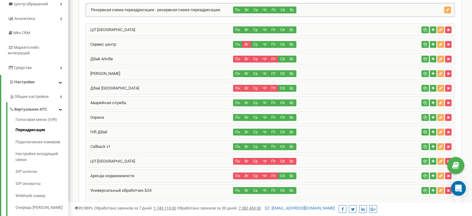
click at [136, 44] on div "Сервис центр" at bounding box center [160, 44] width 148 height 12
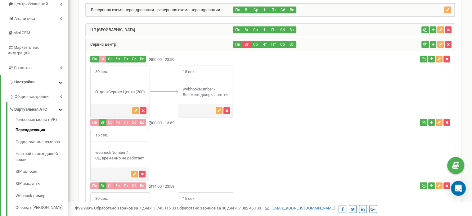
click at [145, 43] on div "Сервис центр" at bounding box center [160, 44] width 148 height 12
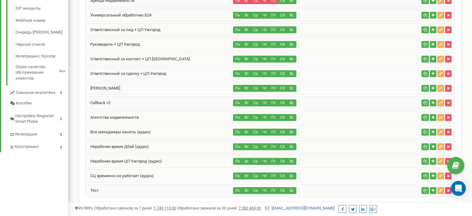
scroll to position [276, 0]
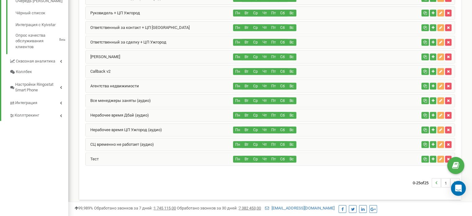
click at [164, 156] on div "Тест" at bounding box center [160, 159] width 148 height 12
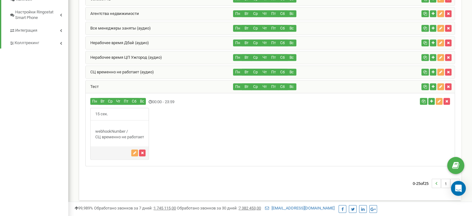
scroll to position [349, 0]
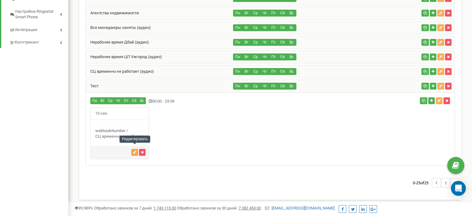
click at [134, 150] on icon "button" at bounding box center [134, 152] width 3 height 4
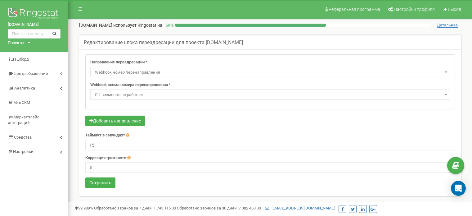
select select "webhookNumber"
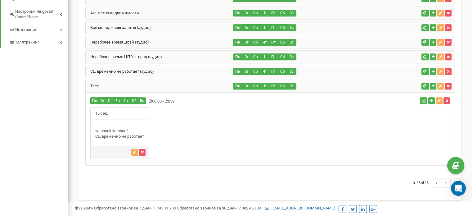
click at [173, 67] on div "СЦ временно не работает (аудио)" at bounding box center [160, 71] width 148 height 12
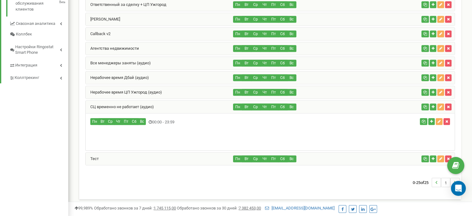
scroll to position [313, 0]
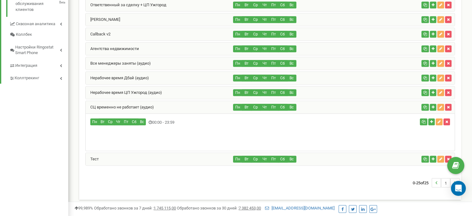
click at [177, 103] on div "СЦ временно не работает (аудио)" at bounding box center [160, 107] width 148 height 12
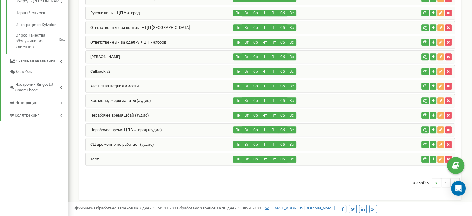
click at [165, 157] on div "Тест" at bounding box center [160, 159] width 148 height 12
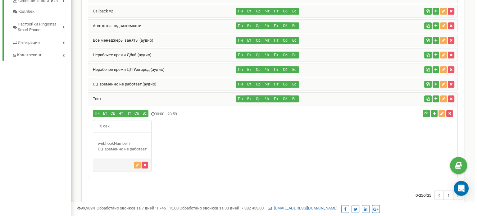
scroll to position [349, 0]
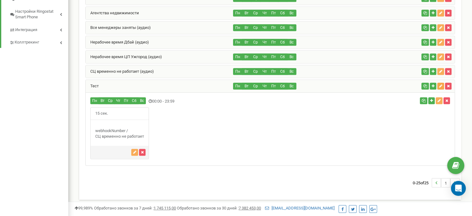
click at [440, 84] on icon "button" at bounding box center [440, 86] width 3 height 4
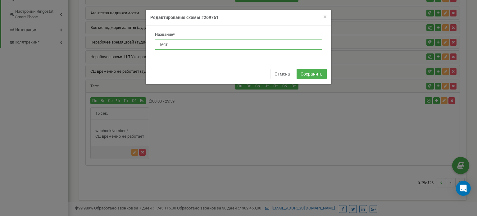
click at [175, 47] on input "Тест" at bounding box center [238, 44] width 167 height 11
type input "Тест1337"
click at [317, 74] on button "Сохранить" at bounding box center [311, 74] width 30 height 11
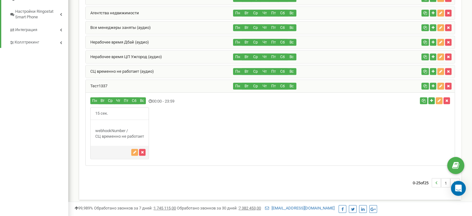
click at [174, 69] on div "СЦ временно не работает (аудио)" at bounding box center [160, 71] width 148 height 12
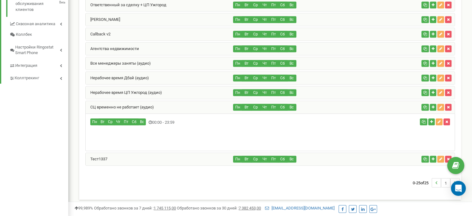
click at [156, 104] on div "СЦ временно не работает (аудио)" at bounding box center [160, 107] width 148 height 12
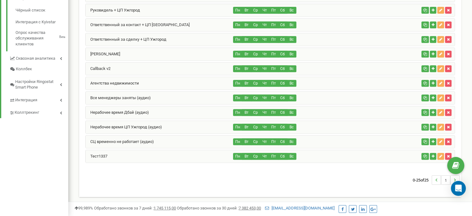
scroll to position [276, 0]
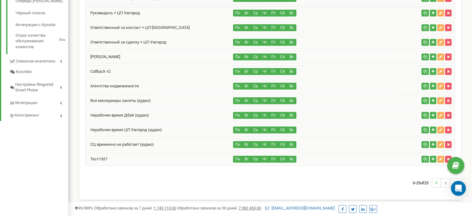
click at [165, 142] on div "СЦ временно не работает (аудио)" at bounding box center [160, 144] width 148 height 12
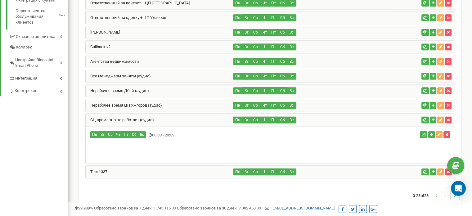
scroll to position [313, 0]
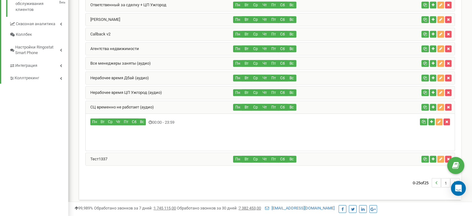
click at [172, 103] on div "СЦ временно не работает (аудио)" at bounding box center [160, 107] width 148 height 12
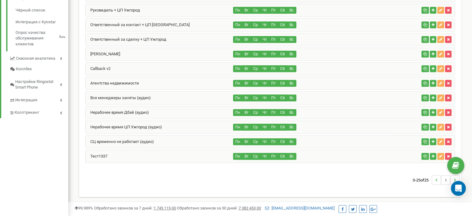
scroll to position [276, 0]
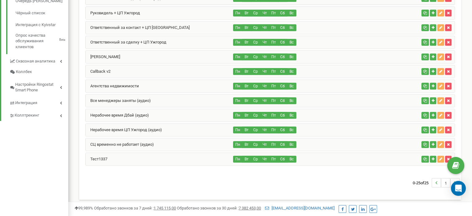
click at [195, 156] on div "Тест1337" at bounding box center [160, 159] width 148 height 12
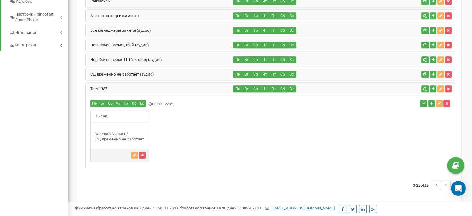
scroll to position [349, 0]
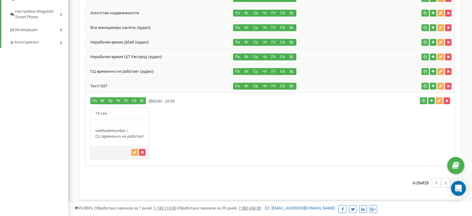
click at [180, 84] on div "Тест1337" at bounding box center [160, 86] width 148 height 12
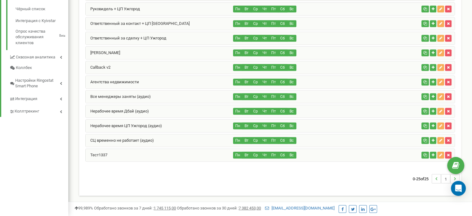
scroll to position [276, 0]
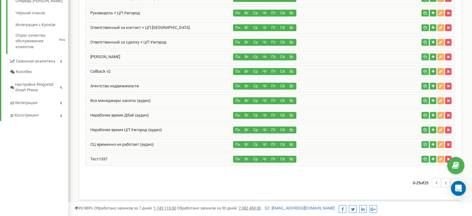
click at [155, 156] on div "Тест1337" at bounding box center [160, 159] width 148 height 12
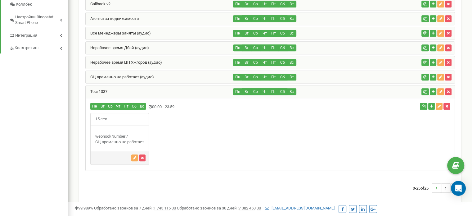
scroll to position [349, 0]
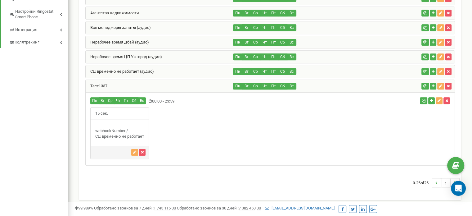
click at [150, 83] on div "Тест1337" at bounding box center [160, 86] width 148 height 12
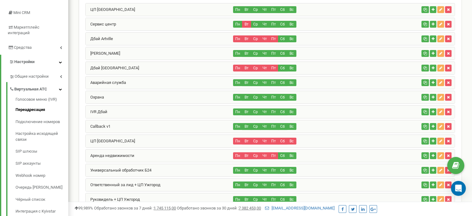
scroll to position [0, 0]
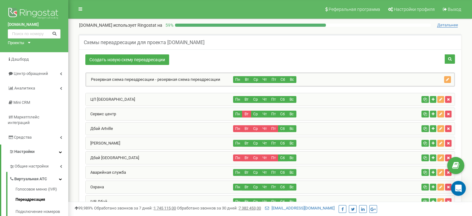
click at [129, 111] on div "Сервис центр" at bounding box center [160, 114] width 148 height 12
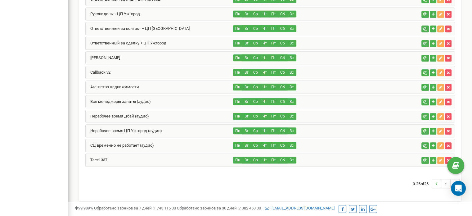
scroll to position [475, 0]
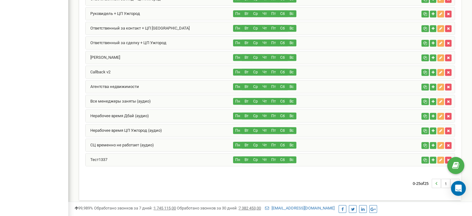
click at [155, 141] on div "СЦ временно не работает (аудио)" at bounding box center [160, 145] width 148 height 12
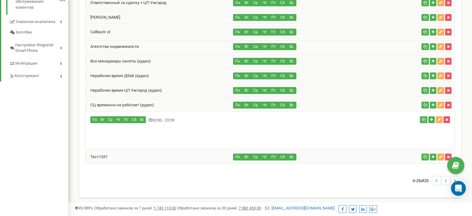
scroll to position [313, 0]
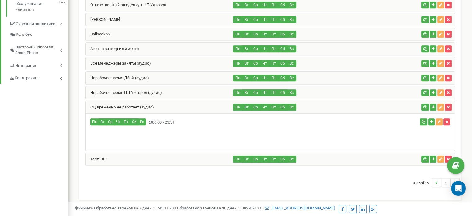
click at [163, 104] on div "СЦ временно не работает (аудио)" at bounding box center [160, 107] width 148 height 12
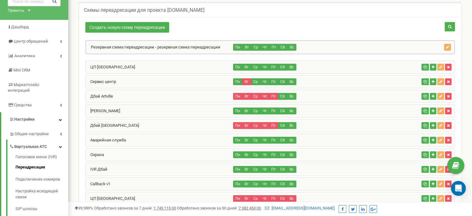
scroll to position [0, 0]
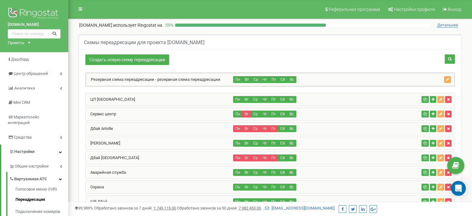
click at [146, 111] on div "Сервис центр" at bounding box center [160, 114] width 148 height 12
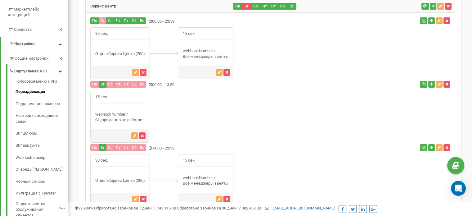
scroll to position [106, 0]
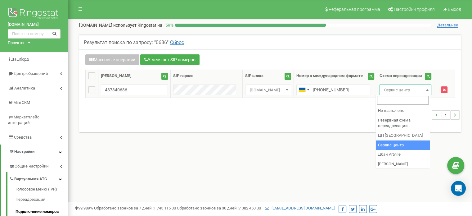
click at [402, 89] on span "Сервис центр" at bounding box center [405, 90] width 47 height 9
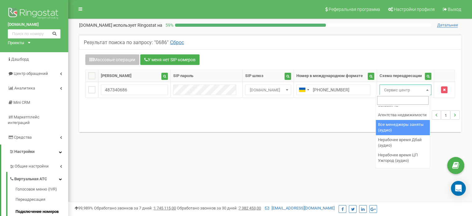
scroll to position [248, 0]
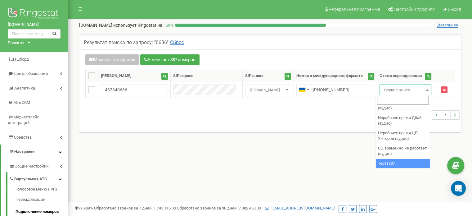
select select "269761"
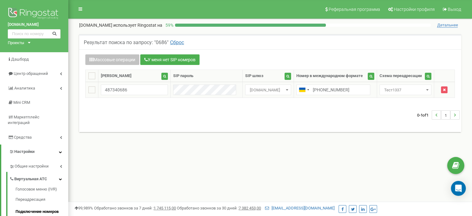
click at [396, 90] on span "Тест1337" at bounding box center [405, 90] width 47 height 9
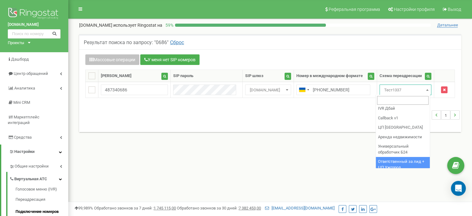
scroll to position [248, 0]
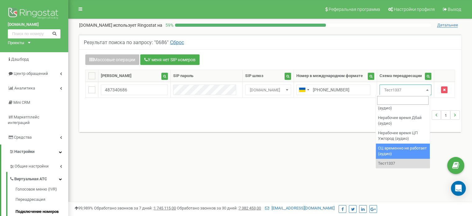
select select "269726"
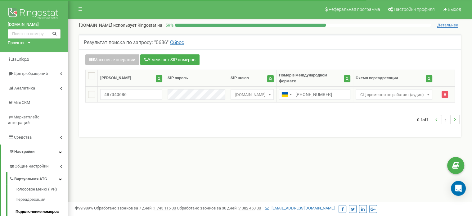
click at [375, 90] on span "СЦ временно не работает (аудио)" at bounding box center [394, 94] width 72 height 9
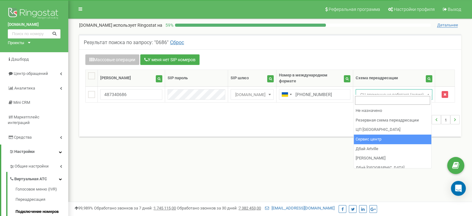
select select "150664"
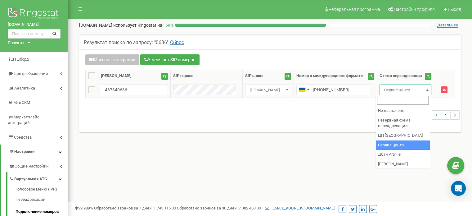
click at [408, 90] on span "Сервис центр" at bounding box center [405, 90] width 47 height 9
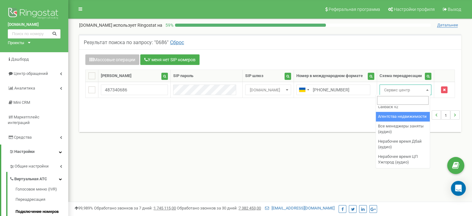
scroll to position [248, 0]
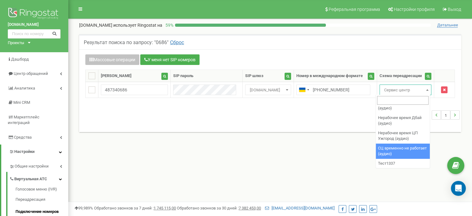
select select "269726"
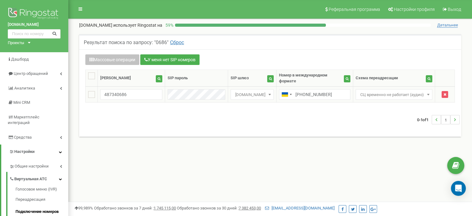
click at [380, 91] on span "СЦ временно не работает (аудио)" at bounding box center [394, 94] width 72 height 9
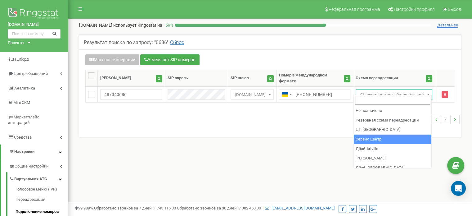
select select "150664"
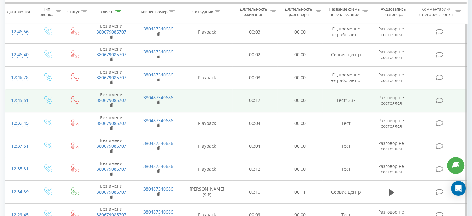
scroll to position [62, 0]
